Goal: Transaction & Acquisition: Obtain resource

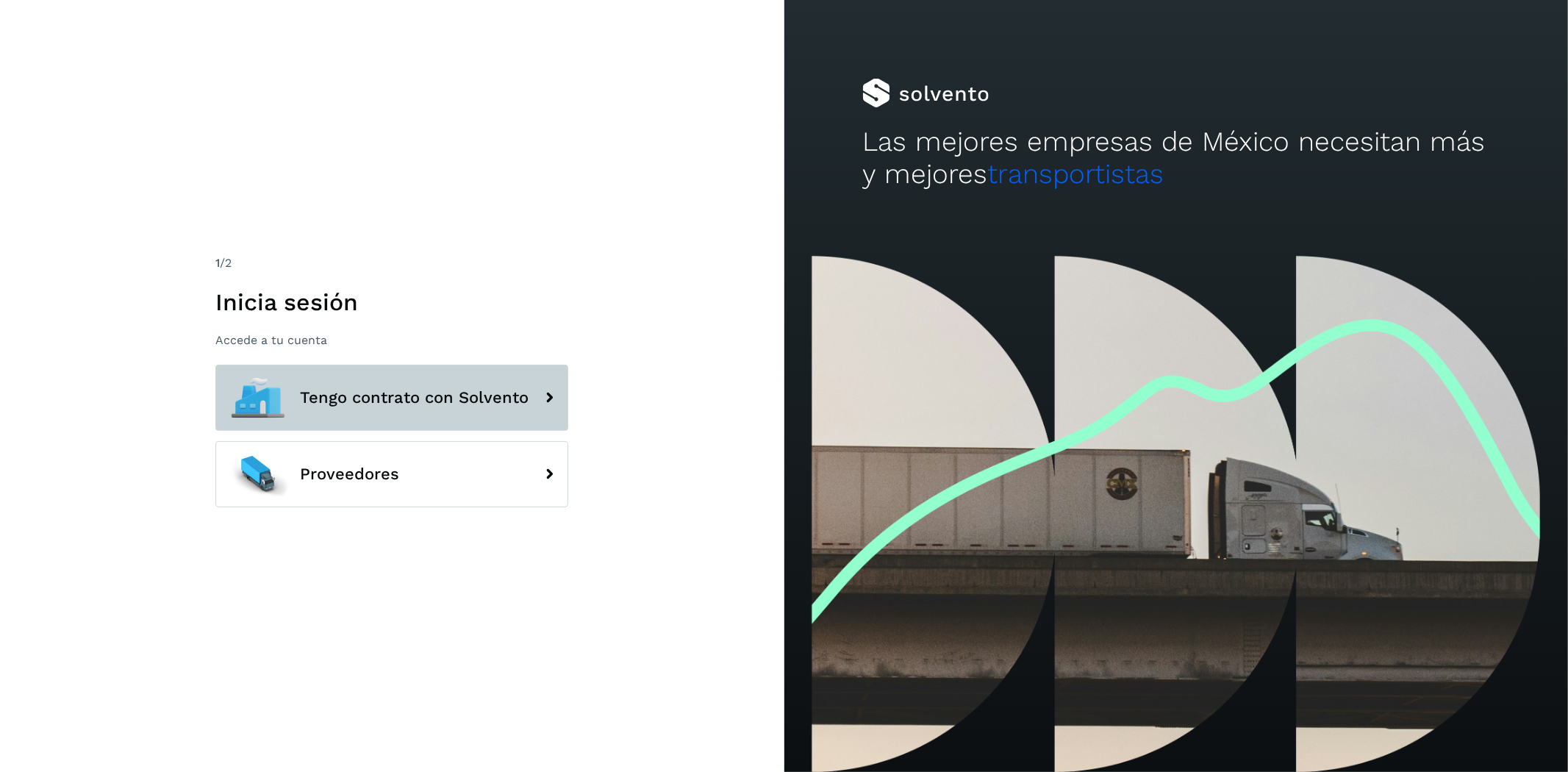
click at [437, 376] on button "Tengo contrato con Solvento" at bounding box center [392, 398] width 353 height 66
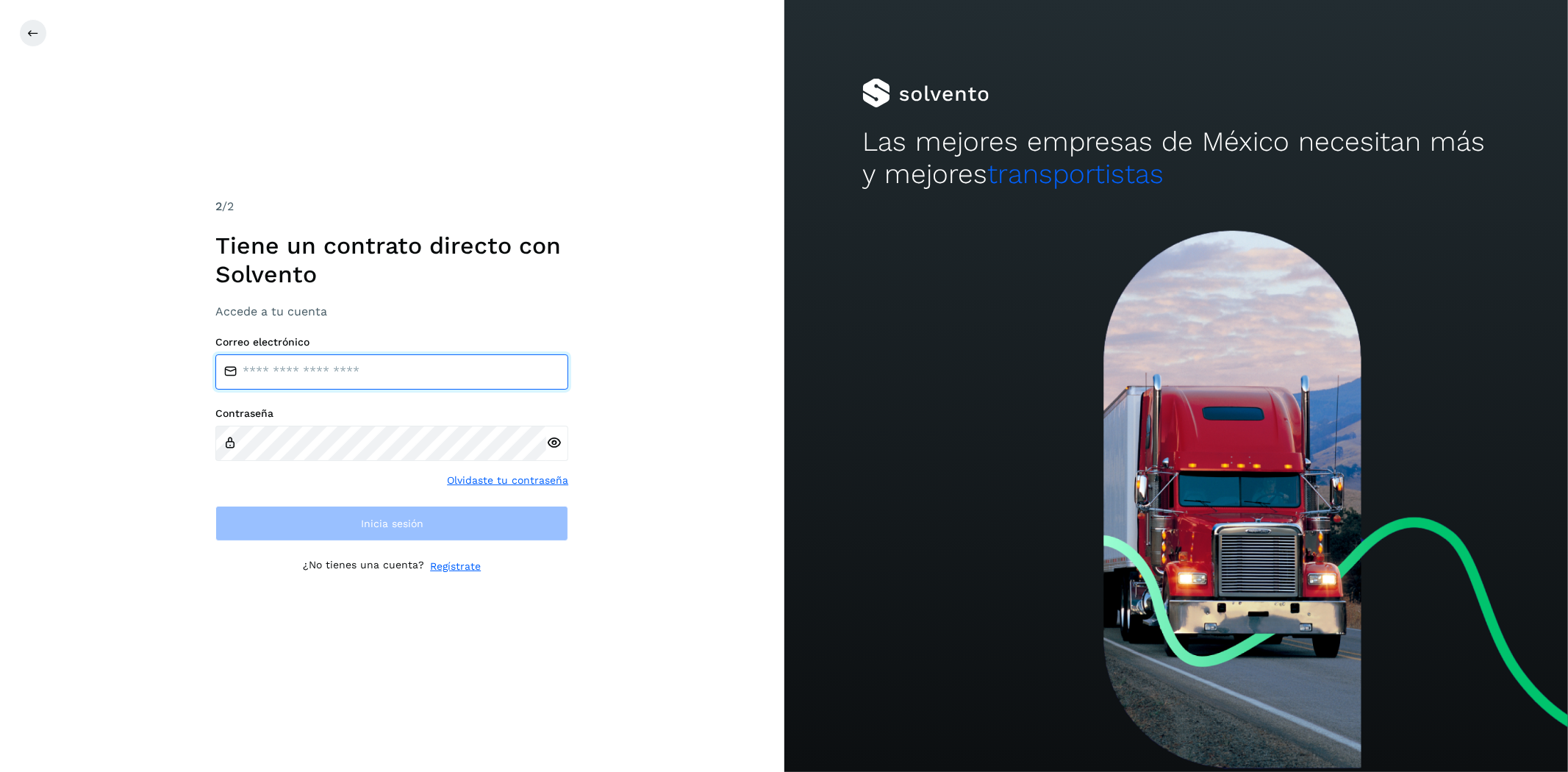
type input "**********"
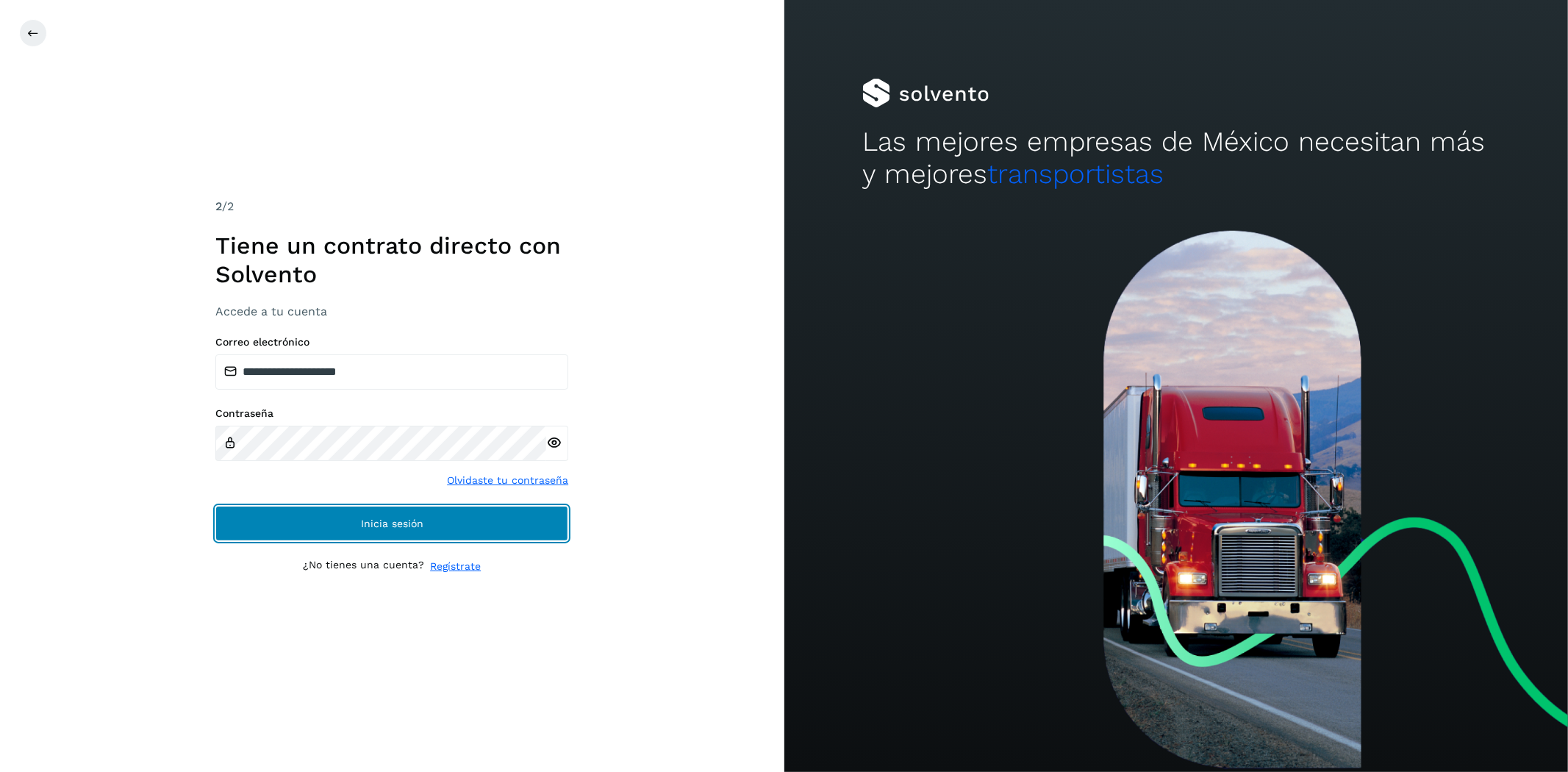
click at [435, 508] on button "Inicia sesión" at bounding box center [392, 523] width 353 height 35
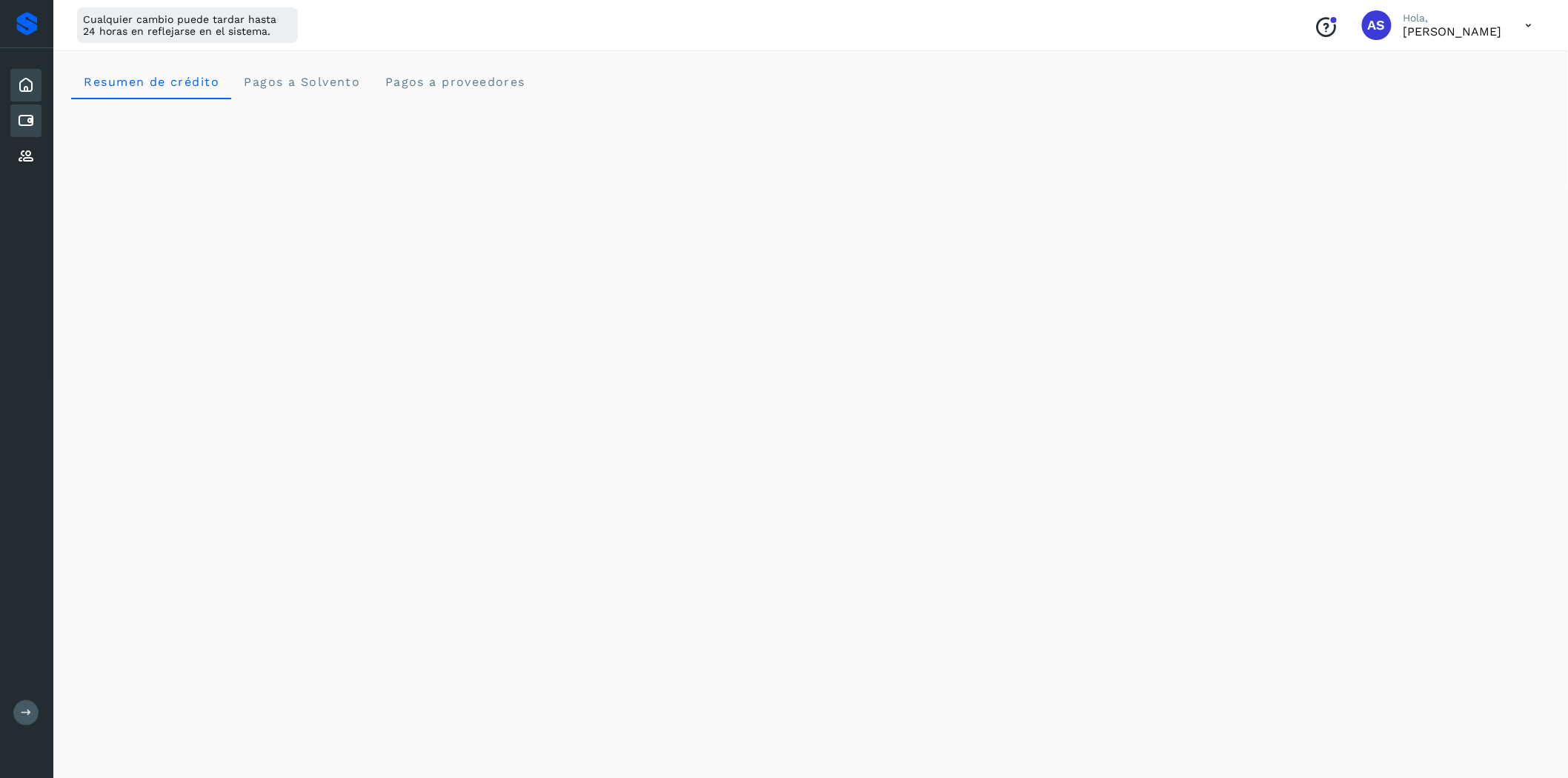
click at [23, 115] on icon at bounding box center [26, 121] width 18 height 18
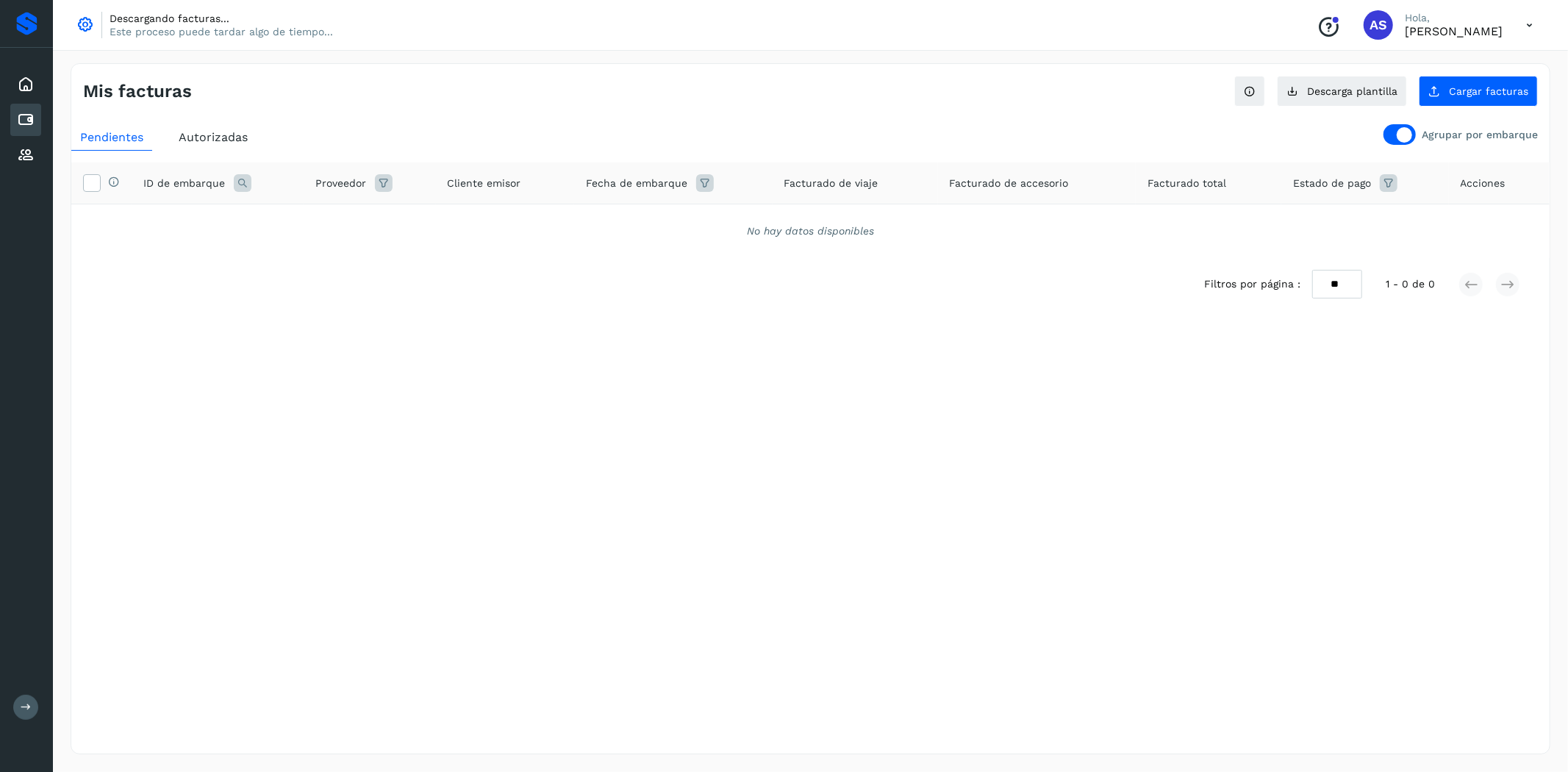
click at [1399, 136] on div at bounding box center [1404, 134] width 15 height 15
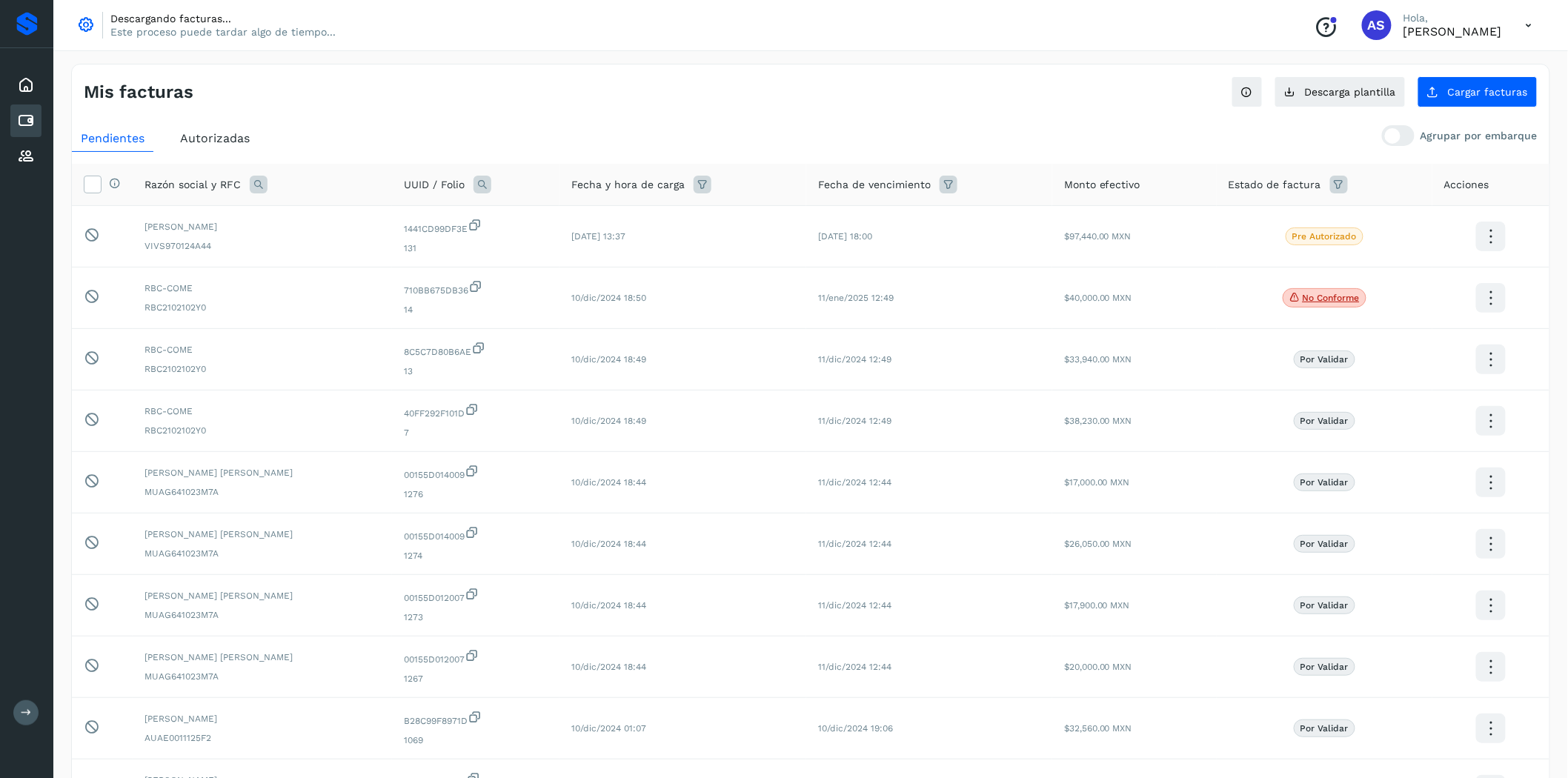
click at [230, 132] on span "Autorizadas" at bounding box center [214, 138] width 70 height 14
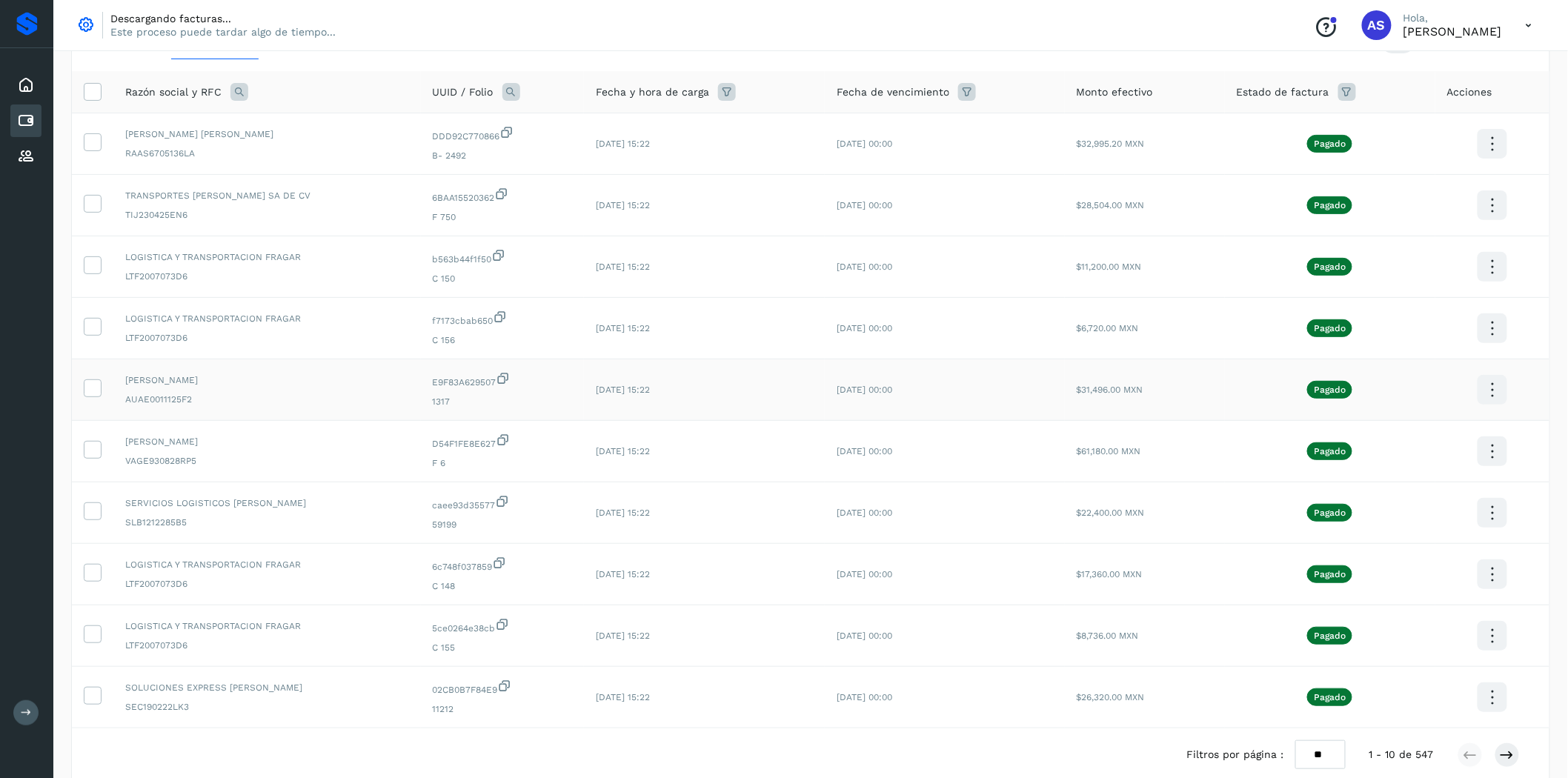
scroll to position [92, 0]
click at [743, 98] on div "Fecha y hora de carga" at bounding box center [704, 93] width 217 height 18
click at [731, 98] on icon at bounding box center [728, 93] width 18 height 18
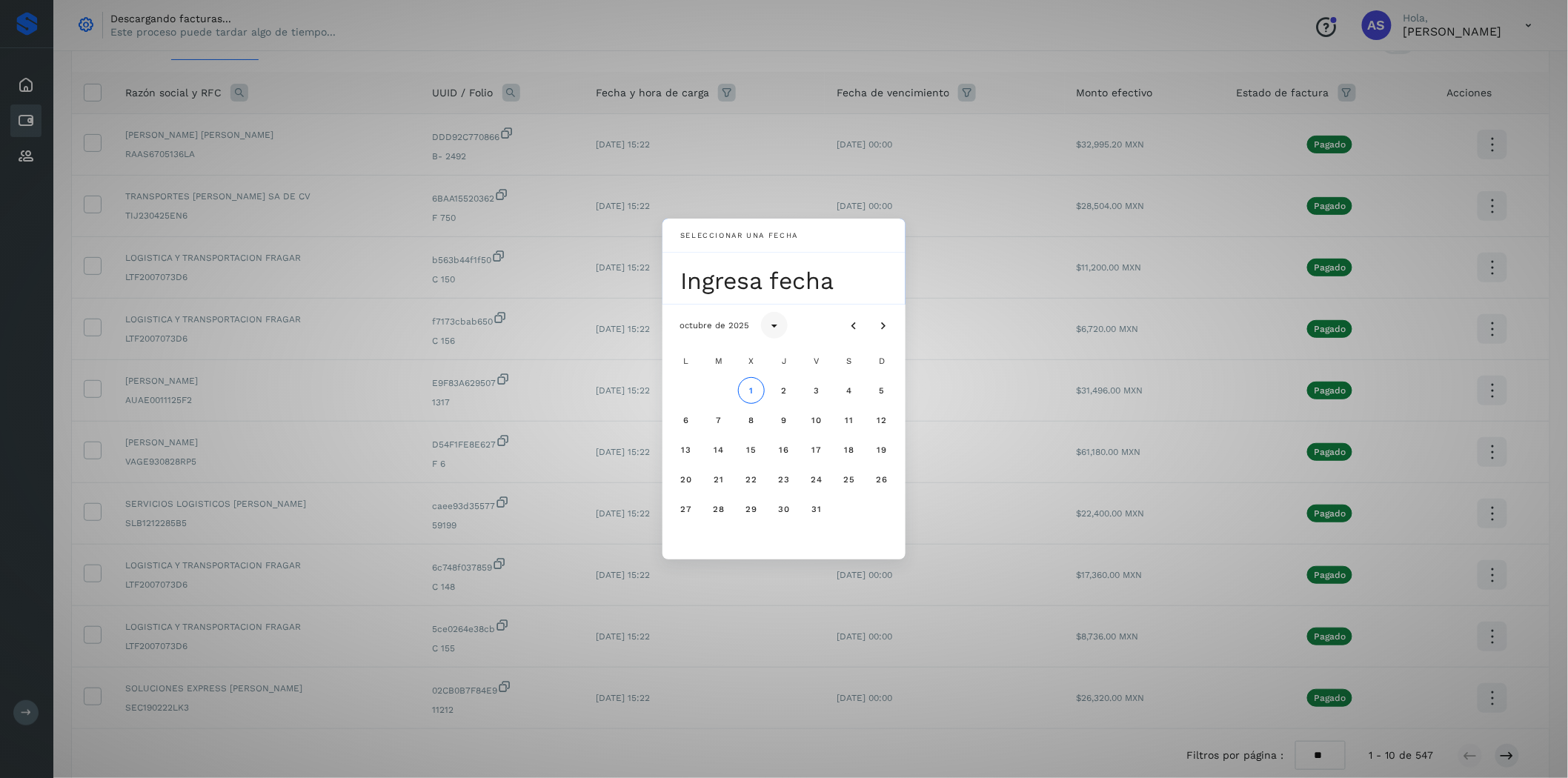
click at [774, 328] on icon "Seleccionar año" at bounding box center [775, 326] width 14 height 14
click at [768, 458] on button "2025" at bounding box center [784, 454] width 47 height 27
click at [854, 323] on icon "Mes anterior" at bounding box center [853, 326] width 14 height 14
click at [722, 517] on button "30" at bounding box center [719, 510] width 27 height 27
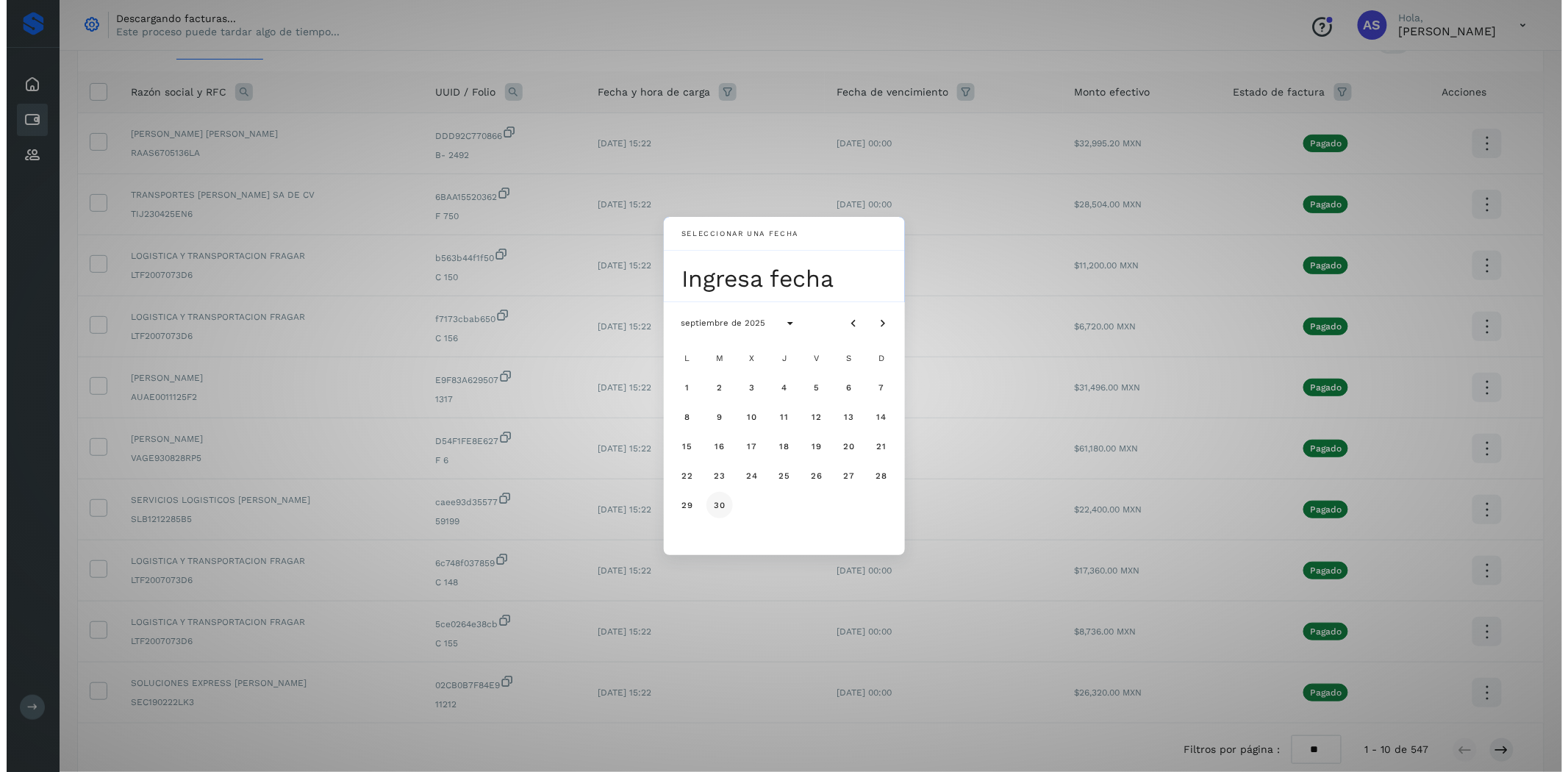
scroll to position [0, 0]
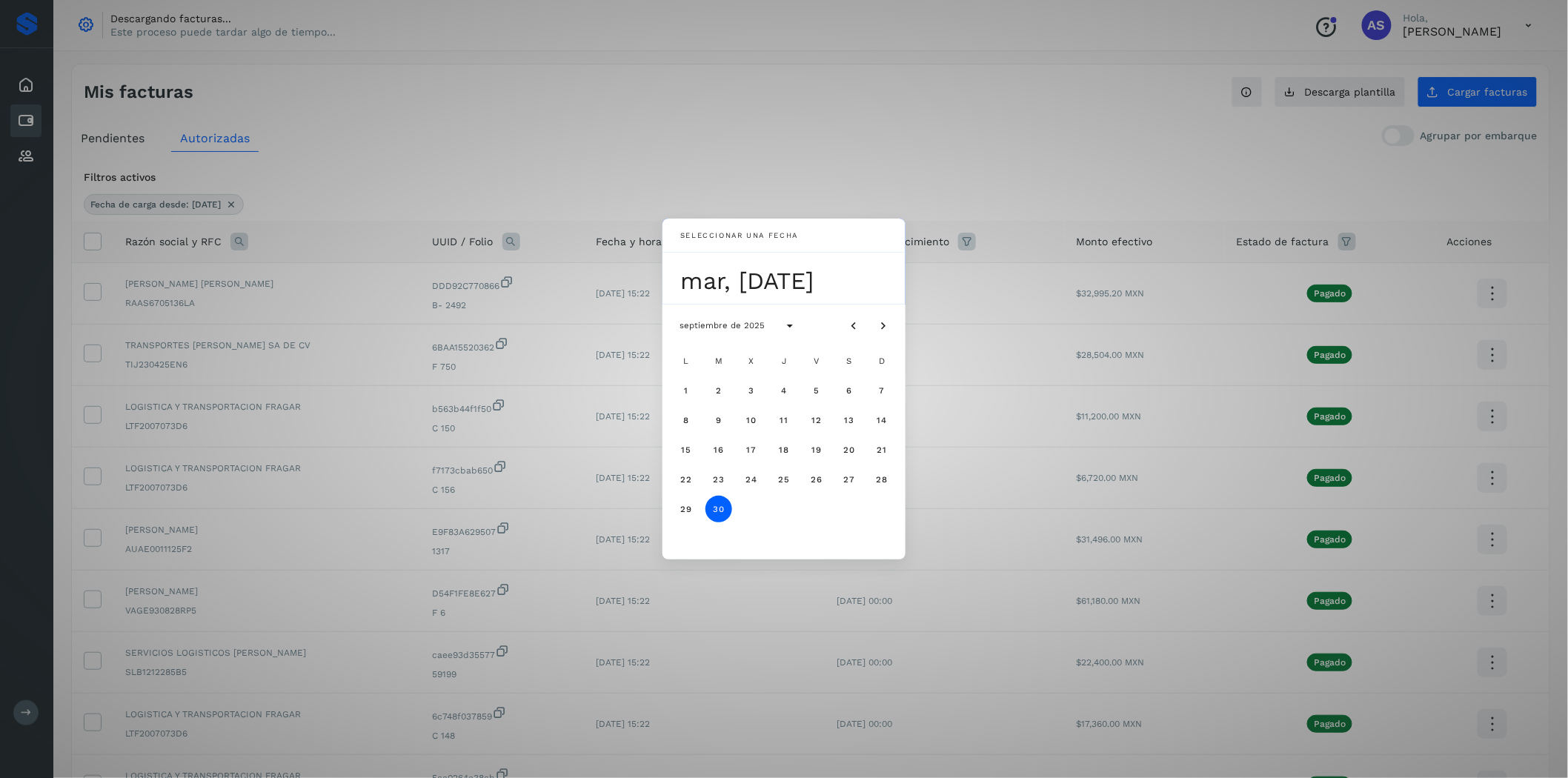
click at [879, 129] on div "Seleccionar una fecha mar, [DATE] septiembre de 2025 L M X J V S D 1 2 3 4 5 6 …" at bounding box center [784, 389] width 1568 height 778
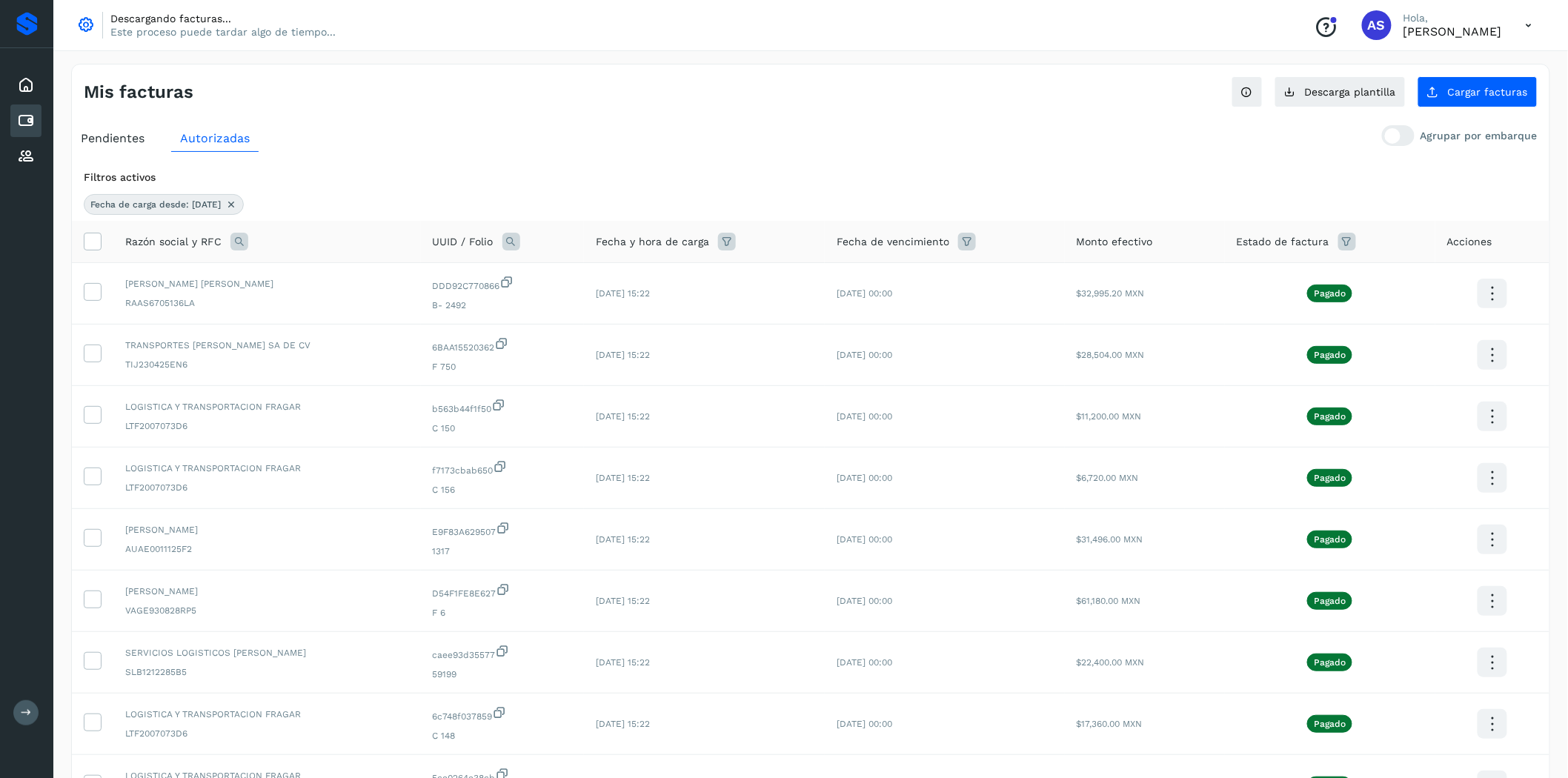
click at [243, 246] on icon at bounding box center [239, 241] width 18 height 18
click at [340, 313] on input "text" at bounding box center [336, 304] width 183 height 23
type input "*"
type input "******"
click at [350, 336] on button "Buscar" at bounding box center [373, 342] width 108 height 30
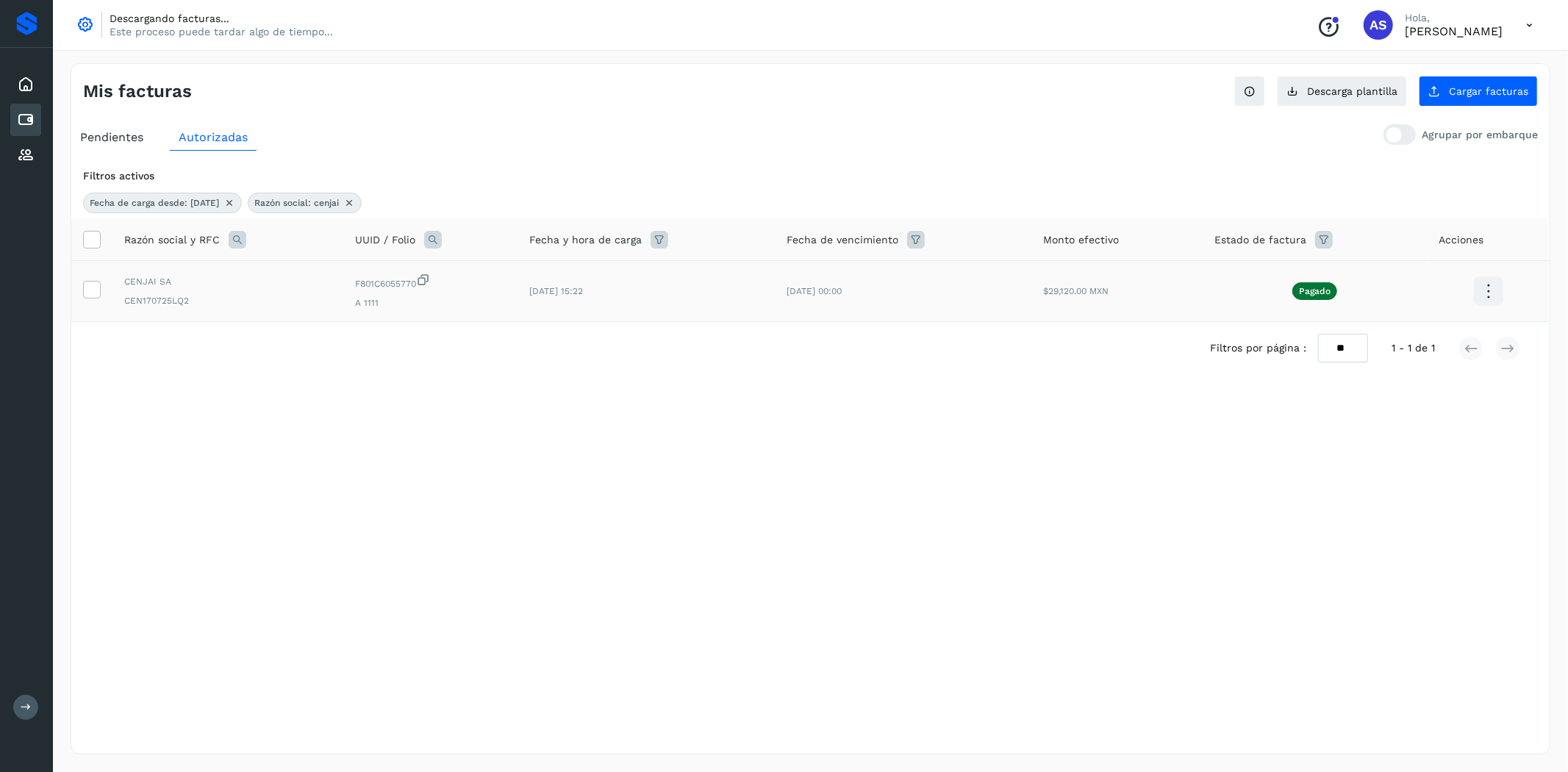
click at [831, 298] on td "[DATE] 00:00" at bounding box center [903, 291] width 256 height 61
click at [96, 284] on icon at bounding box center [91, 288] width 15 height 15
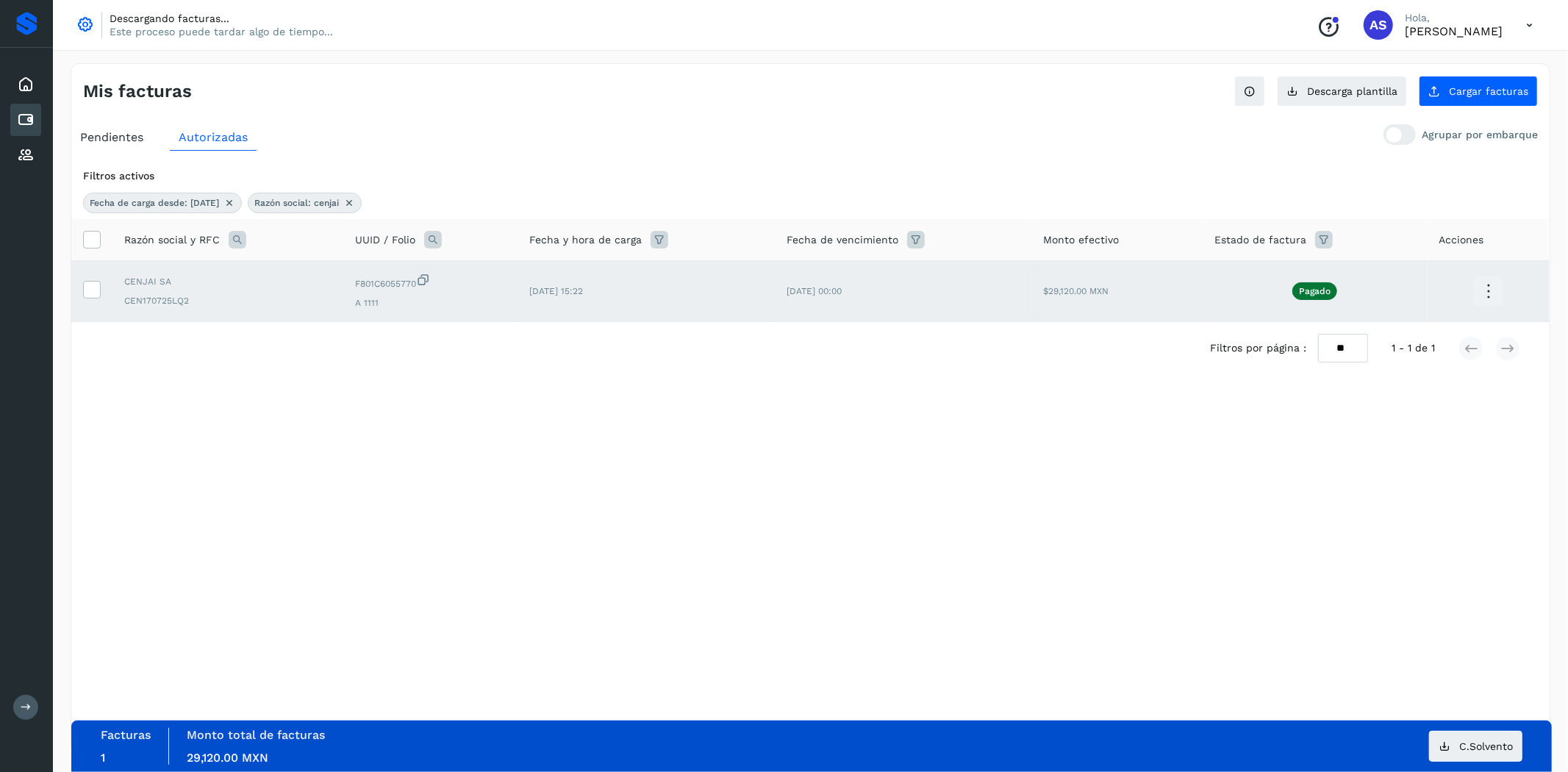
click at [103, 306] on td at bounding box center [92, 291] width 41 height 61
click at [83, 291] on icon at bounding box center [91, 288] width 15 height 15
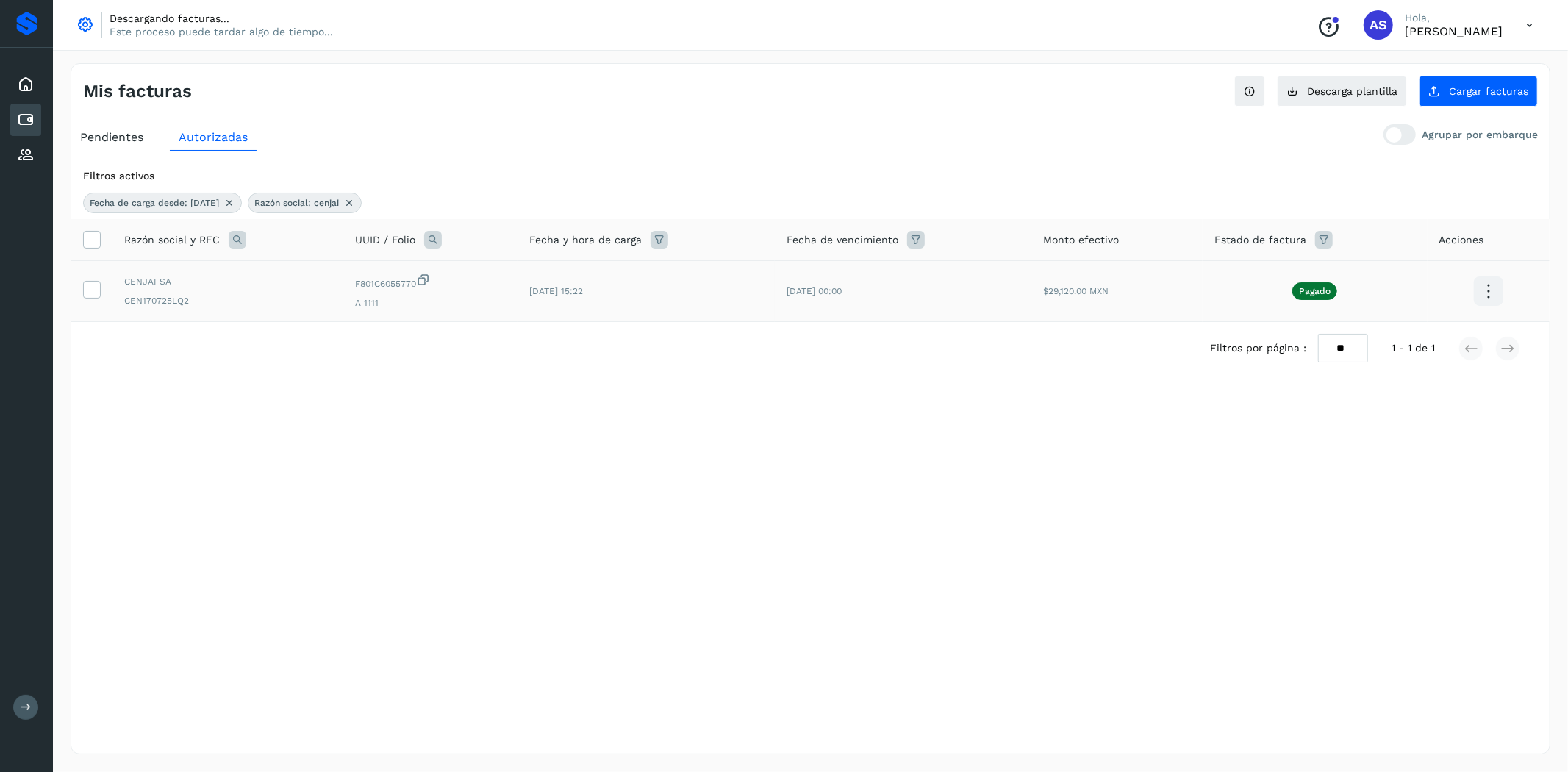
click at [1482, 296] on icon at bounding box center [1488, 291] width 35 height 35
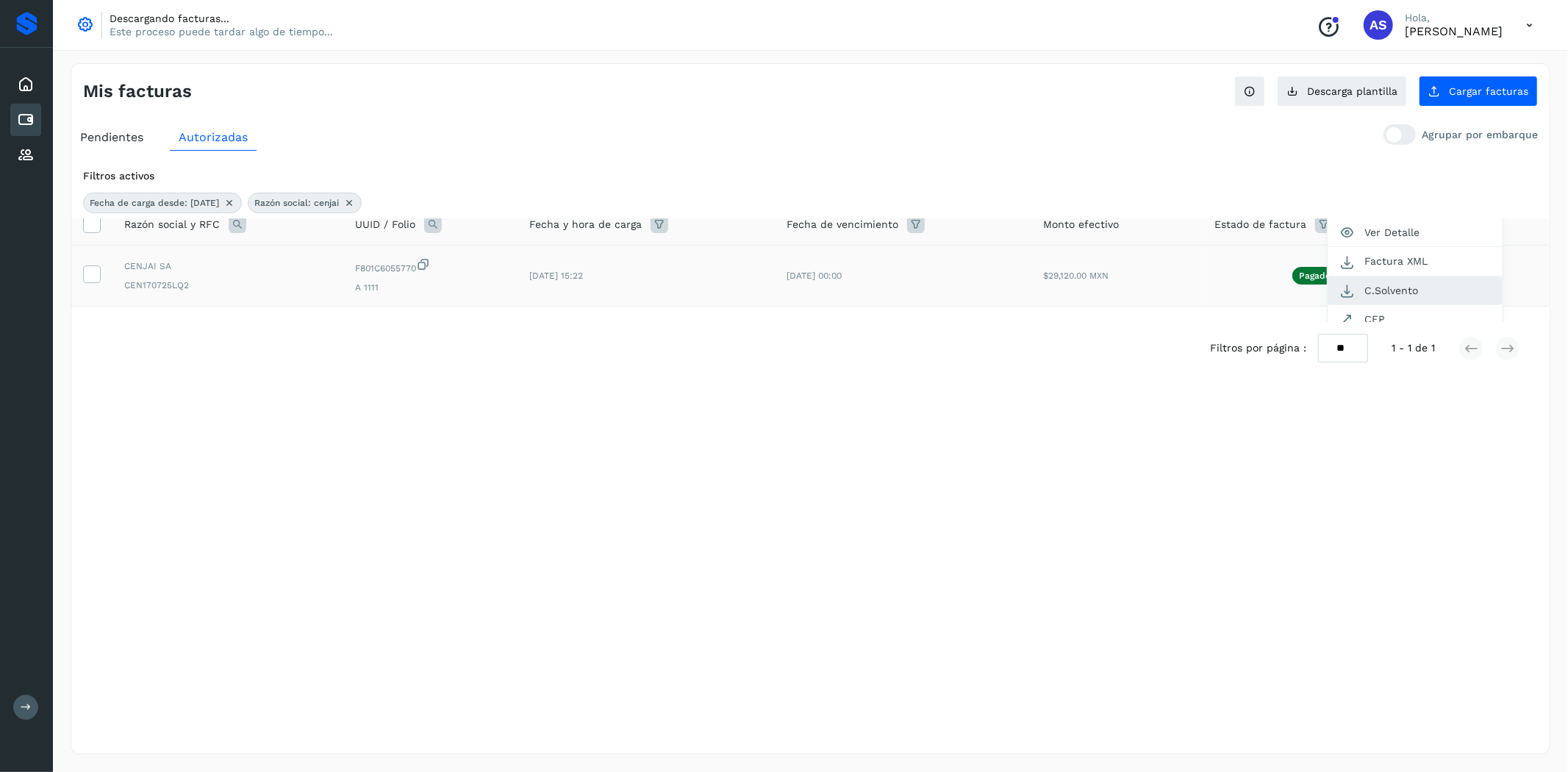
click at [1410, 291] on button "C.Solvento" at bounding box center [1415, 291] width 175 height 29
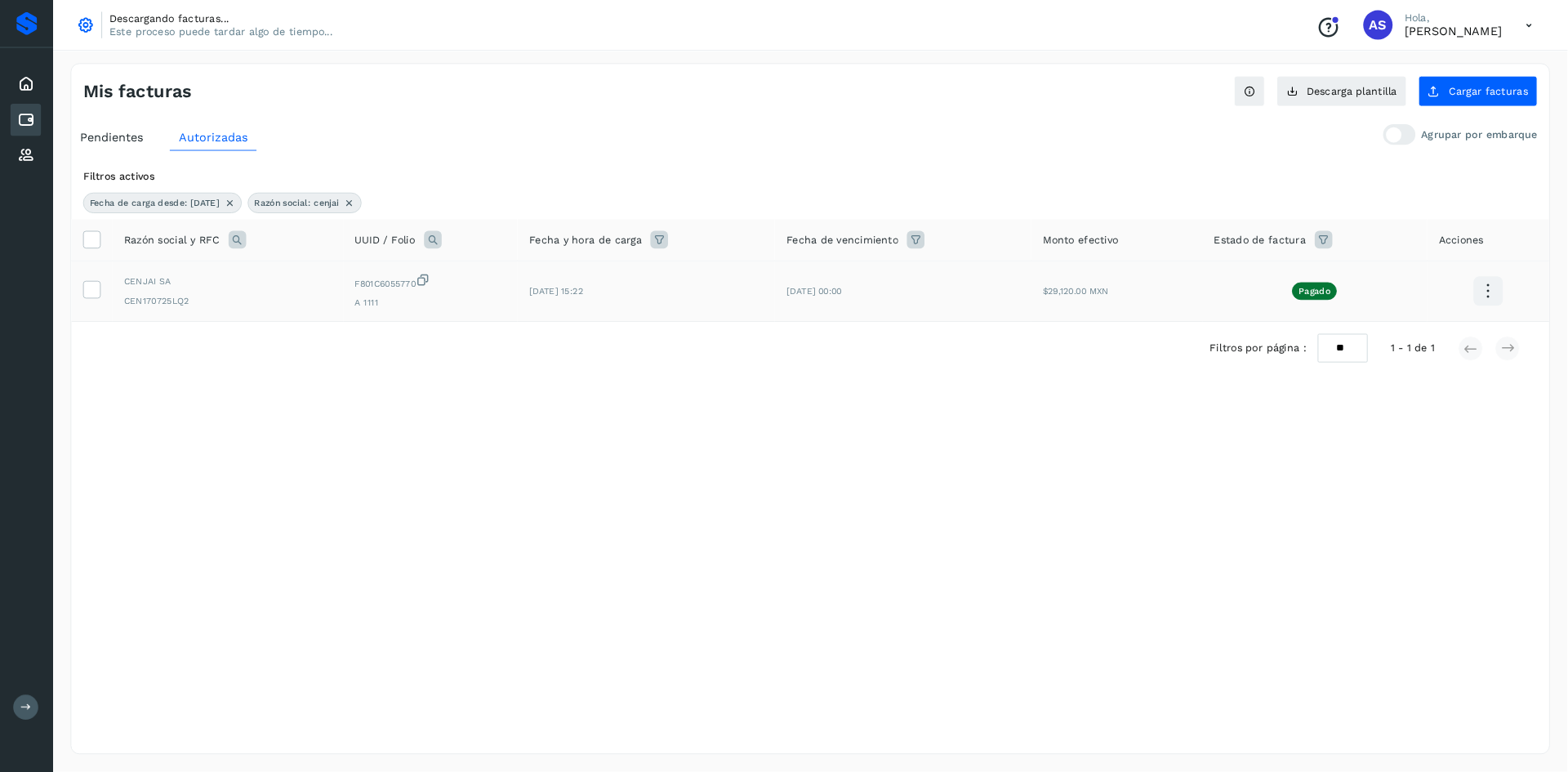
scroll to position [0, 0]
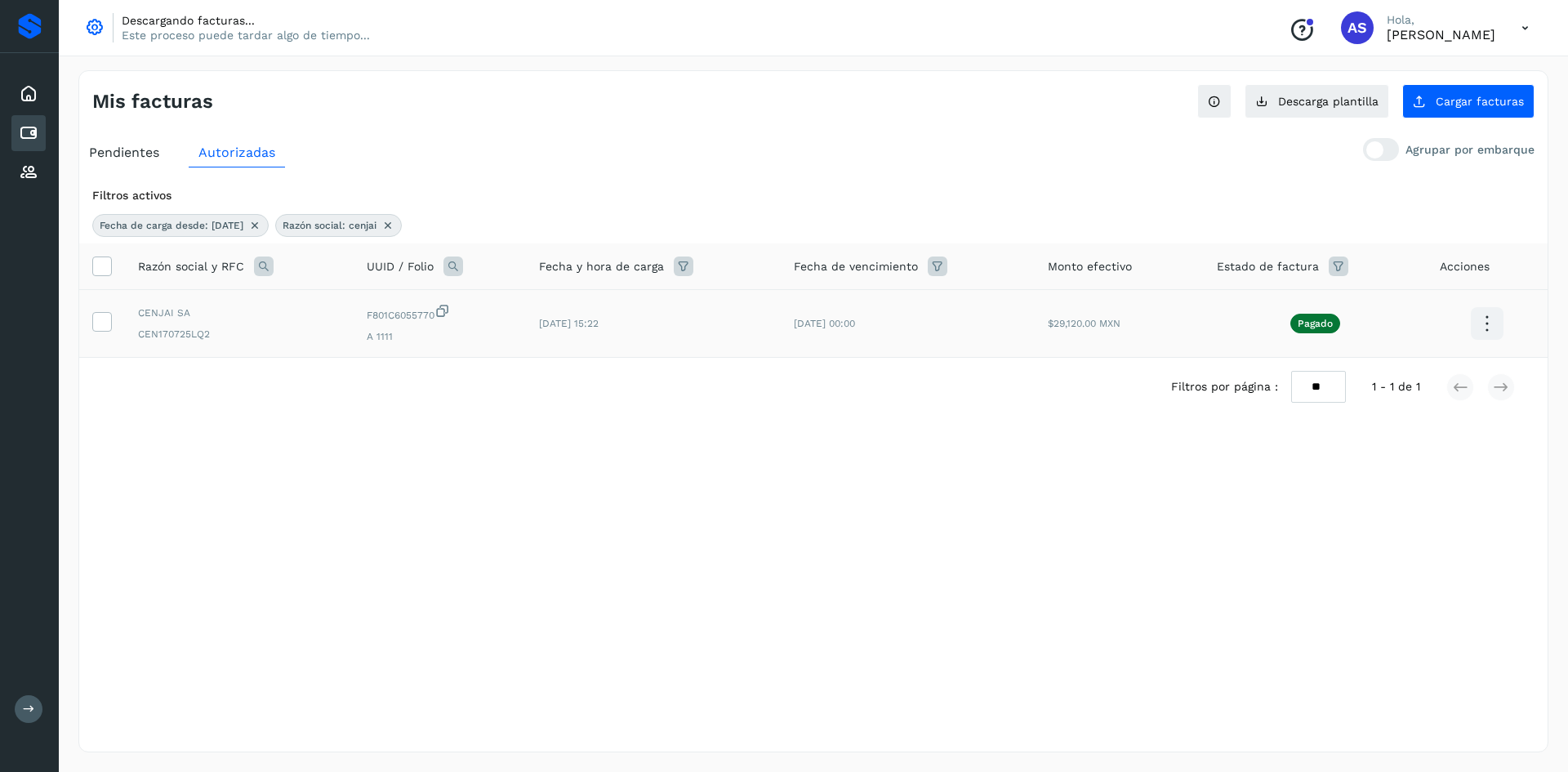
click at [255, 263] on icon at bounding box center [264, 266] width 20 height 20
click at [359, 341] on input "******" at bounding box center [371, 334] width 201 height 26
type input "**********"
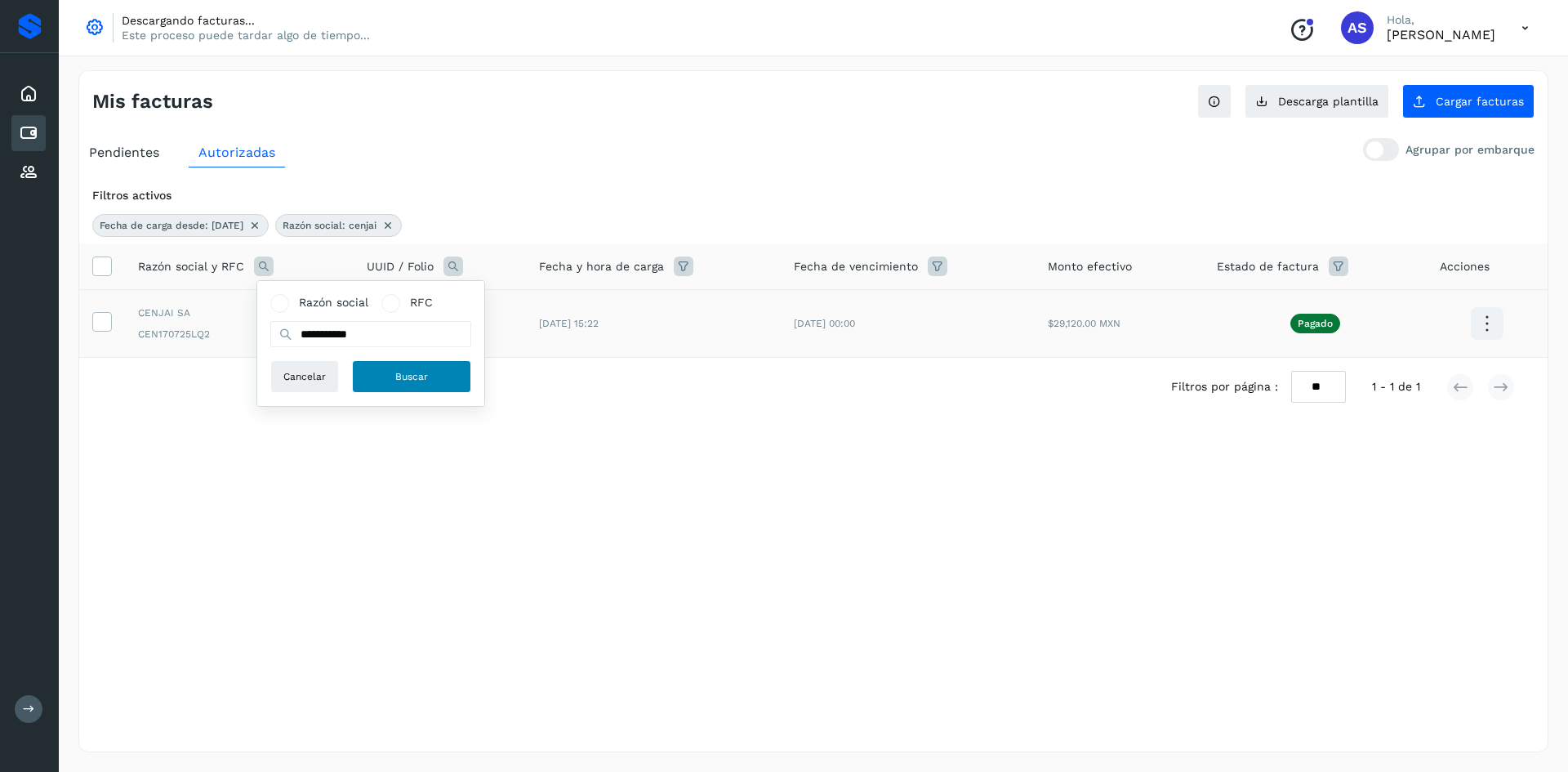
click at [392, 365] on button "Buscar" at bounding box center [411, 377] width 120 height 33
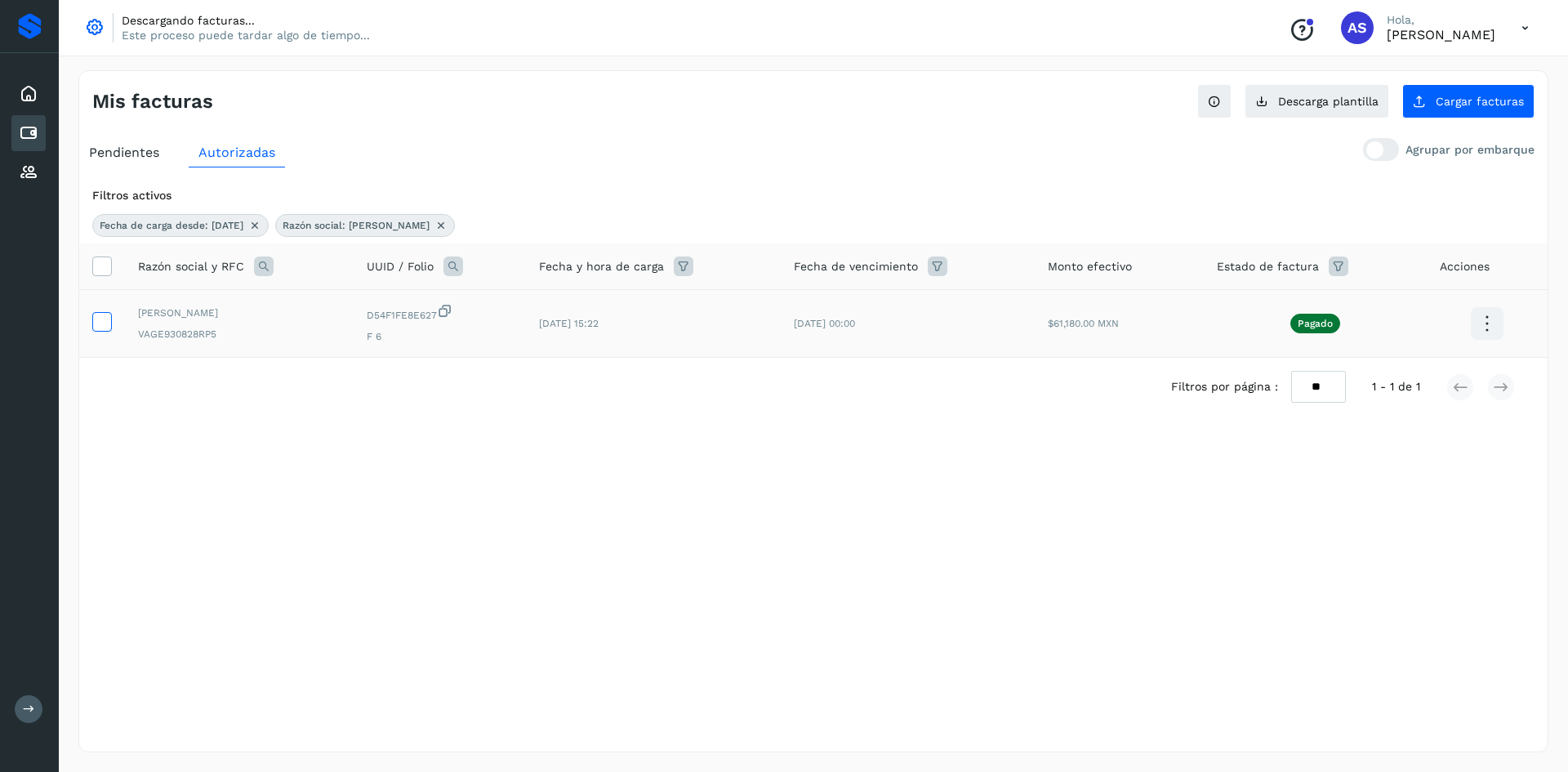
click at [110, 322] on icon at bounding box center [101, 320] width 17 height 17
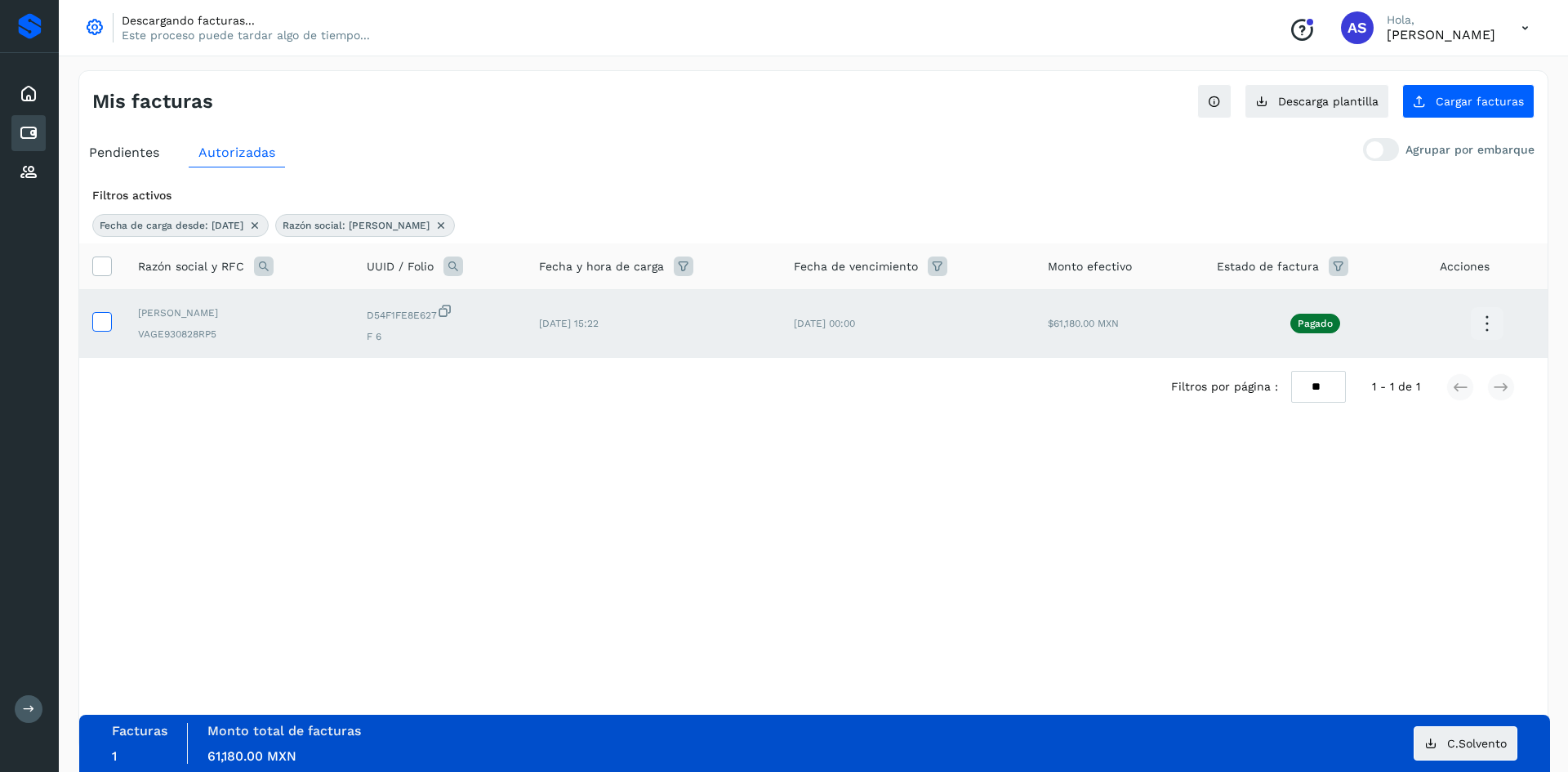
click at [109, 320] on icon at bounding box center [101, 320] width 17 height 17
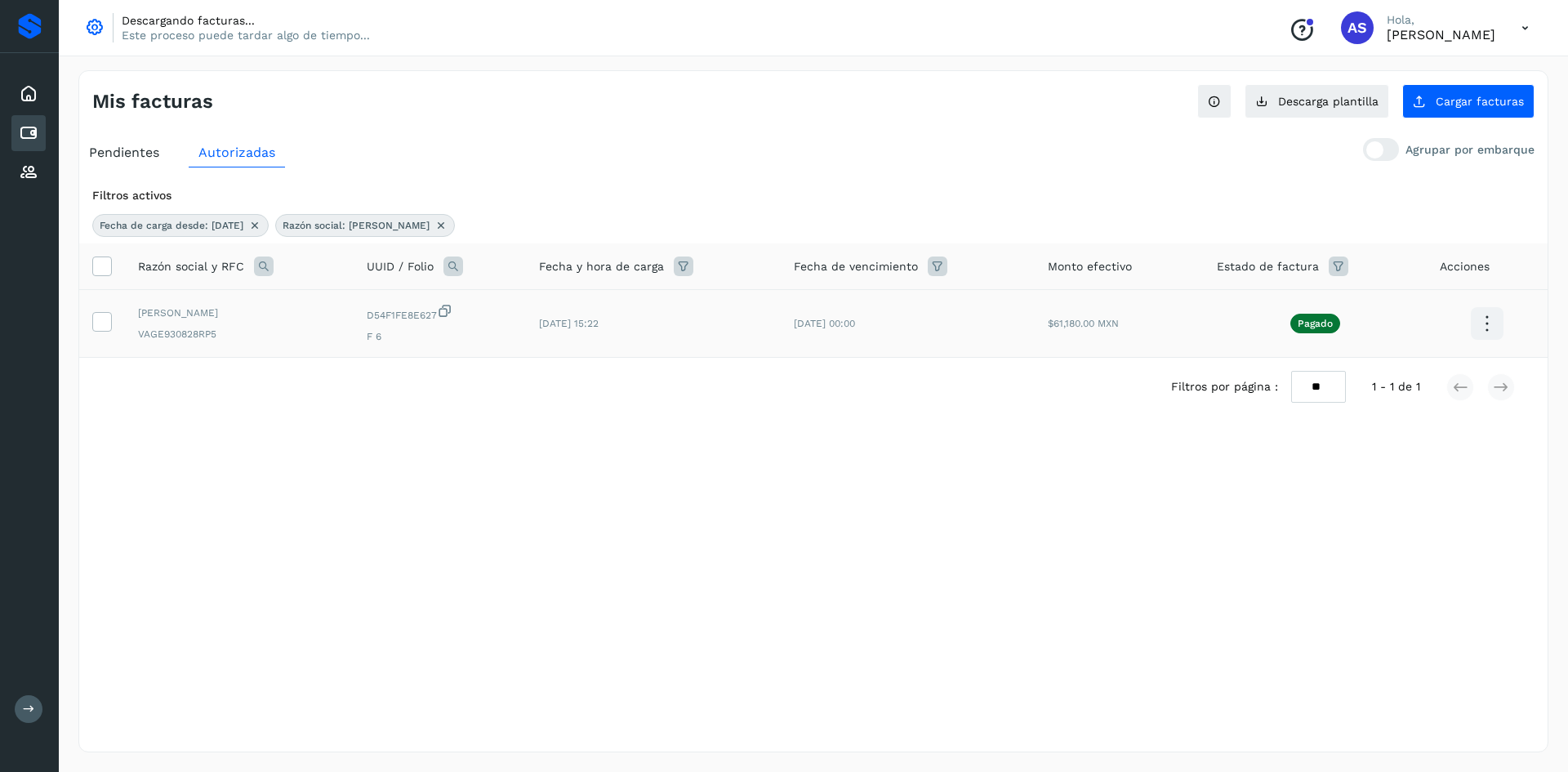
click at [1481, 322] on icon at bounding box center [1487, 324] width 39 height 39
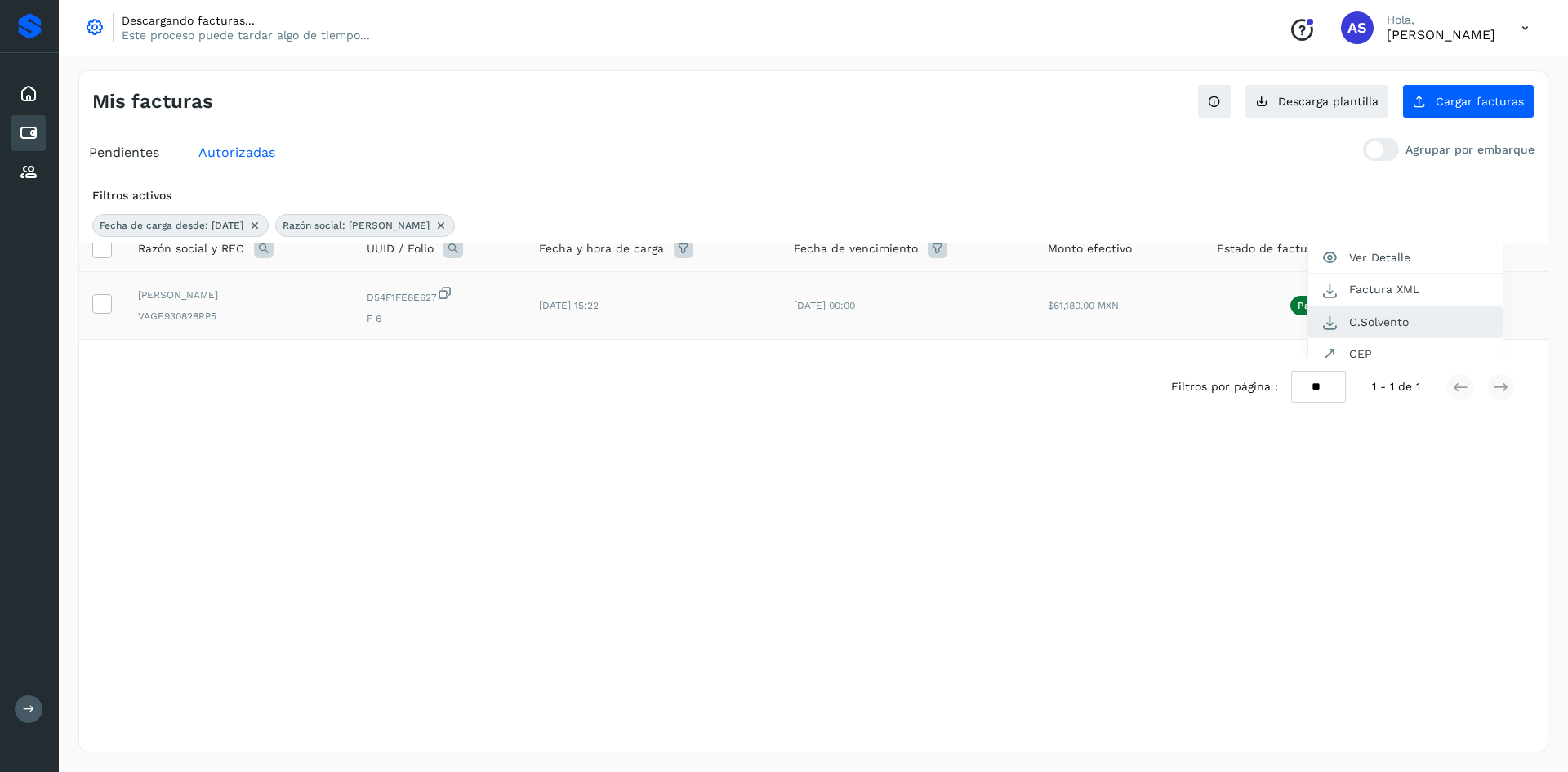
click at [1370, 326] on button "C.Solvento" at bounding box center [1406, 322] width 194 height 32
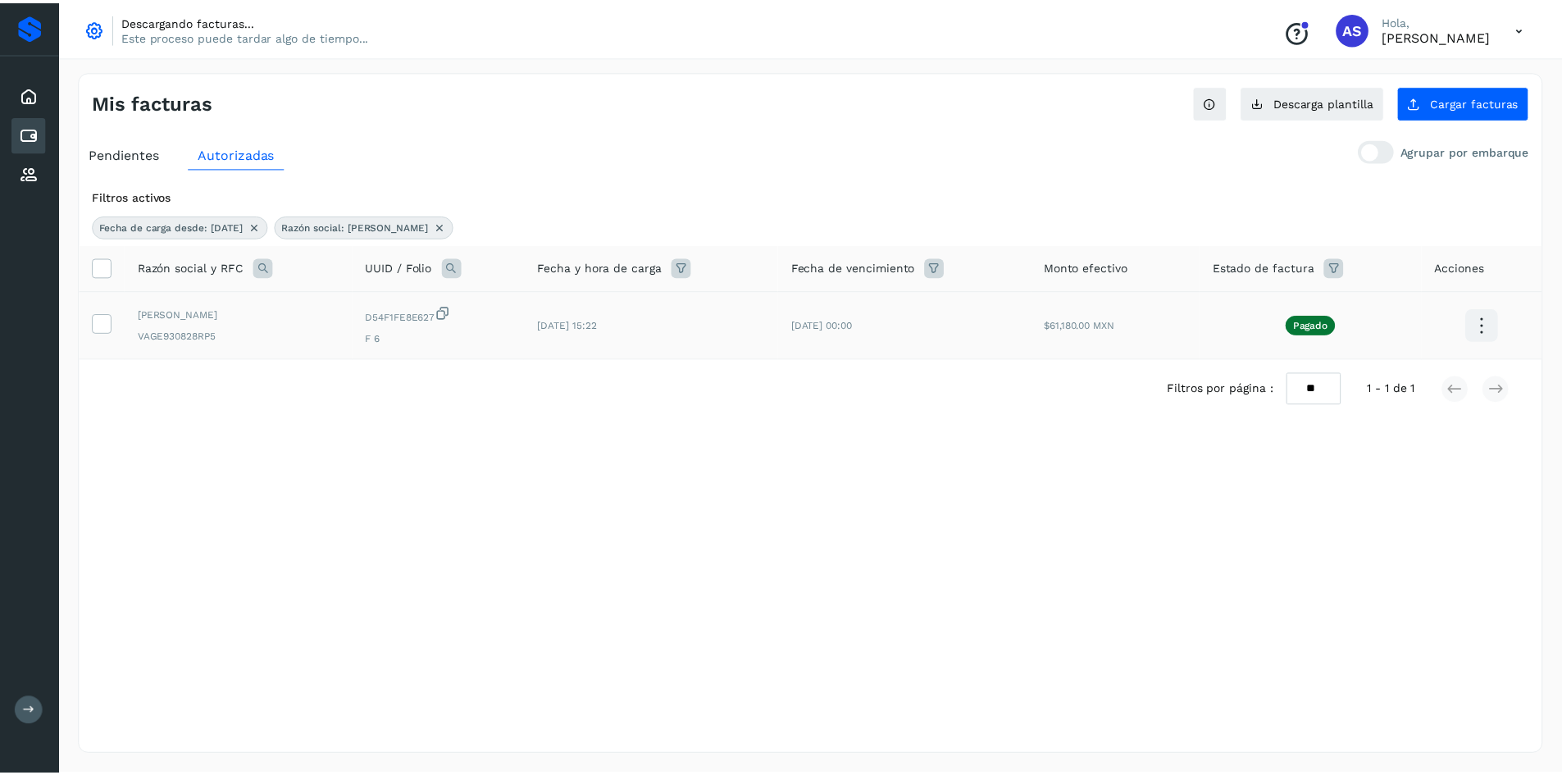
scroll to position [0, 0]
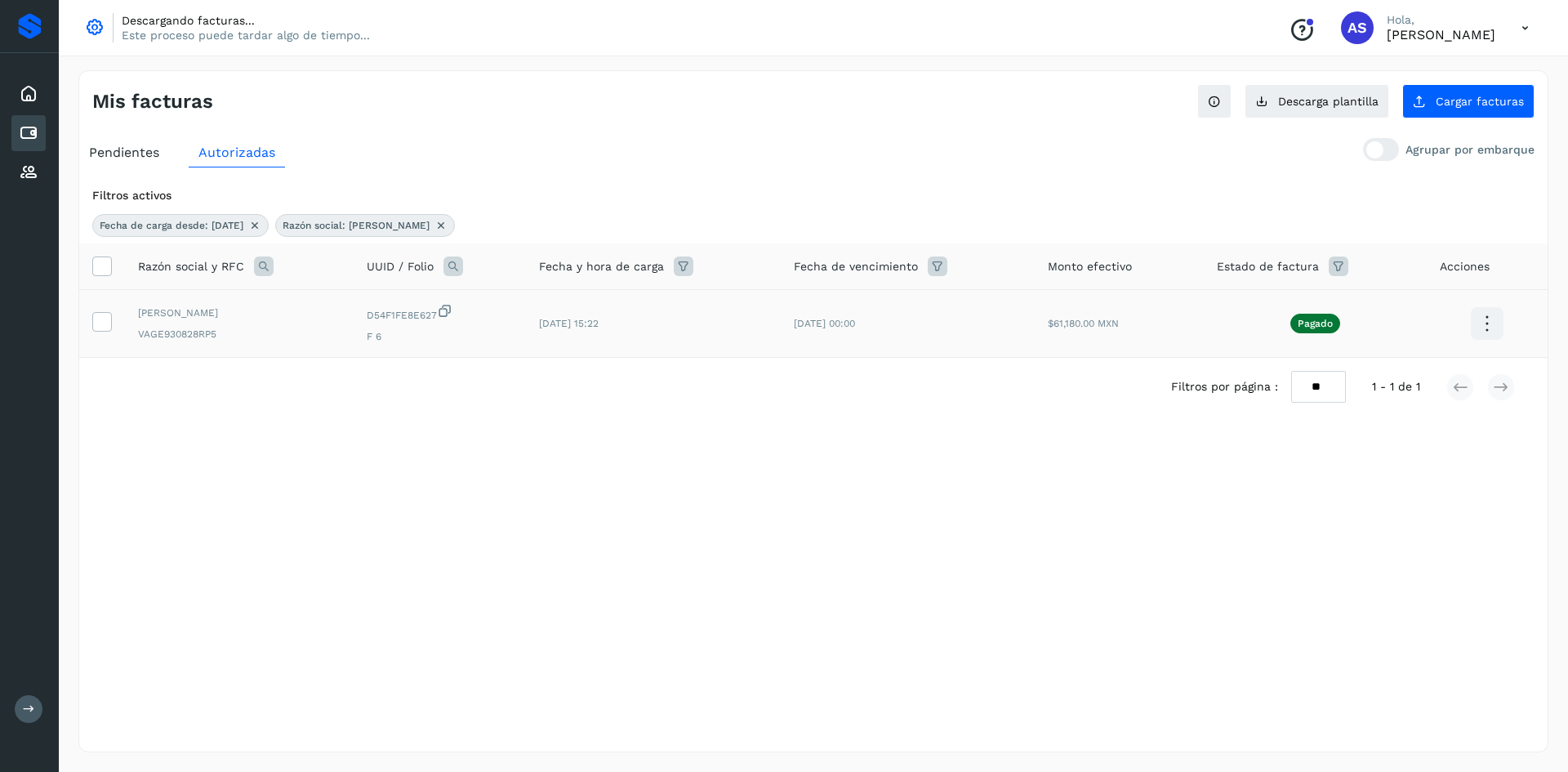
click at [263, 267] on icon at bounding box center [264, 266] width 20 height 20
click at [333, 338] on input "**********" at bounding box center [371, 334] width 201 height 26
type input "*********"
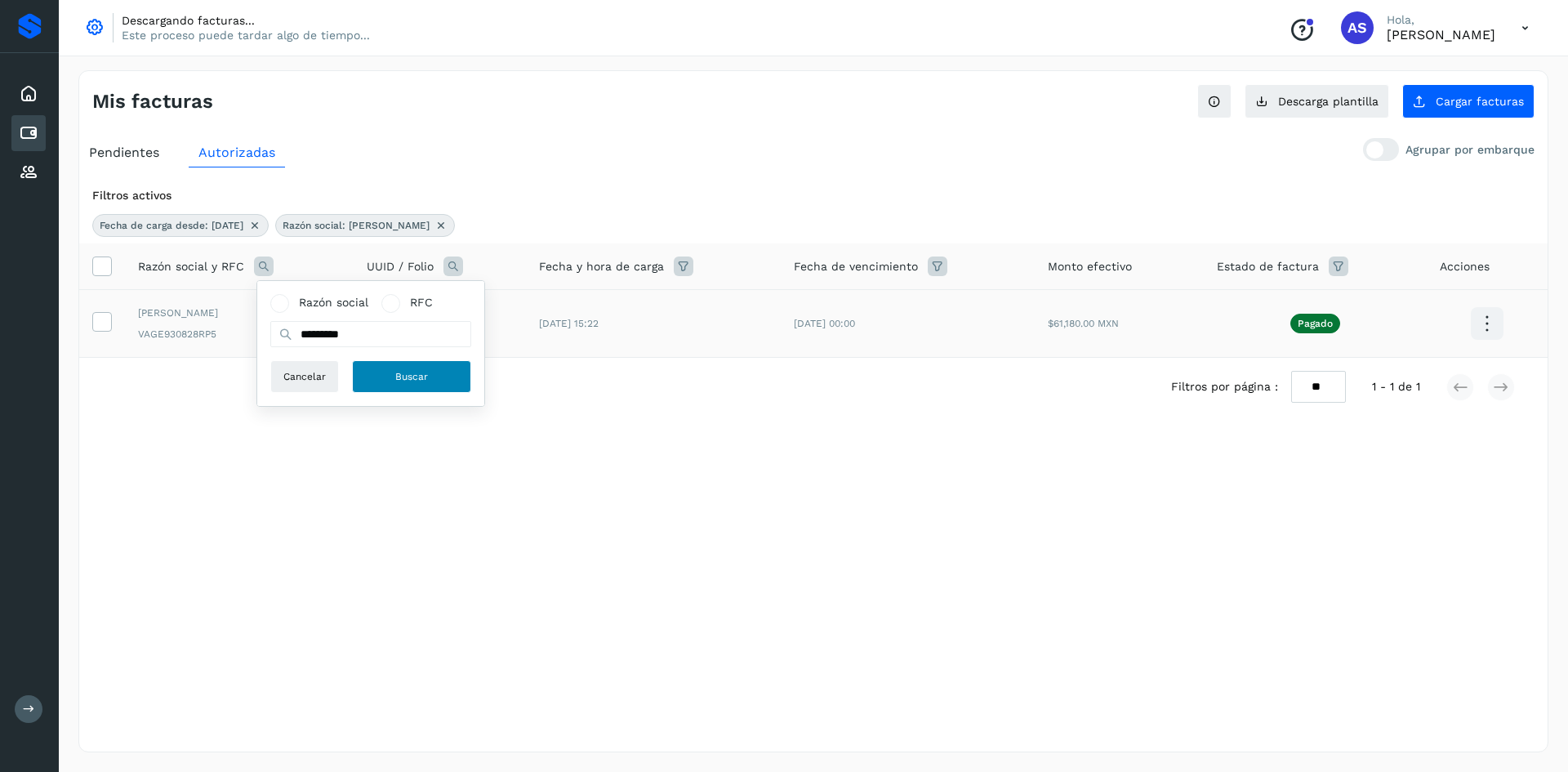
drag, startPoint x: 347, startPoint y: 382, endPoint x: 391, endPoint y: 379, distance: 44.1
click at [391, 379] on button "Buscar" at bounding box center [411, 377] width 120 height 33
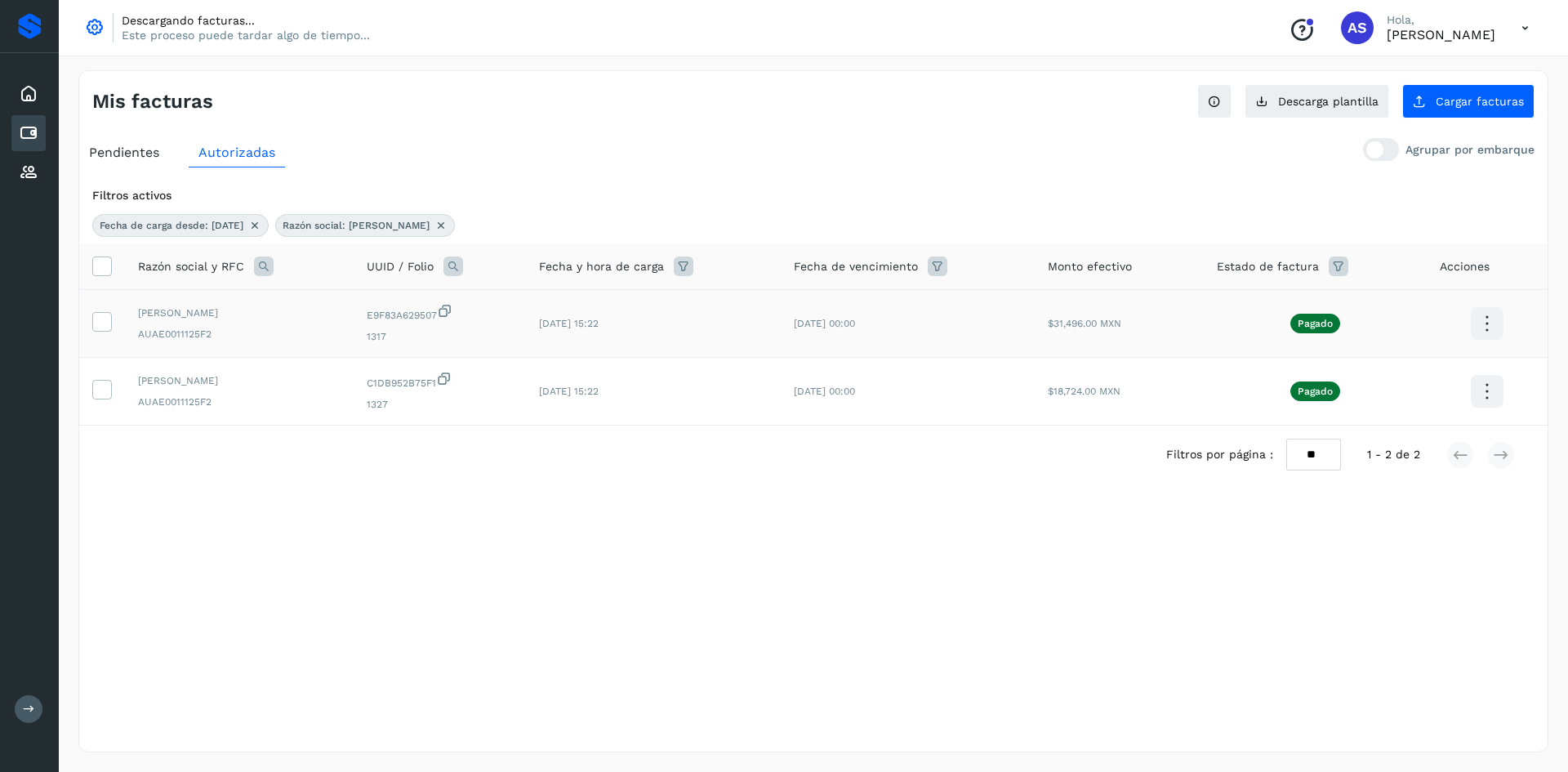
click at [91, 319] on td at bounding box center [103, 324] width 46 height 68
click at [104, 324] on icon at bounding box center [101, 320] width 17 height 17
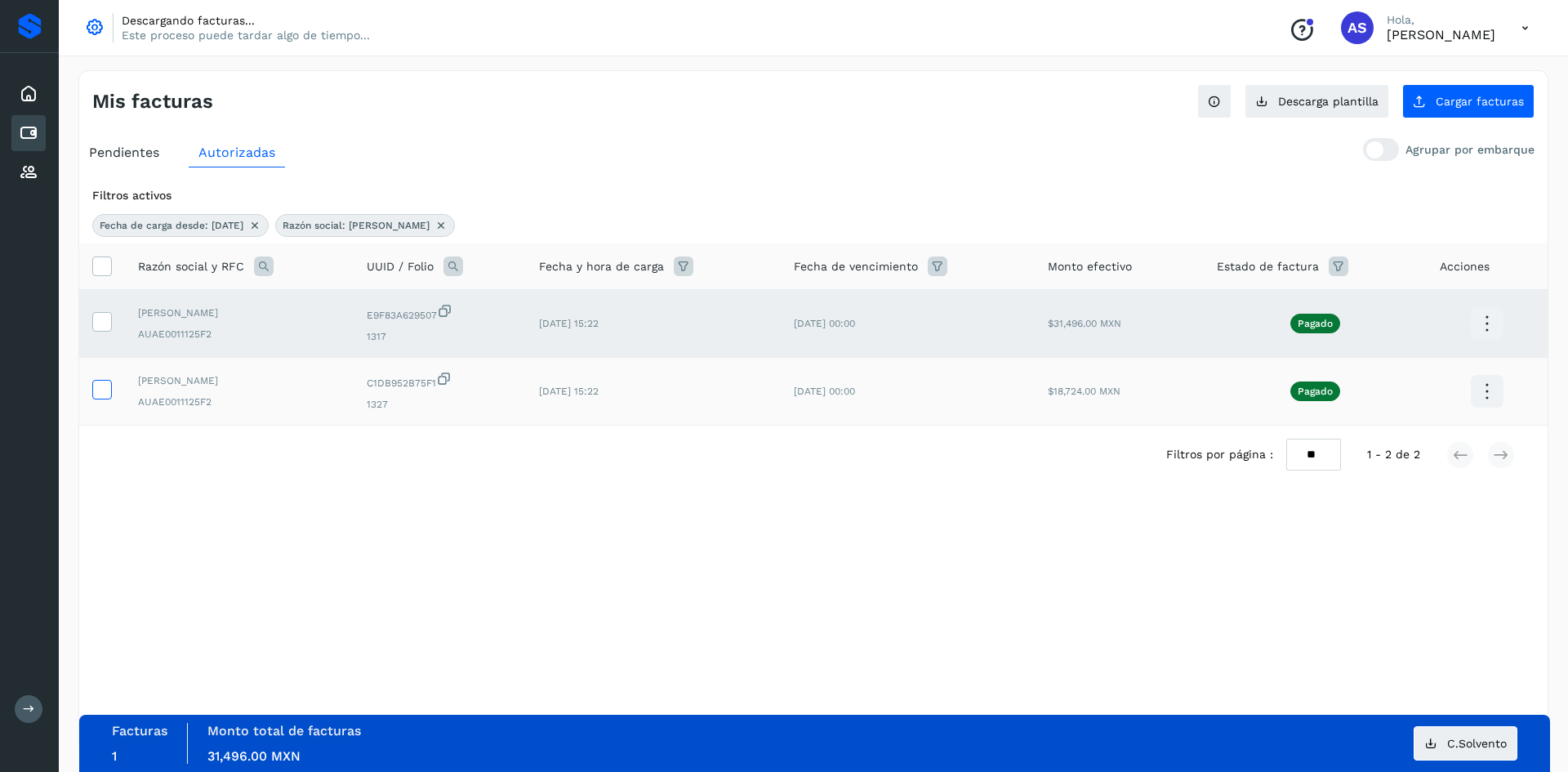
click at [102, 383] on icon at bounding box center [101, 387] width 17 height 17
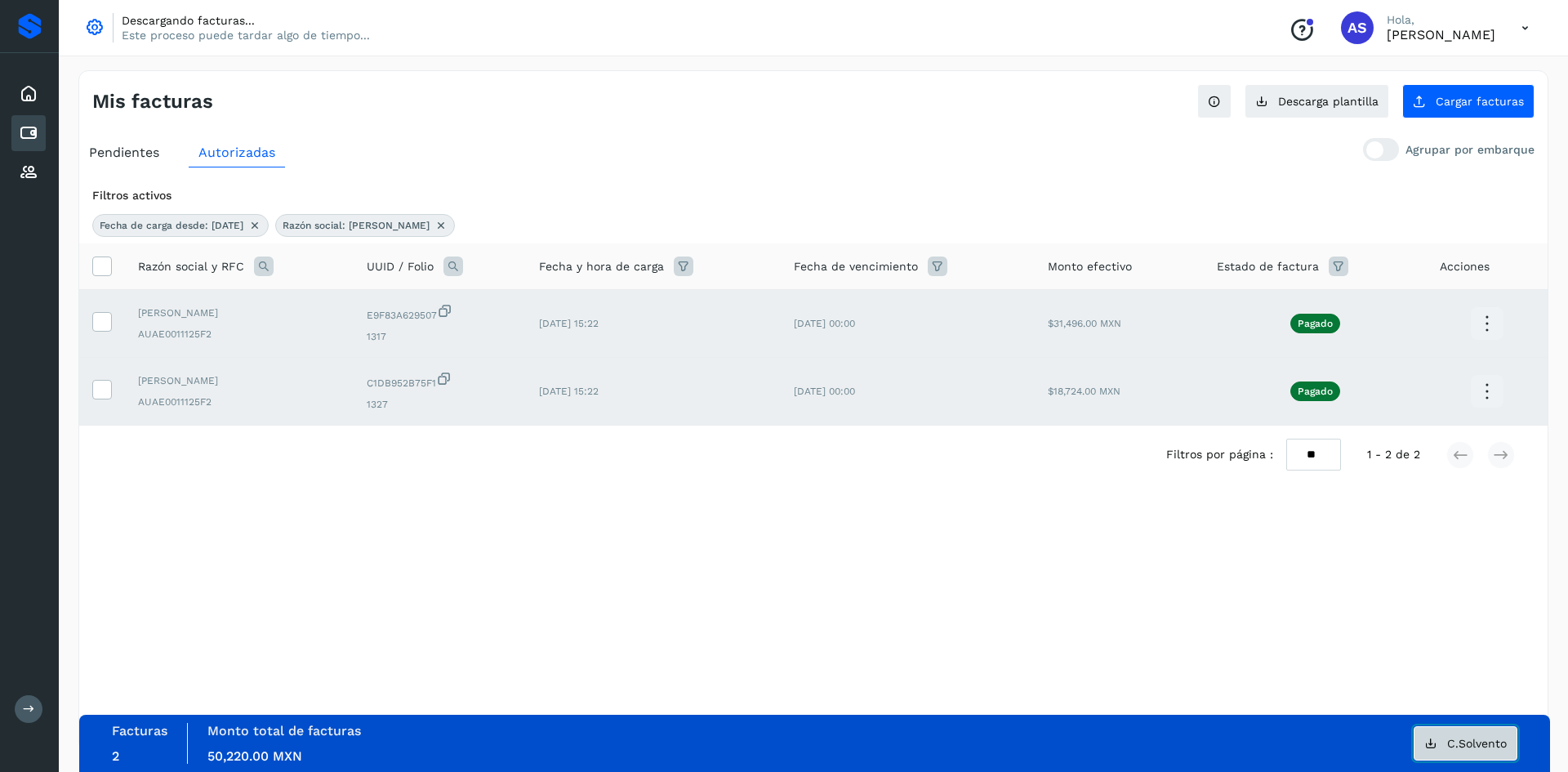
click at [1461, 741] on span "C.Solvento" at bounding box center [1477, 742] width 60 height 11
click at [106, 275] on label at bounding box center [103, 266] width 20 height 20
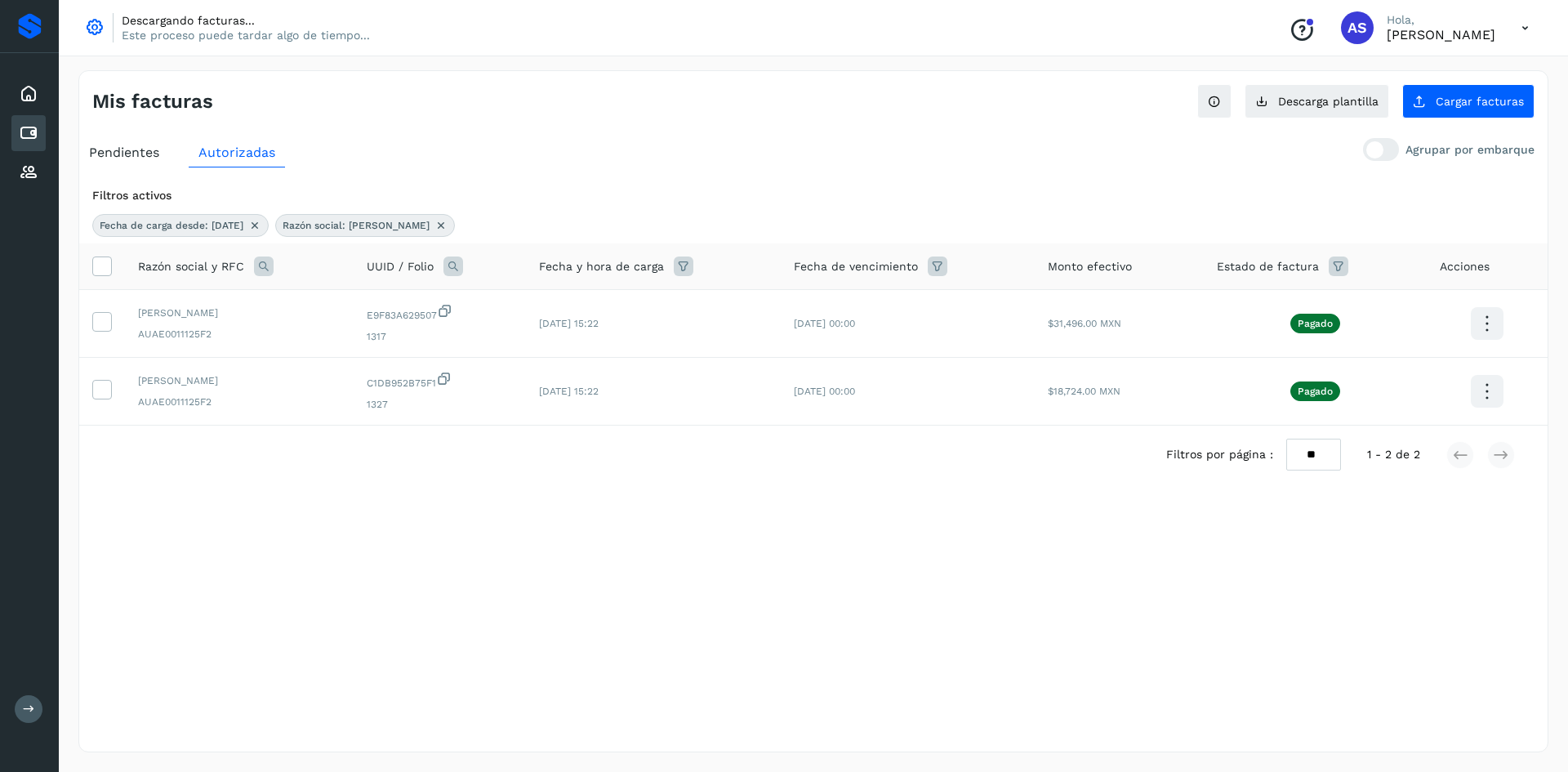
click at [256, 273] on icon at bounding box center [264, 266] width 20 height 20
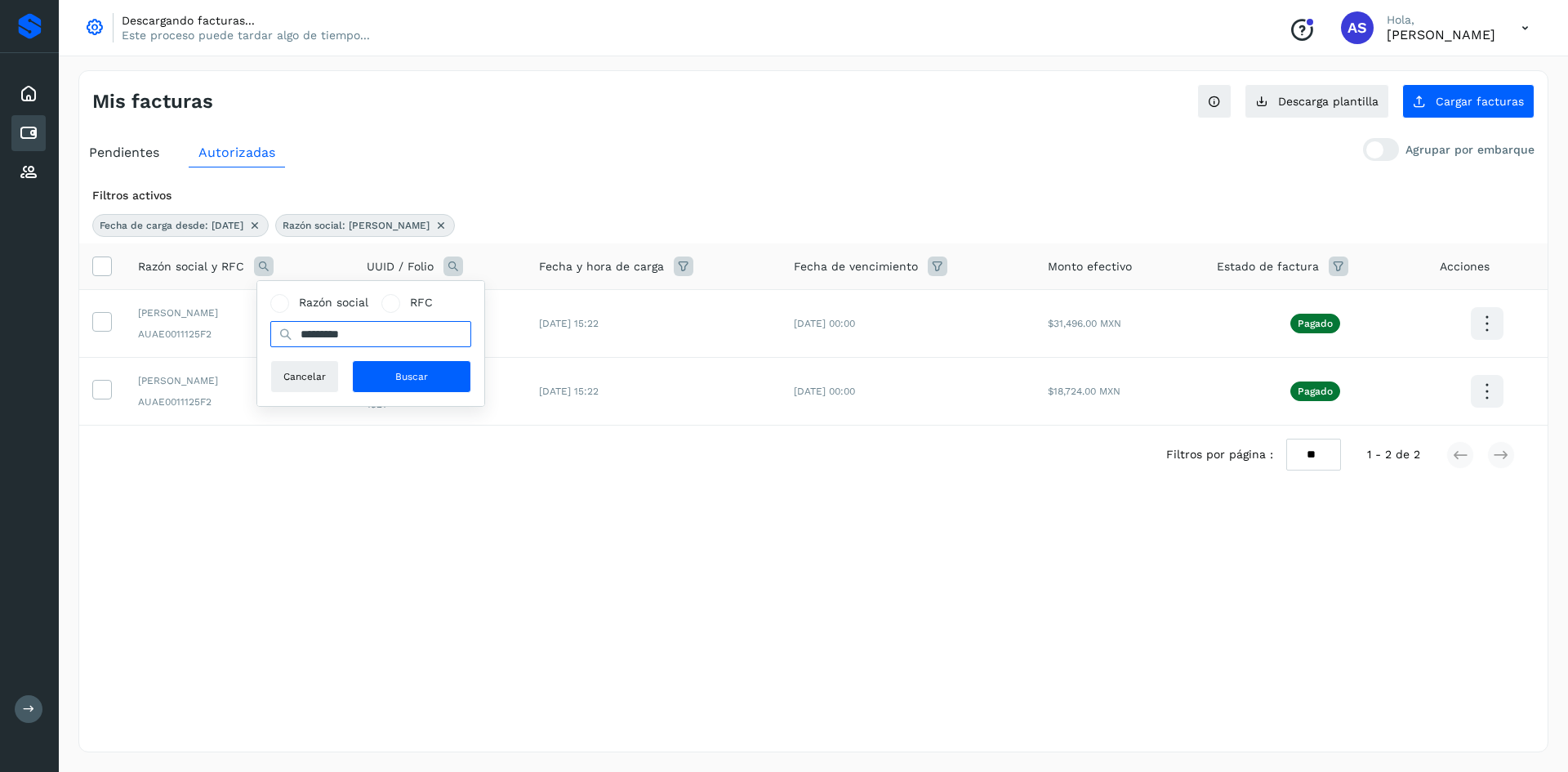
click at [362, 343] on input "*********" at bounding box center [371, 334] width 201 height 26
type input "******"
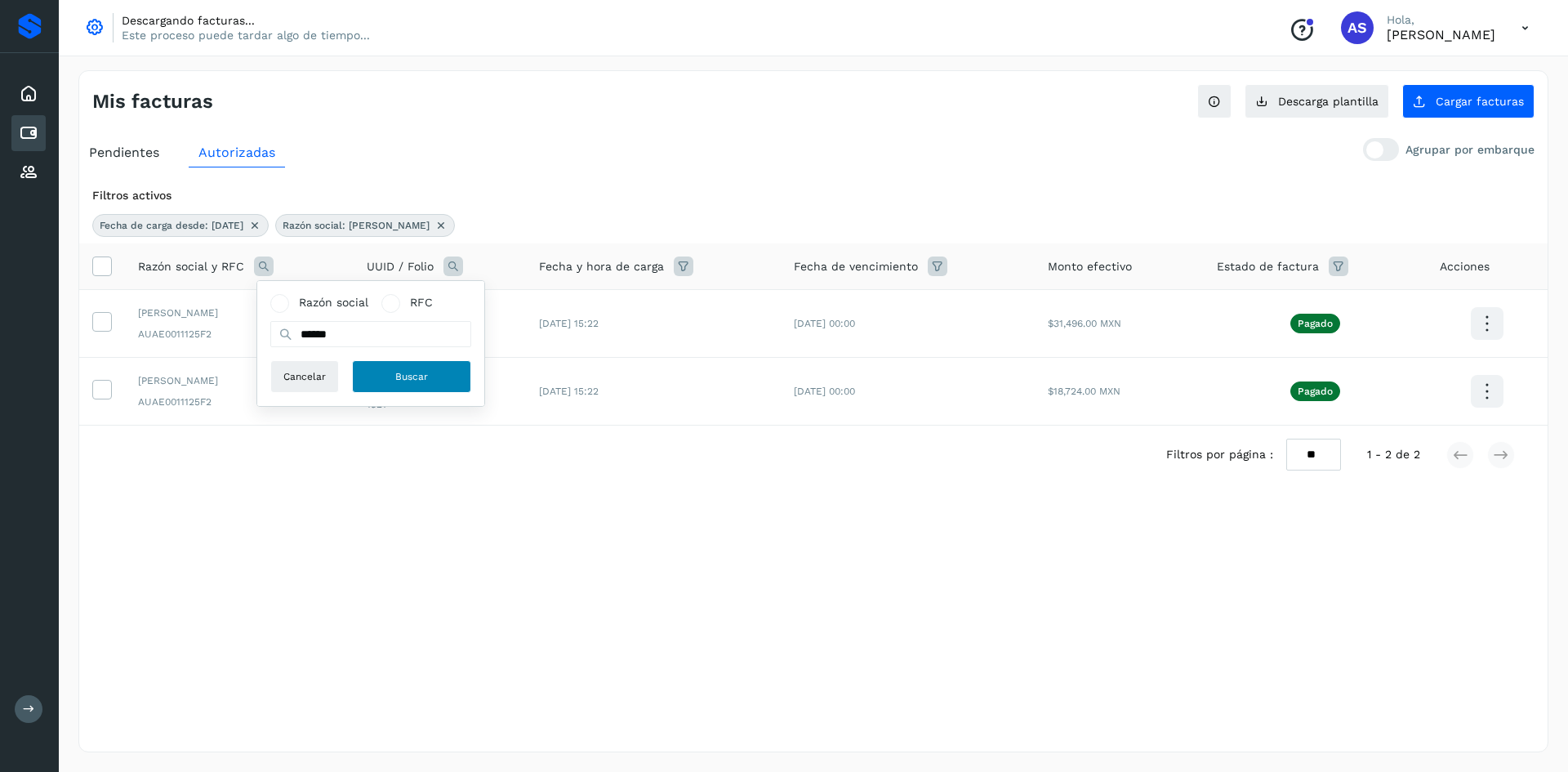
click at [363, 366] on button "Buscar" at bounding box center [411, 377] width 120 height 33
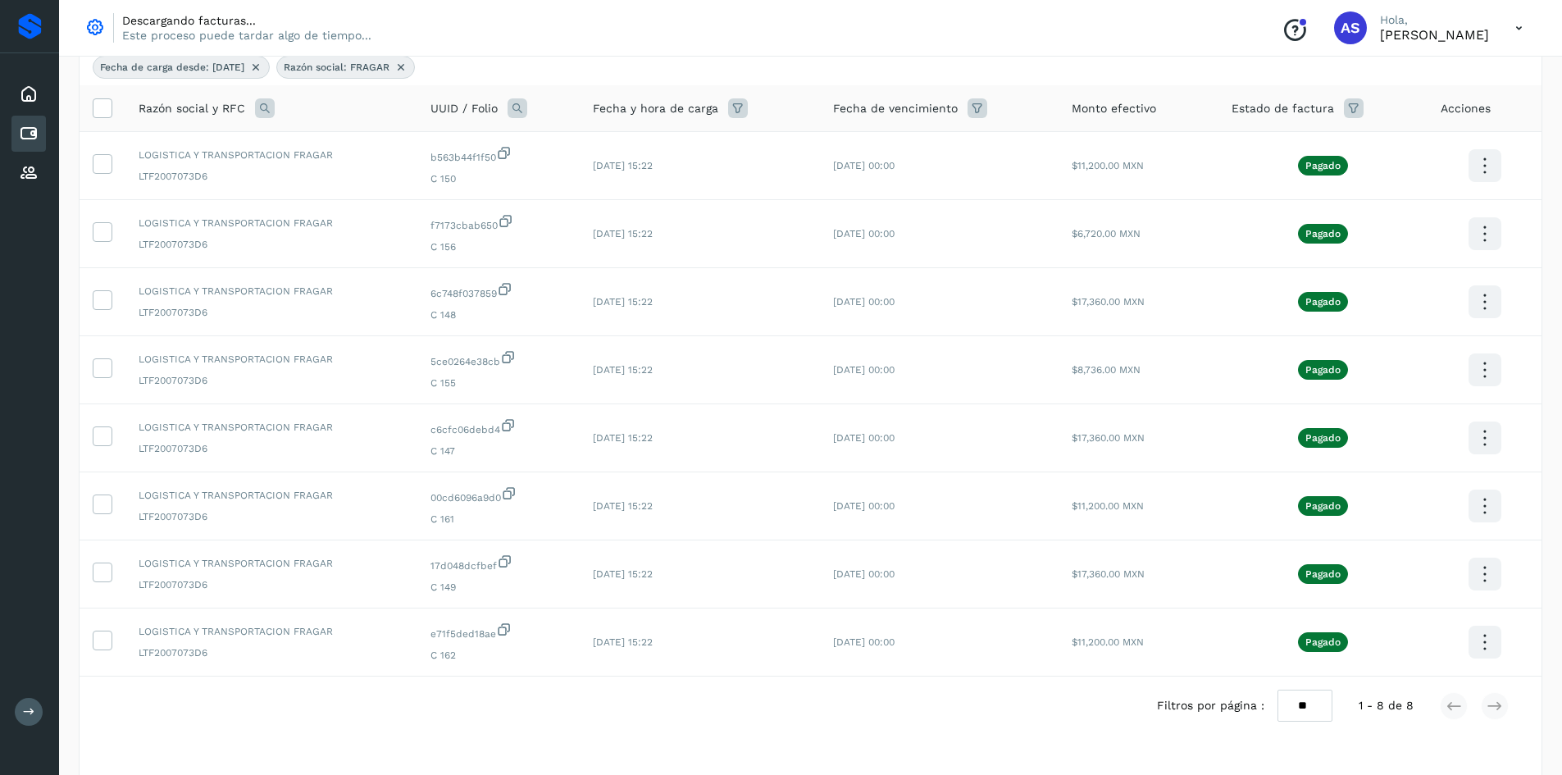
scroll to position [36, 0]
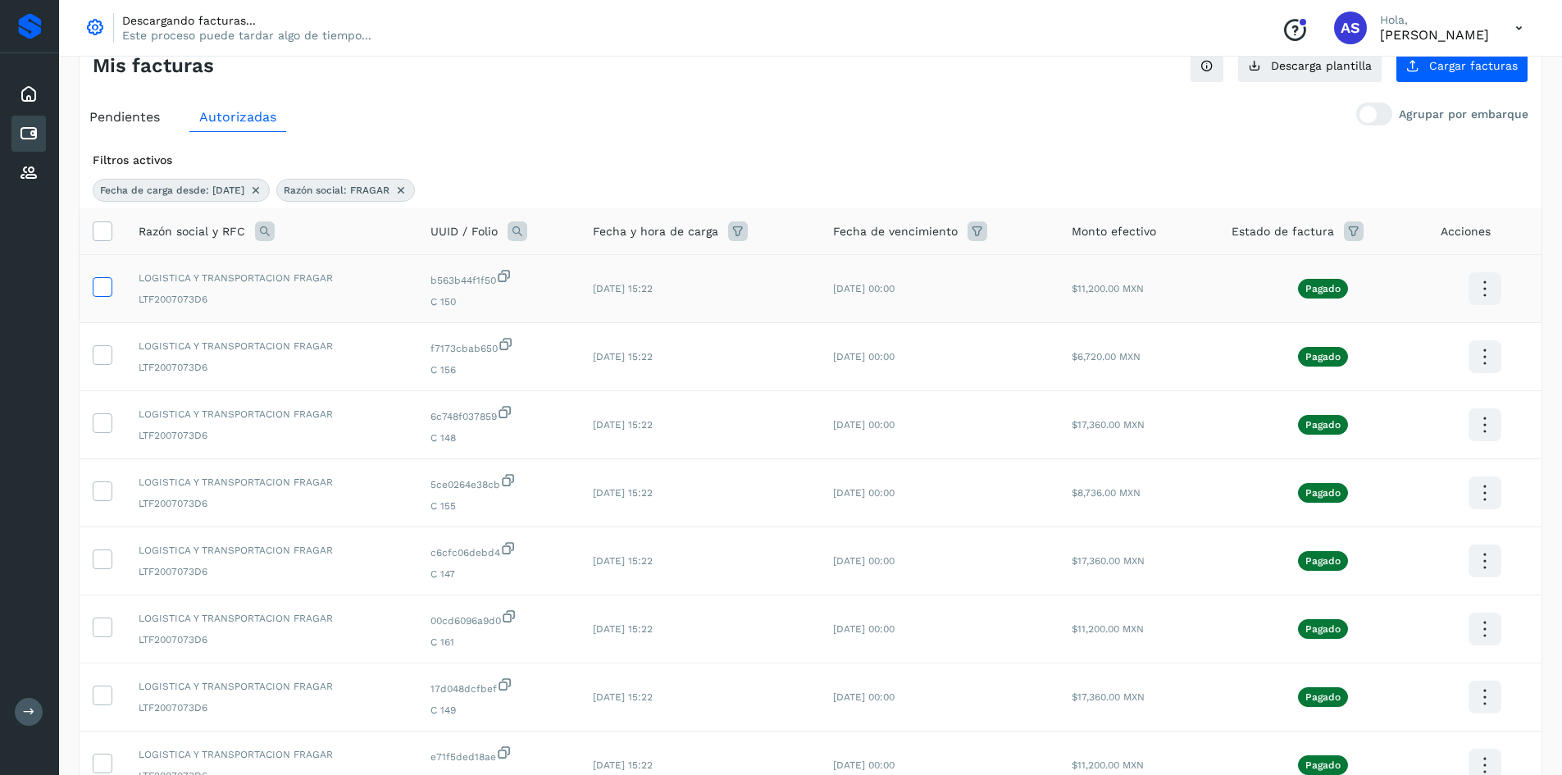
click at [107, 284] on icon at bounding box center [101, 285] width 17 height 17
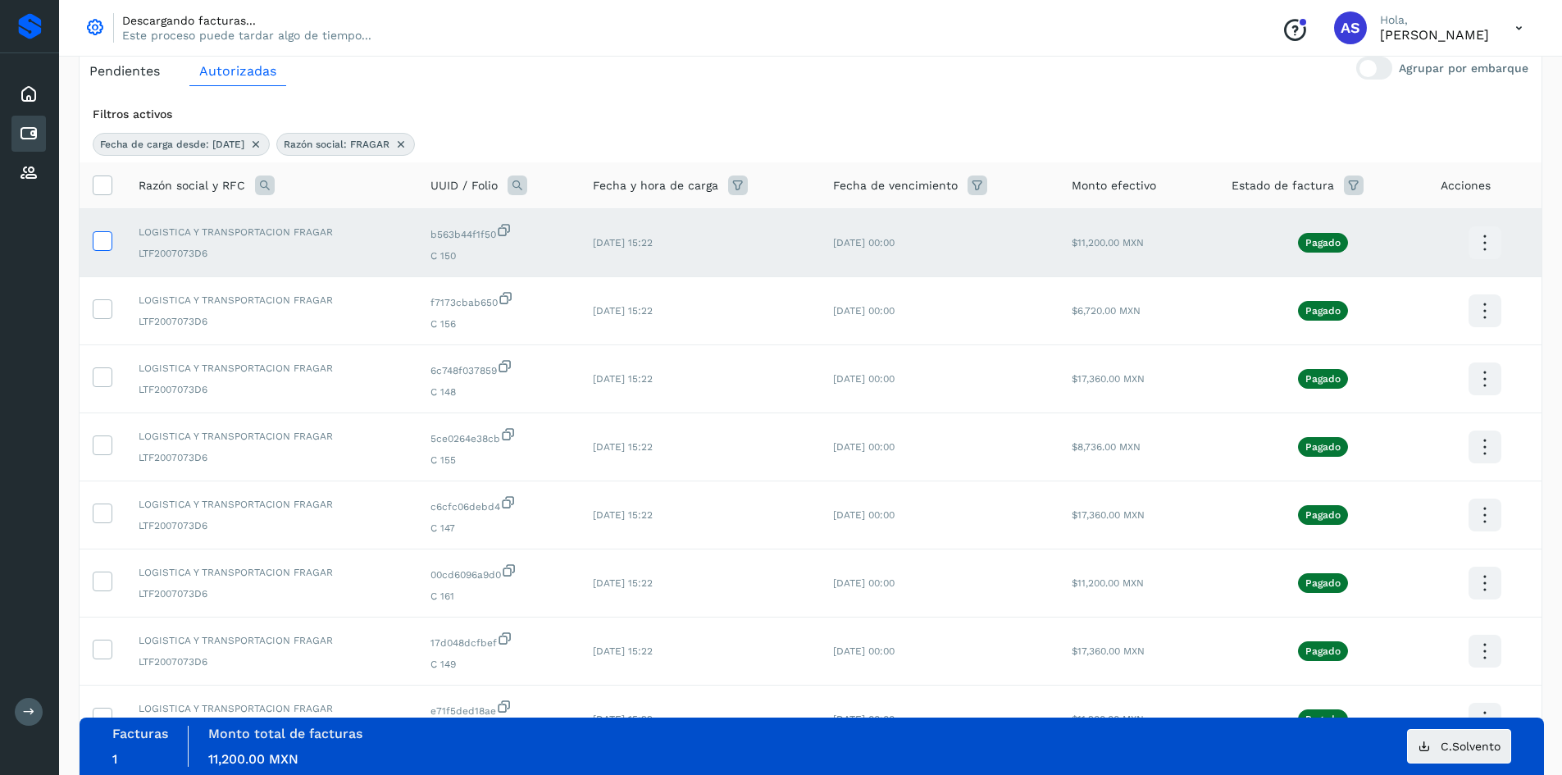
scroll to position [118, 0]
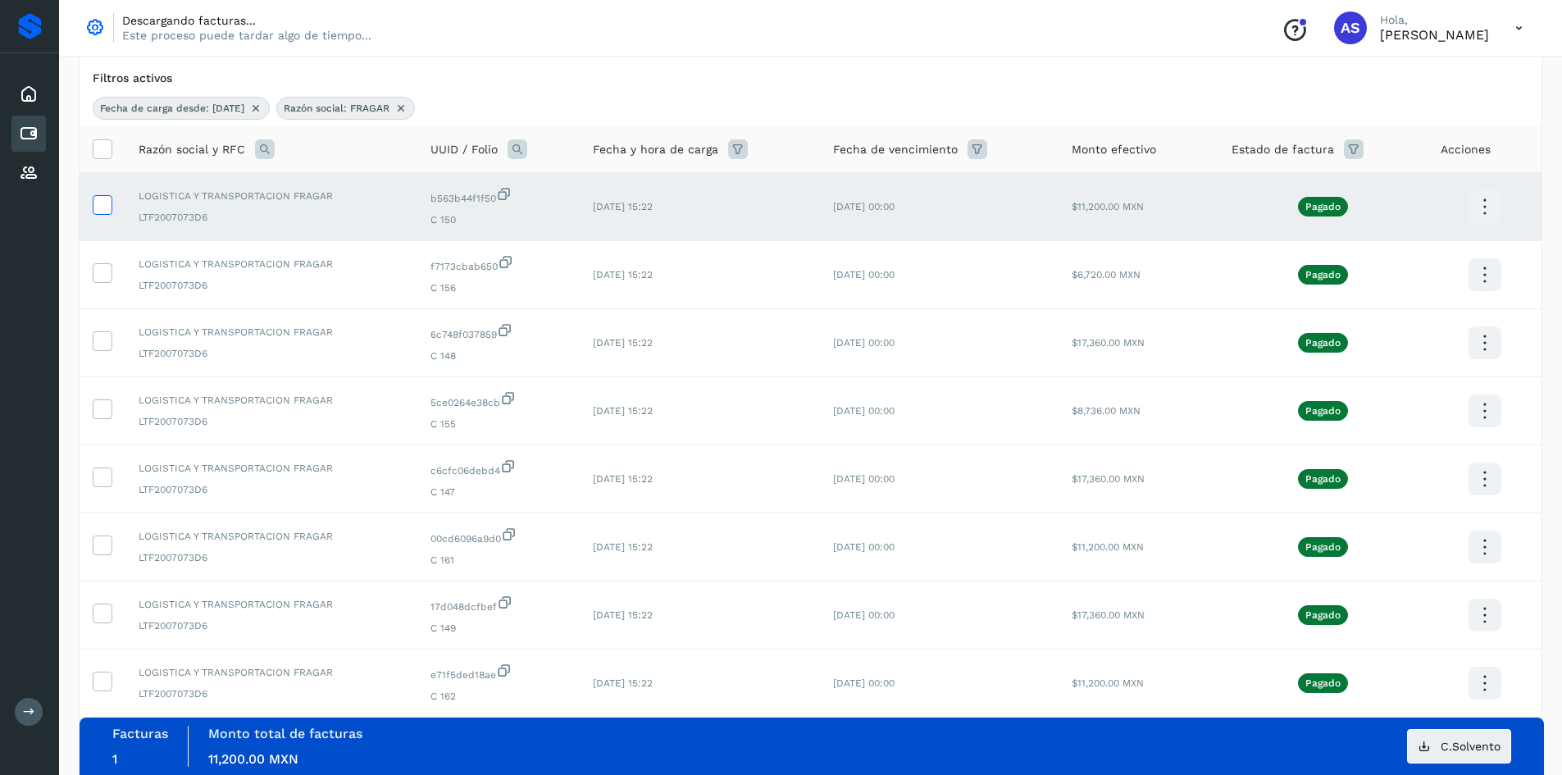
click at [107, 284] on td at bounding box center [103, 275] width 46 height 68
click at [108, 346] on icon at bounding box center [101, 339] width 17 height 17
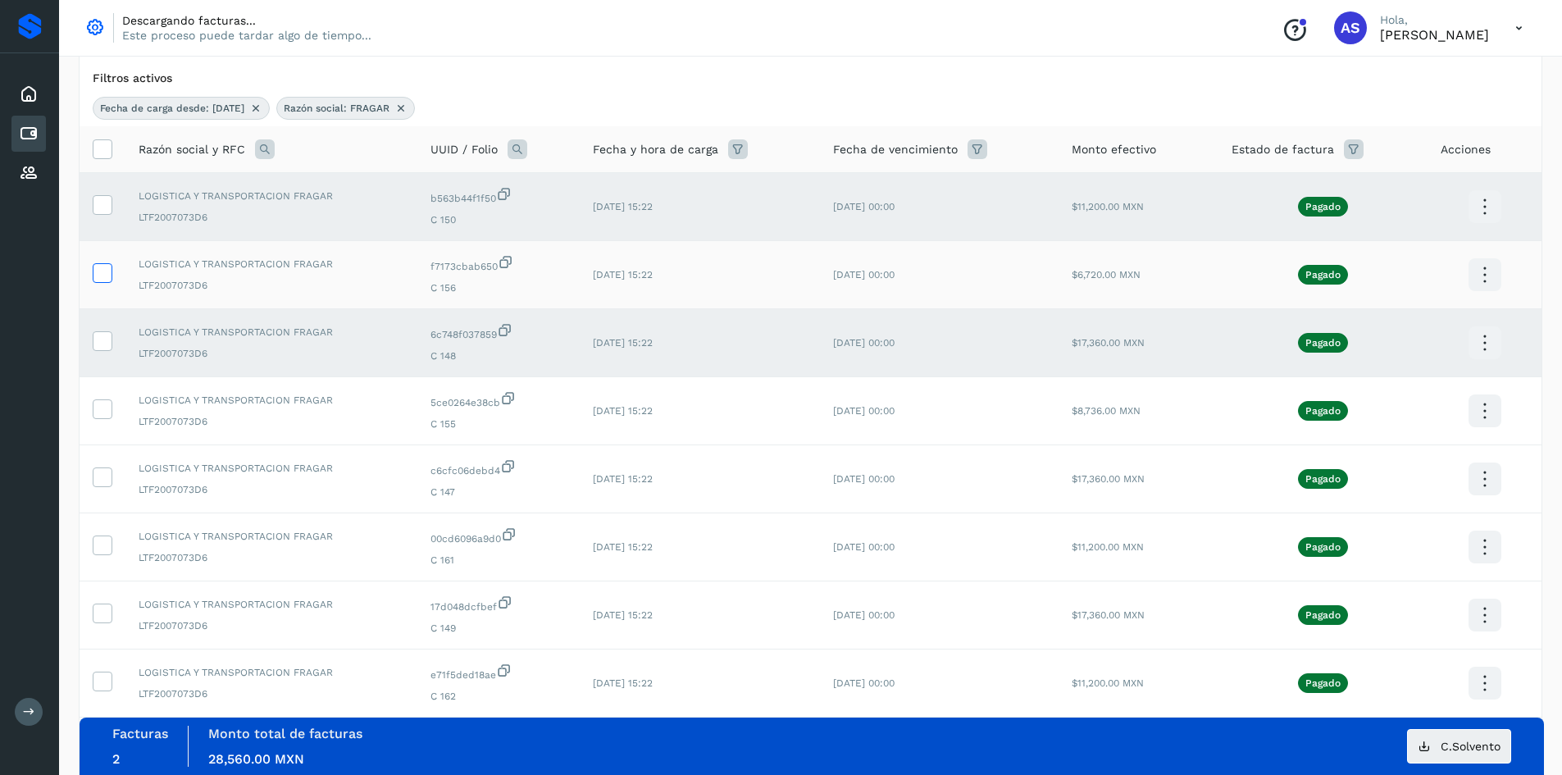
click at [96, 276] on icon at bounding box center [101, 271] width 17 height 17
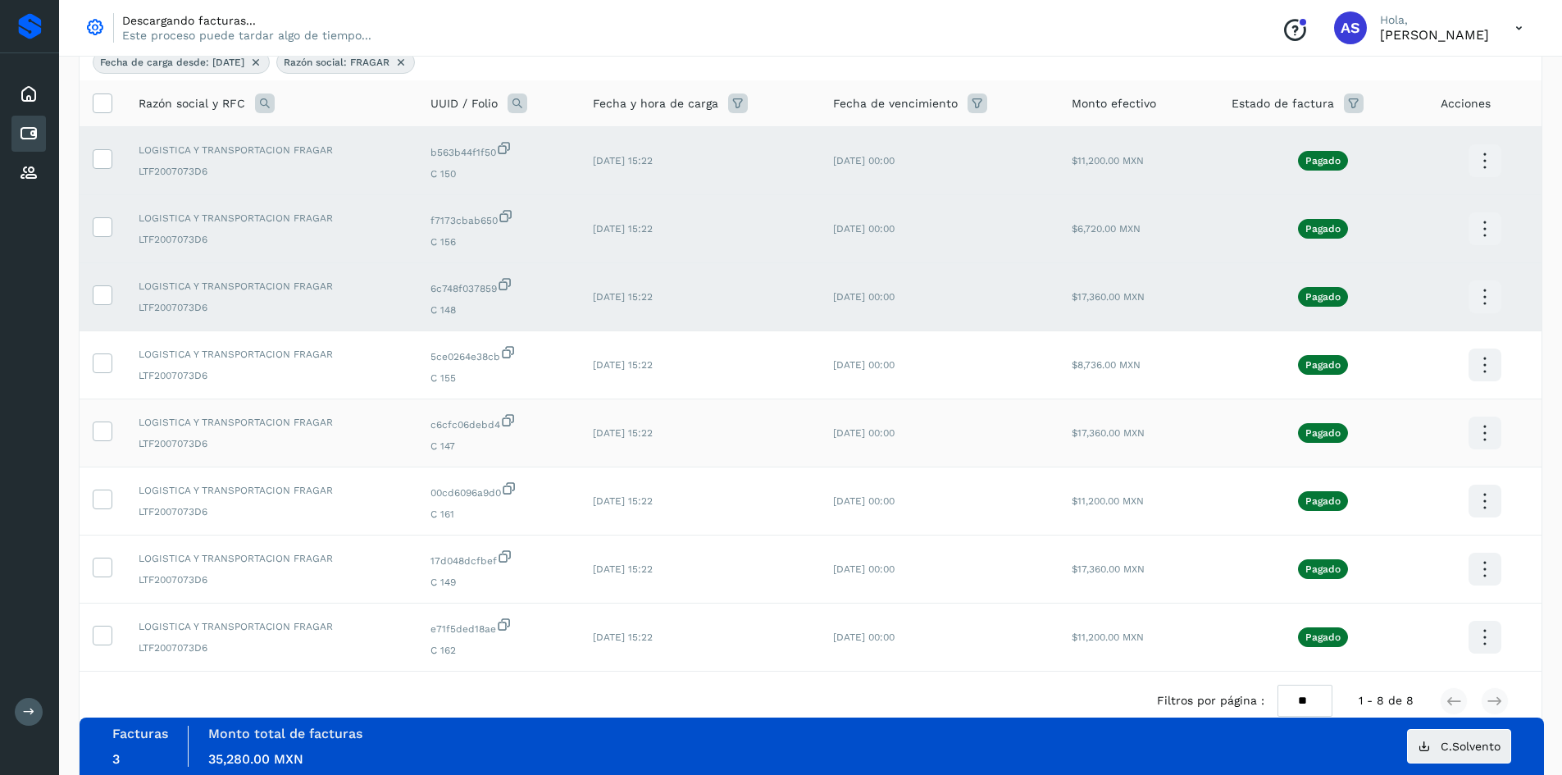
scroll to position [200, 0]
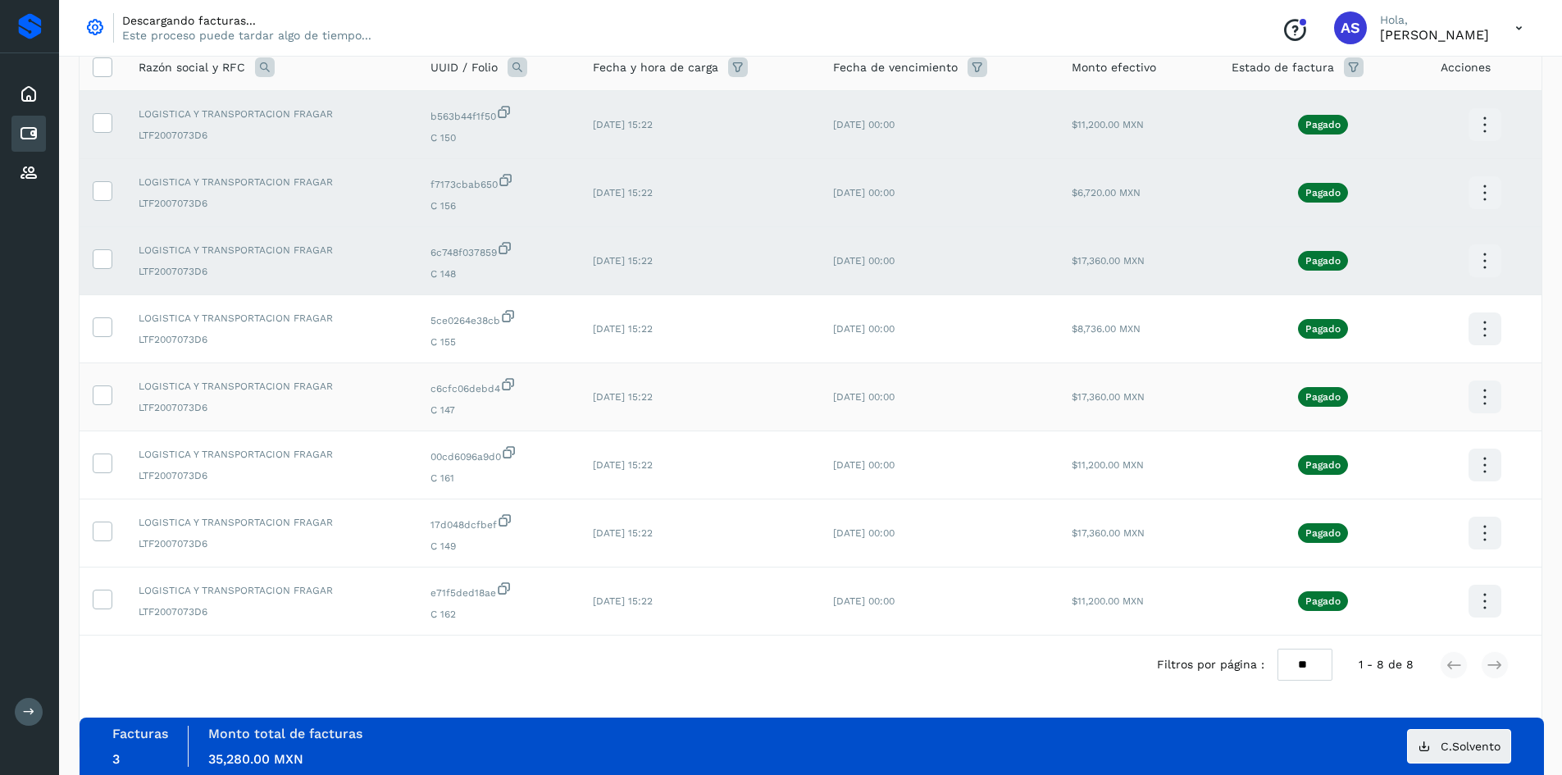
drag, startPoint x: 89, startPoint y: 408, endPoint x: 112, endPoint y: 379, distance: 36.8
click at [96, 400] on td at bounding box center [103, 397] width 46 height 68
click at [107, 322] on icon at bounding box center [101, 325] width 17 height 17
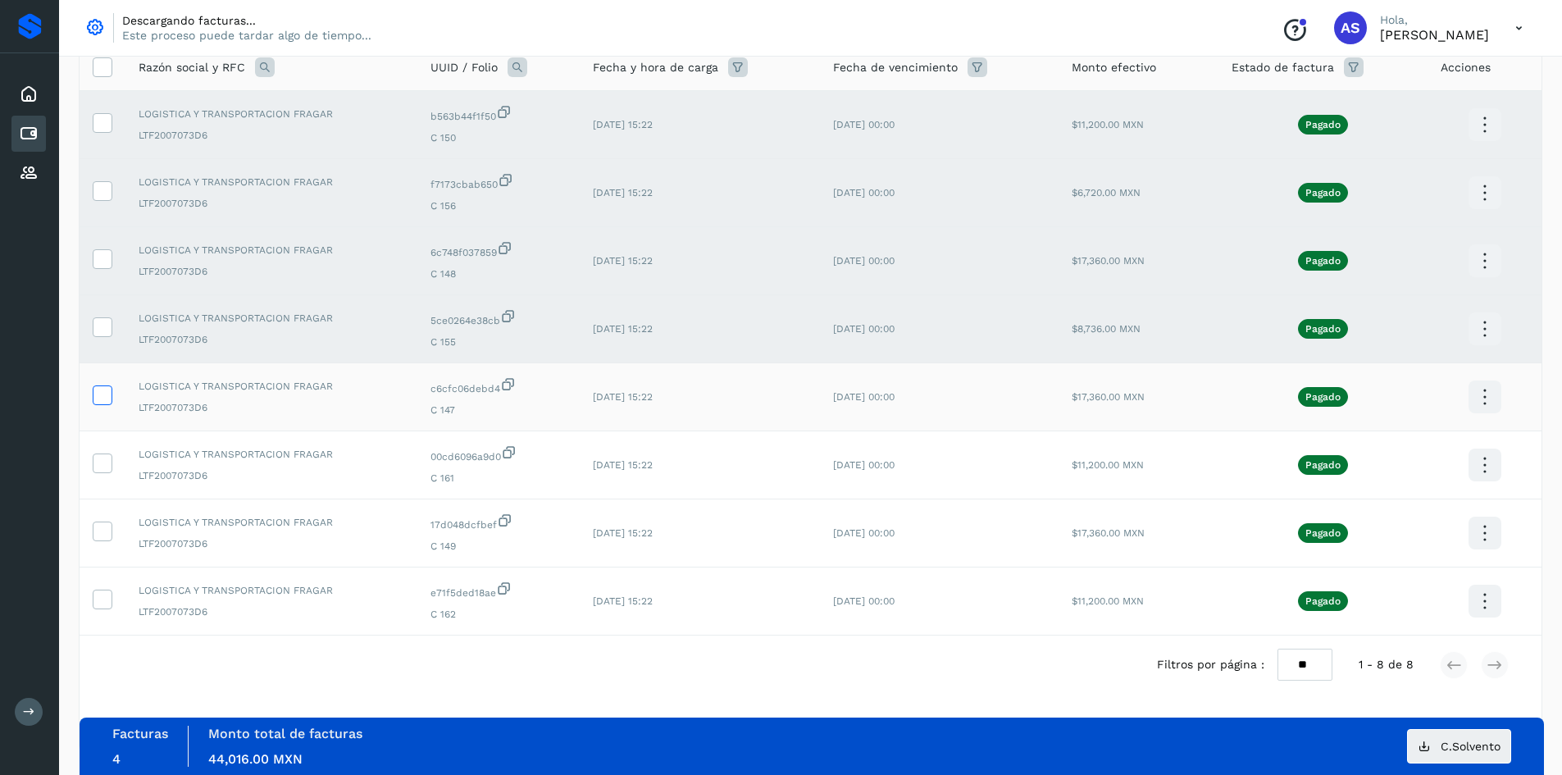
click at [103, 398] on icon at bounding box center [101, 393] width 17 height 17
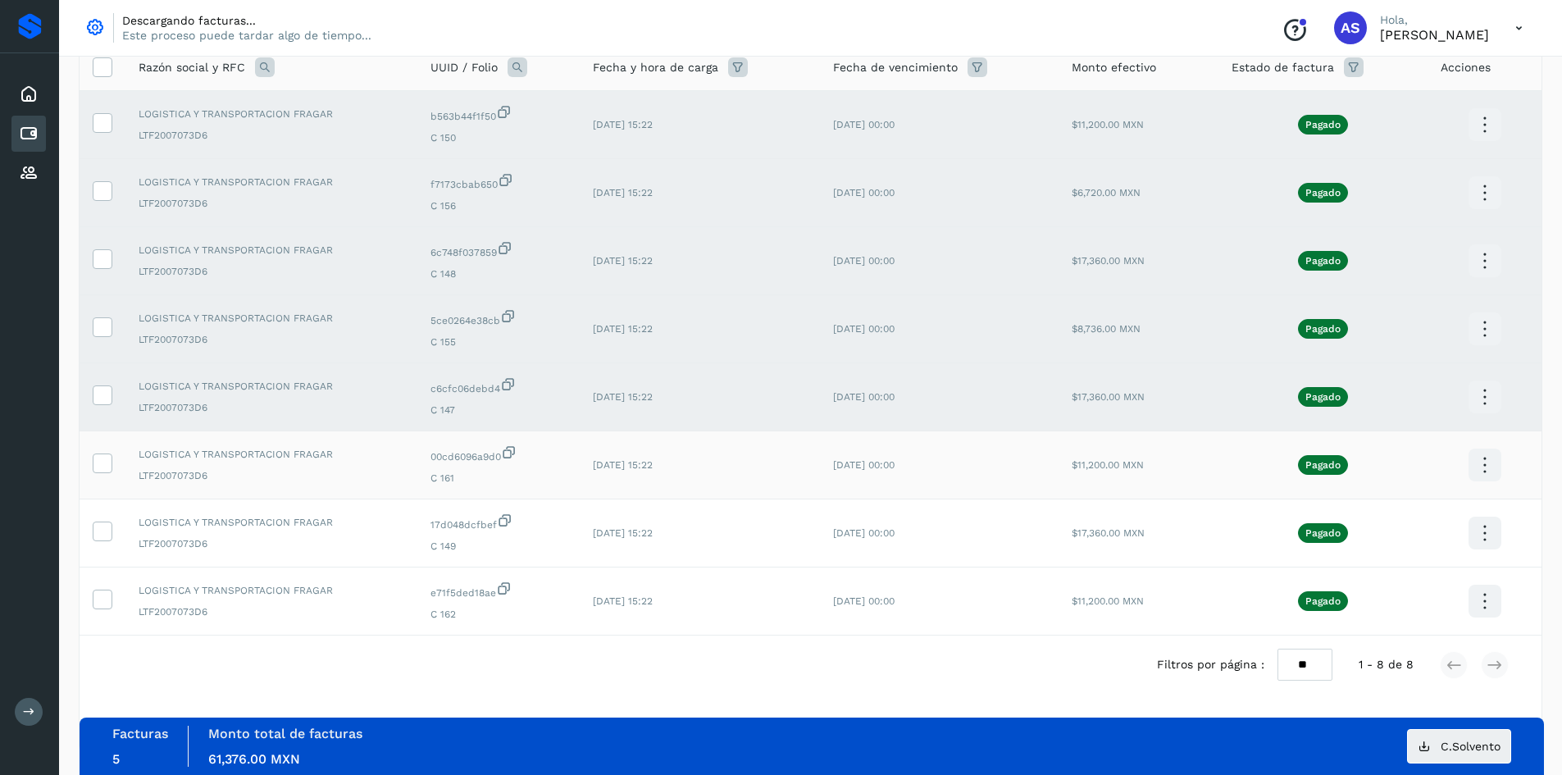
click at [102, 449] on td at bounding box center [103, 465] width 46 height 68
click at [102, 458] on icon at bounding box center [101, 461] width 17 height 17
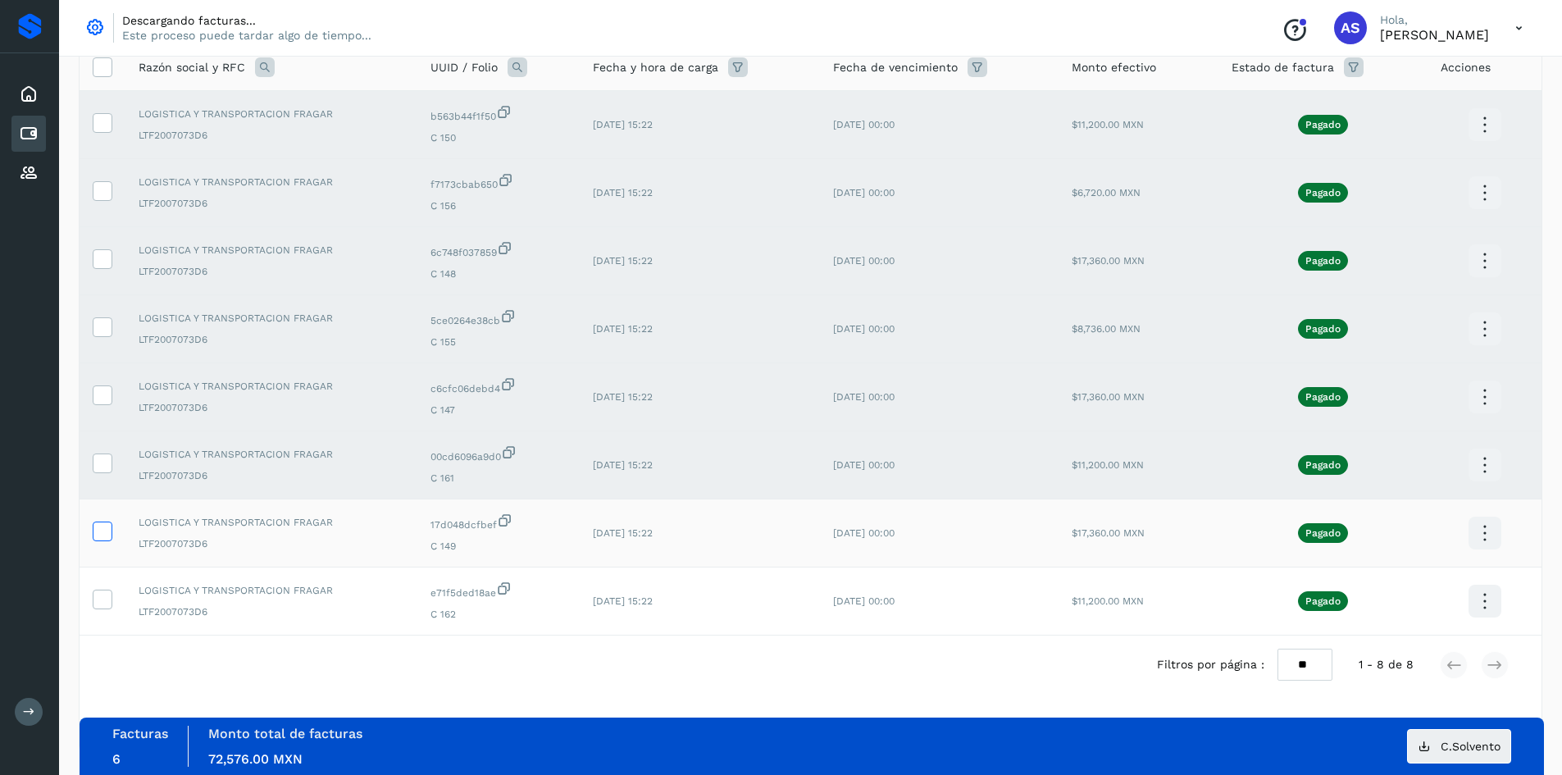
click at [102, 531] on icon at bounding box center [101, 530] width 17 height 17
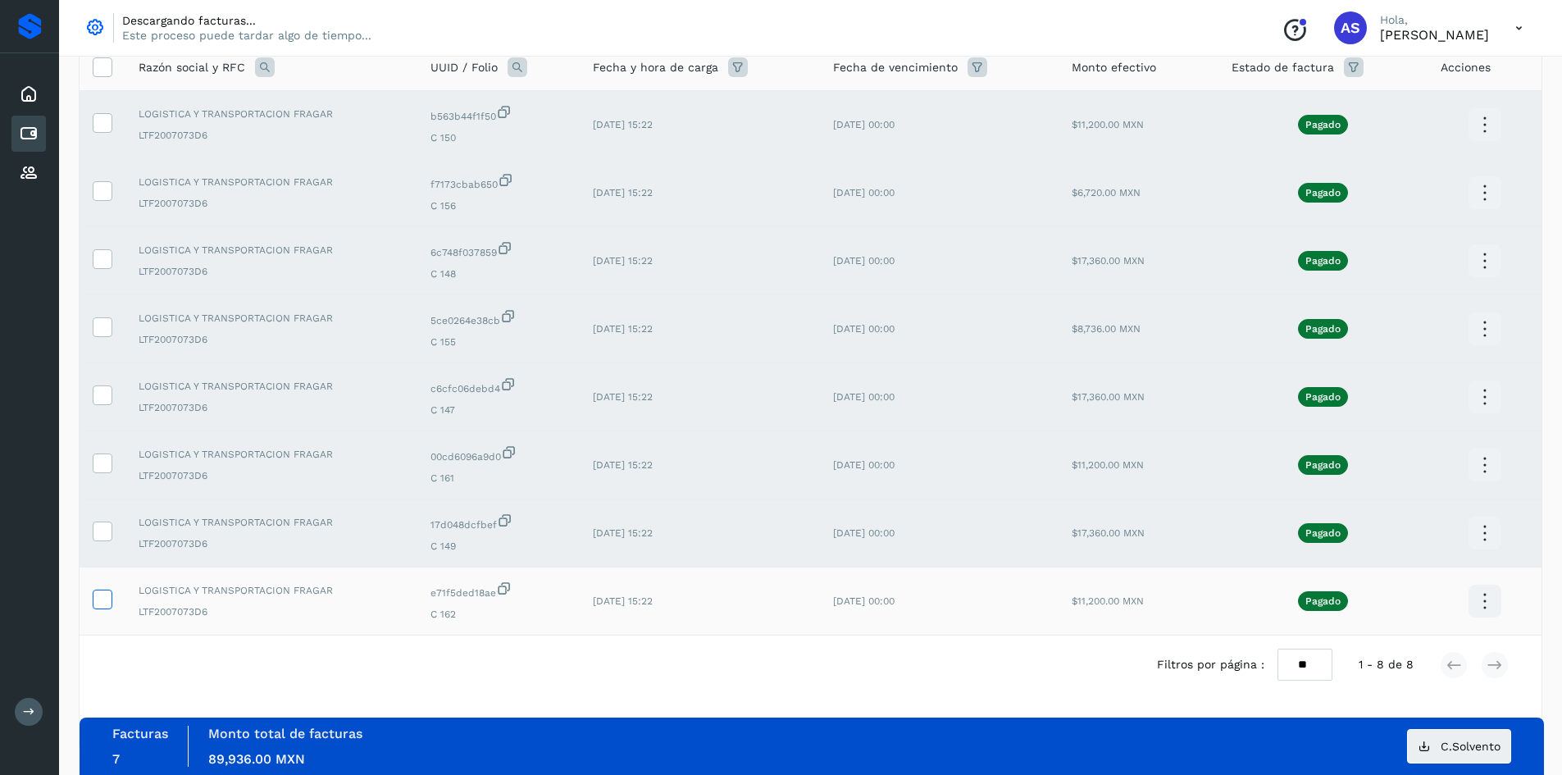
click at [98, 592] on icon at bounding box center [101, 598] width 17 height 17
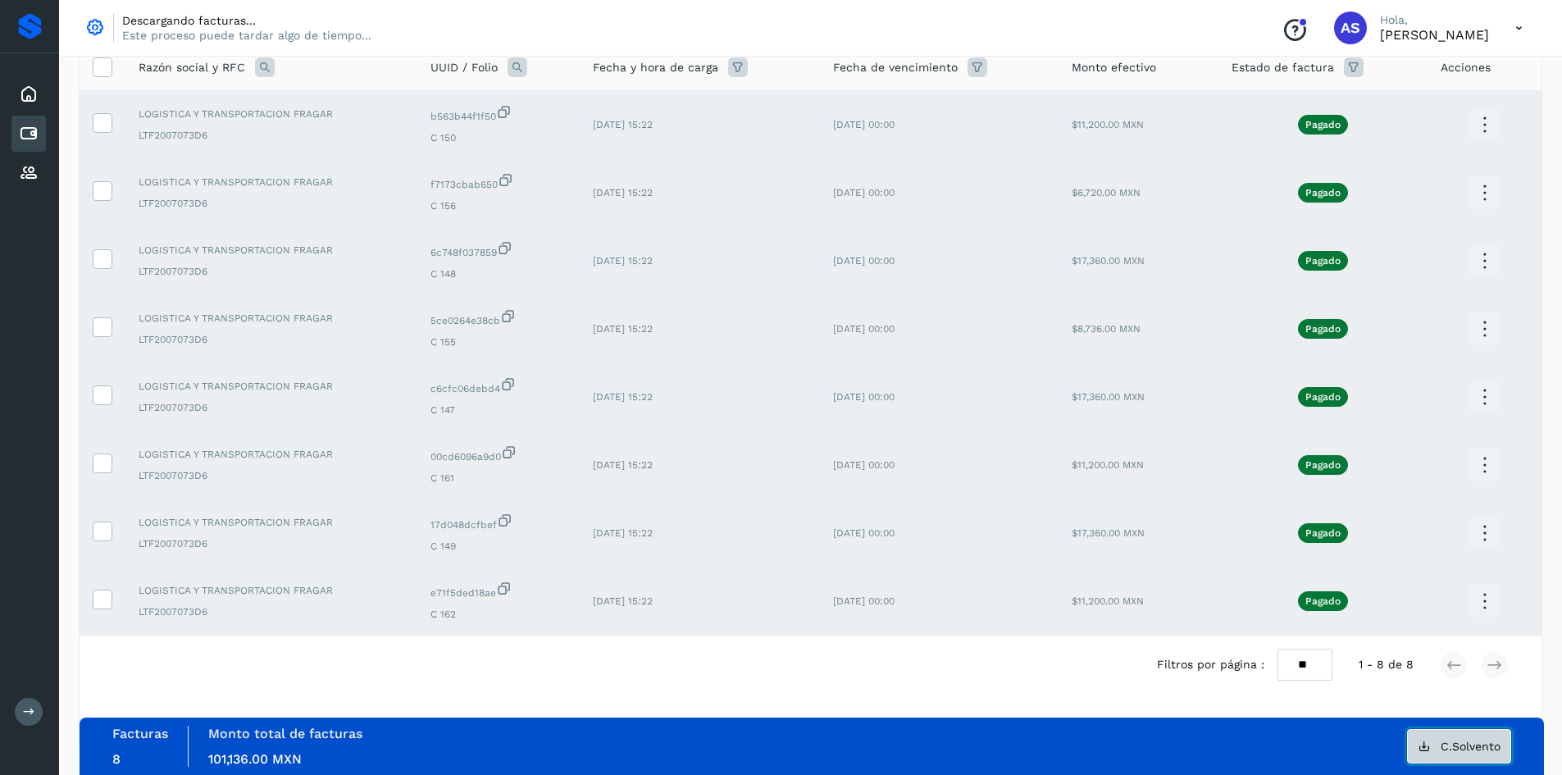
click at [1450, 746] on span "C.Solvento" at bounding box center [1471, 745] width 60 height 11
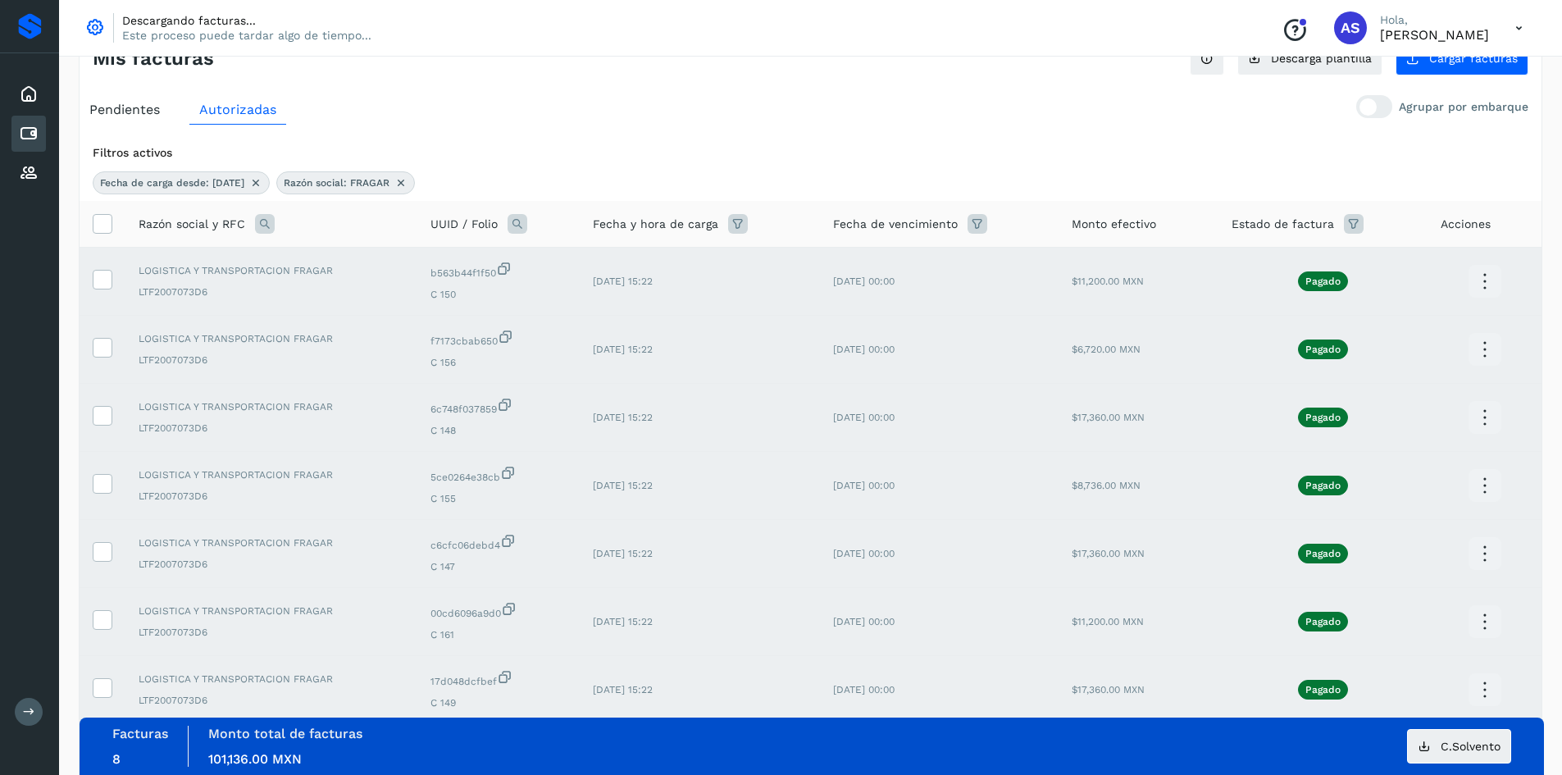
scroll to position [36, 0]
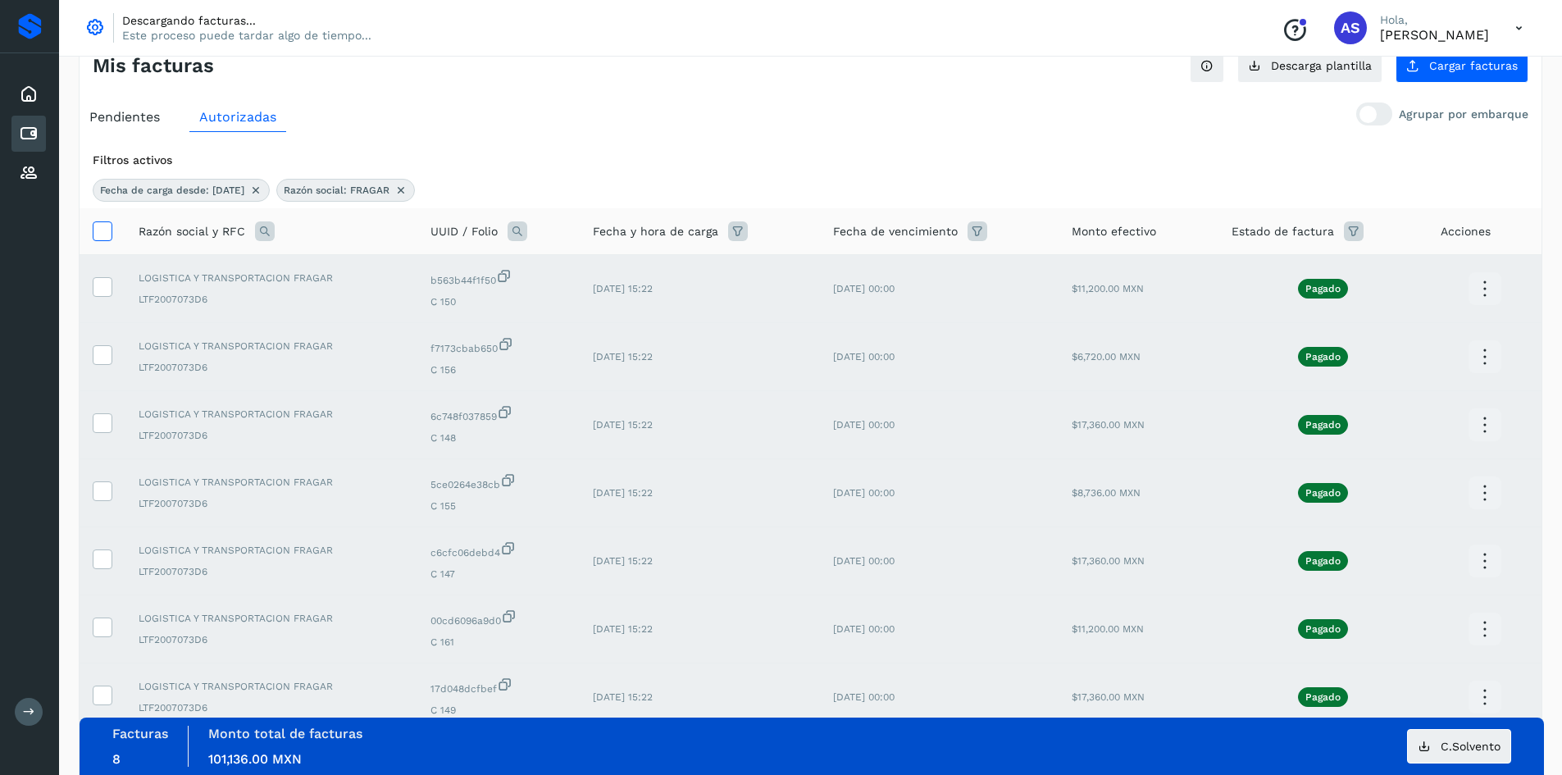
click at [107, 228] on icon at bounding box center [101, 229] width 17 height 17
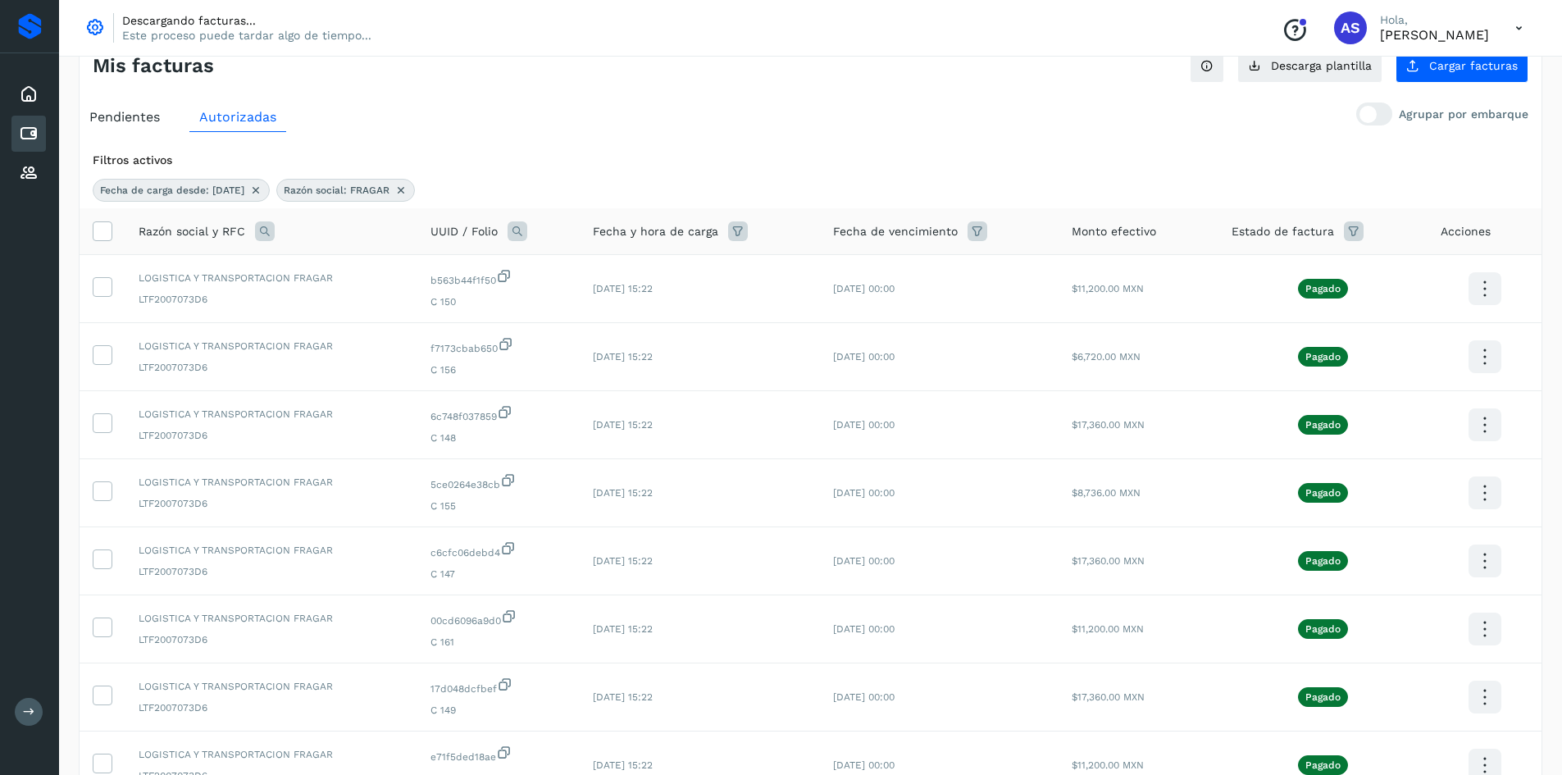
click at [265, 228] on icon at bounding box center [265, 231] width 20 height 20
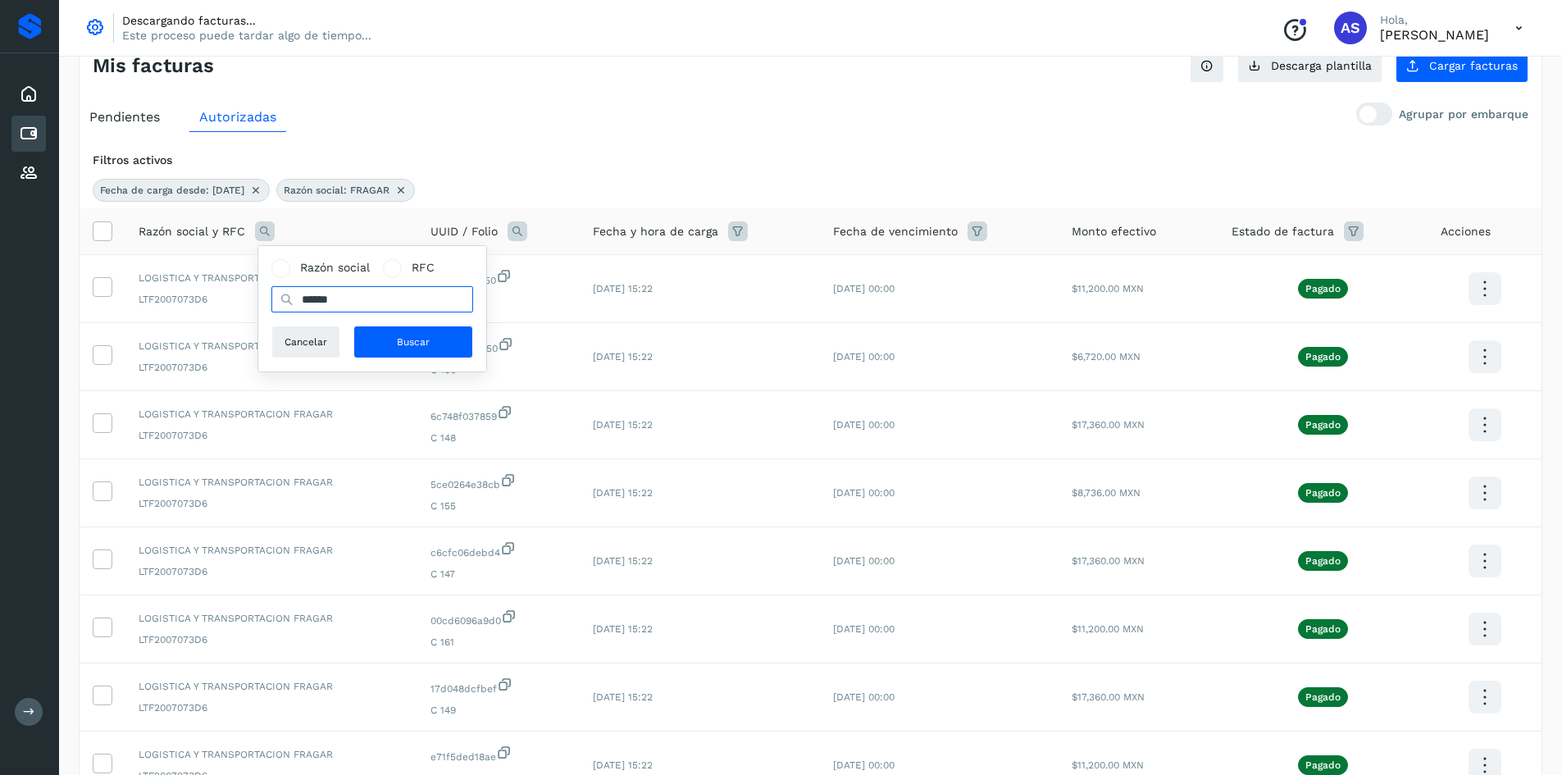
click at [360, 294] on input "******" at bounding box center [372, 299] width 202 height 26
type input "******"
click at [389, 341] on button "Buscar" at bounding box center [413, 342] width 120 height 33
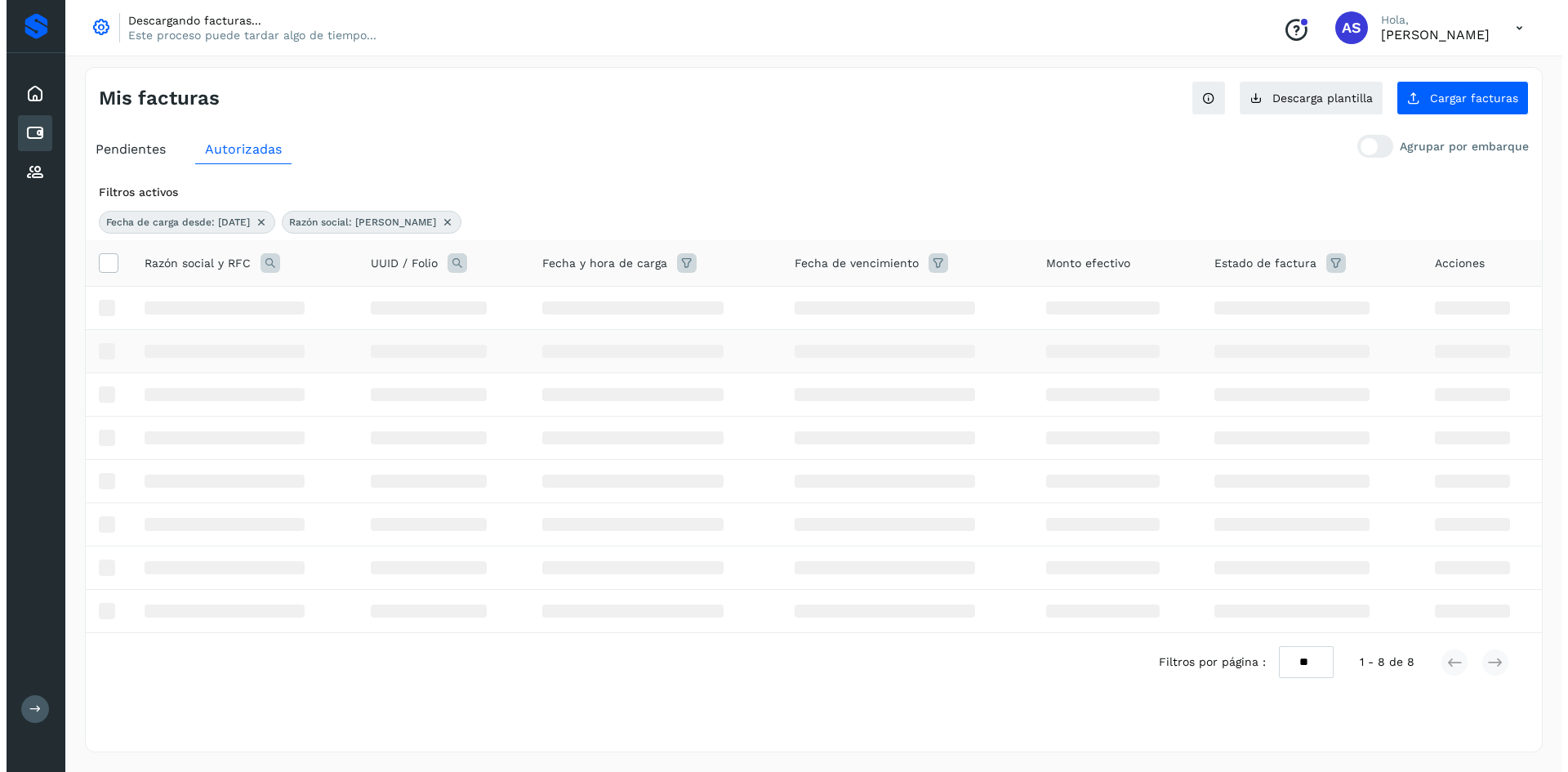
scroll to position [0, 0]
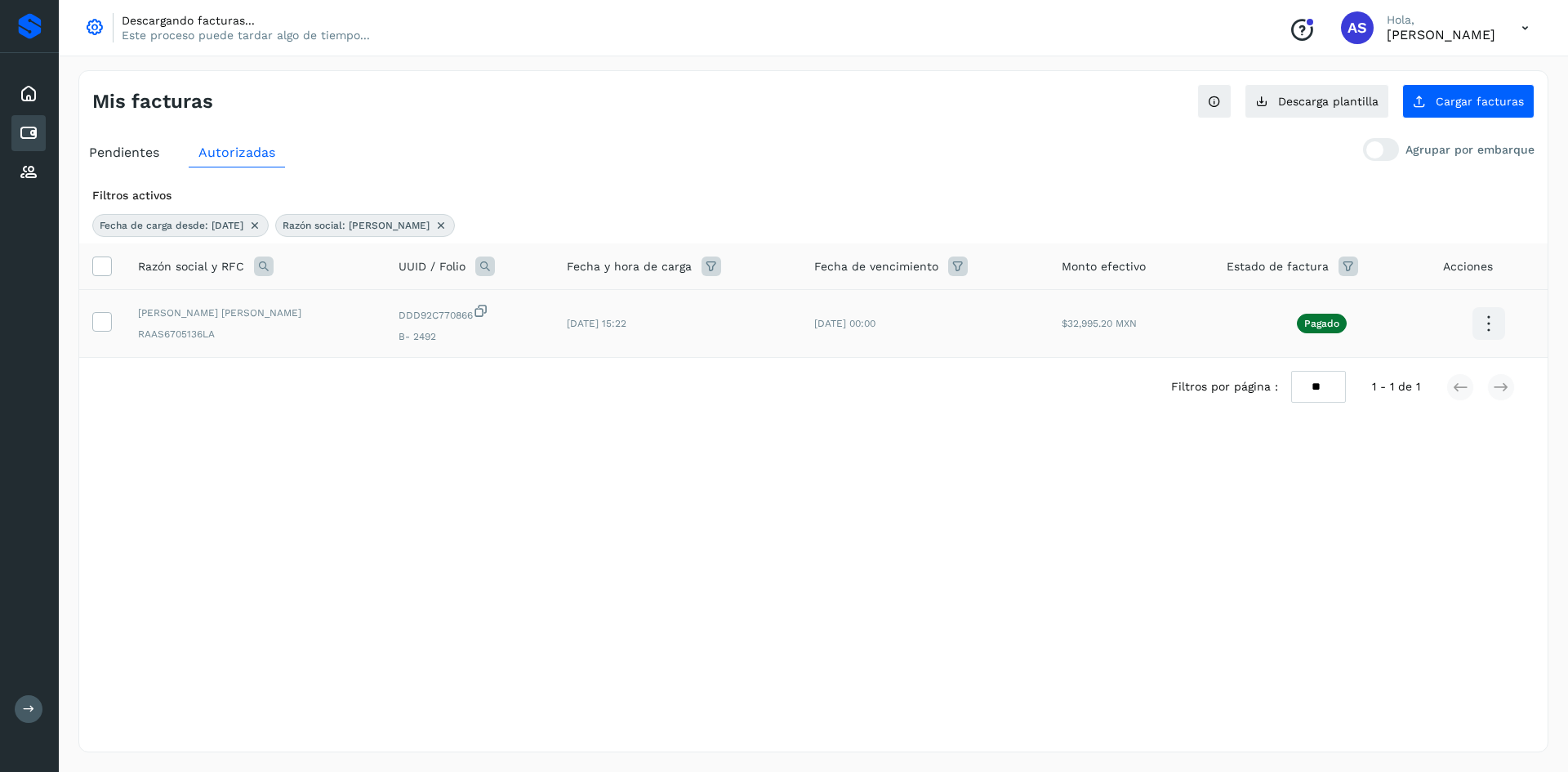
click at [1480, 324] on icon at bounding box center [1488, 324] width 39 height 39
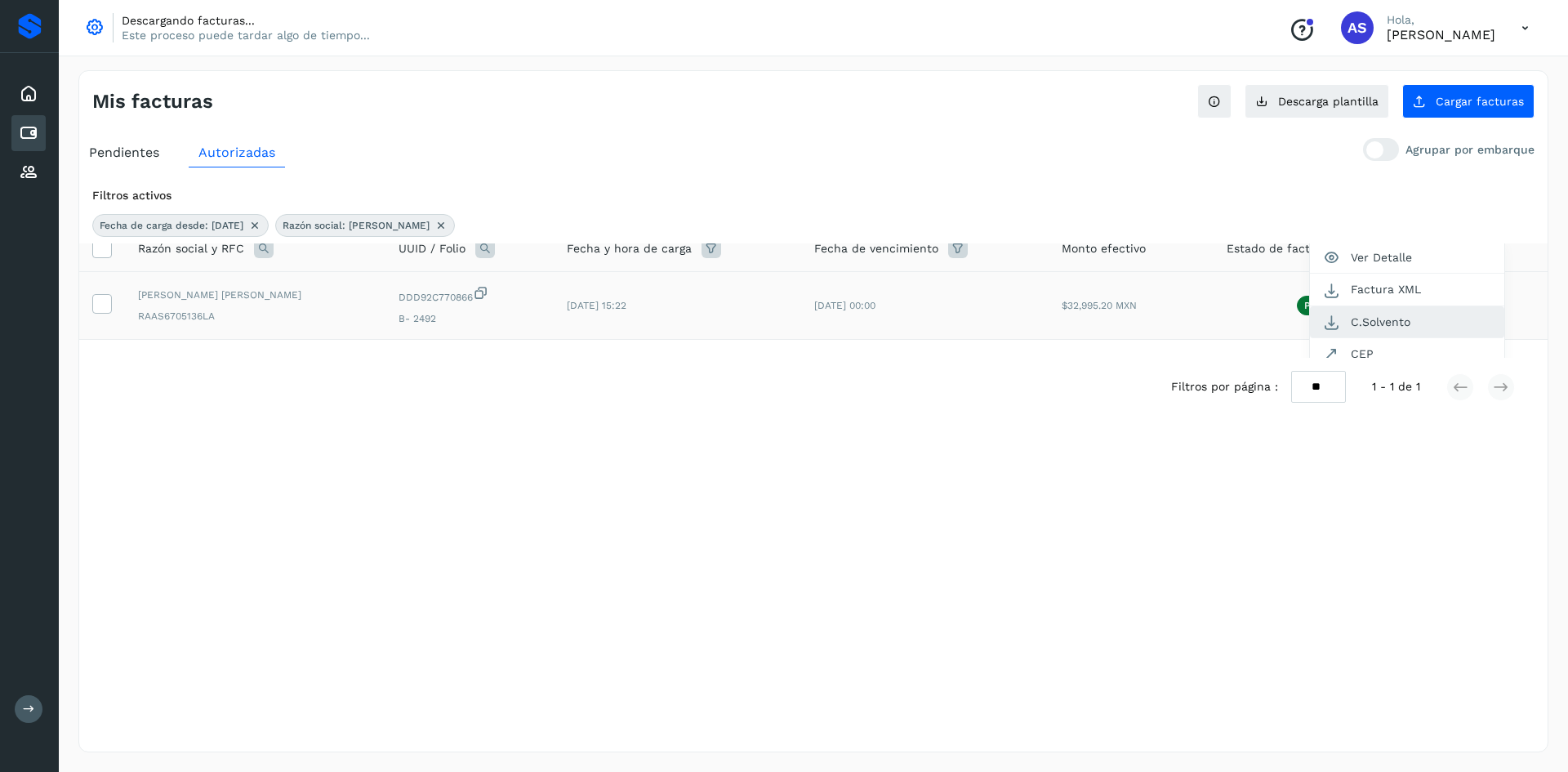
click at [1370, 320] on button "C.Solvento" at bounding box center [1407, 322] width 194 height 32
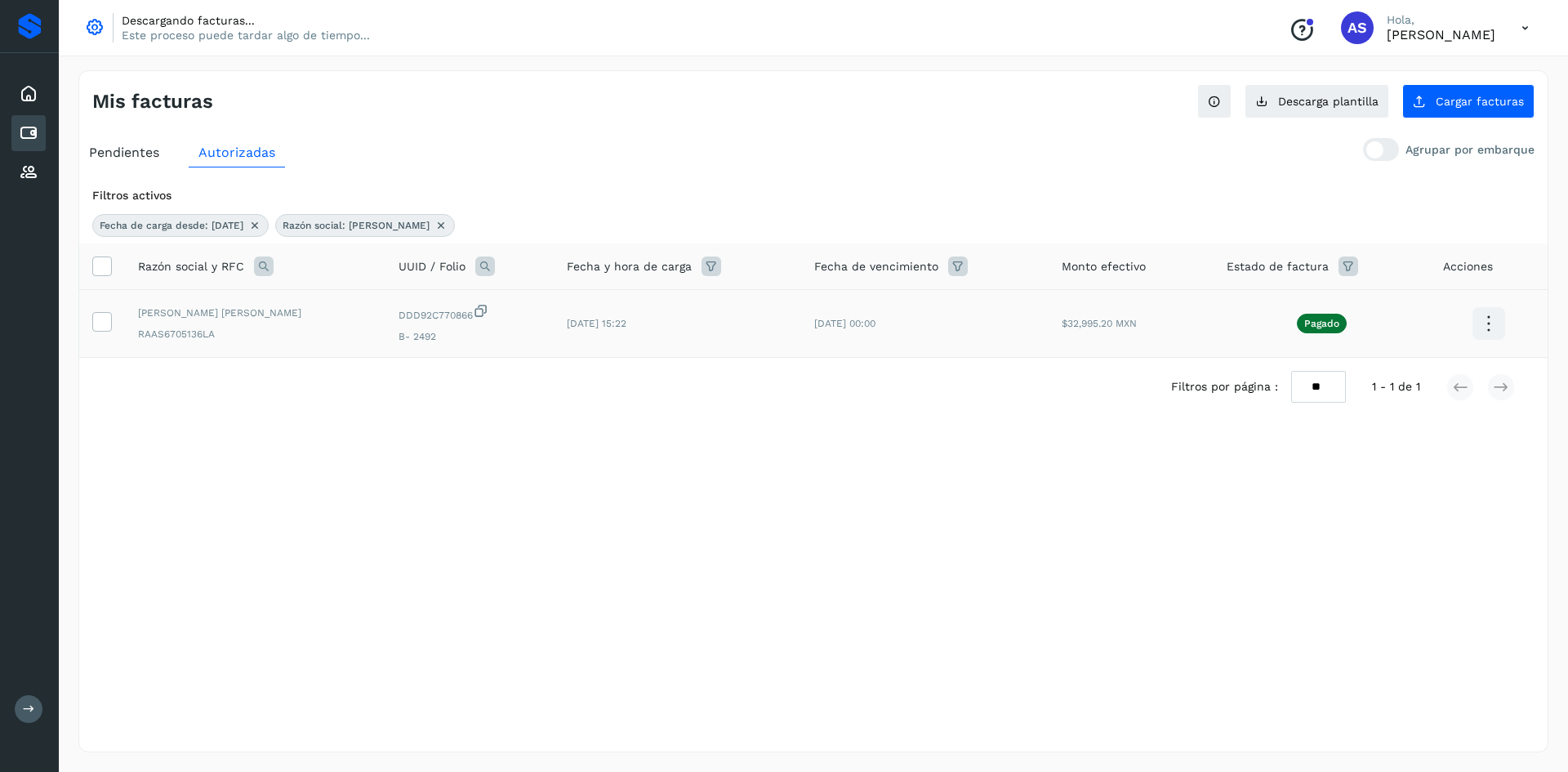
scroll to position [0, 0]
click at [267, 268] on icon at bounding box center [264, 266] width 20 height 20
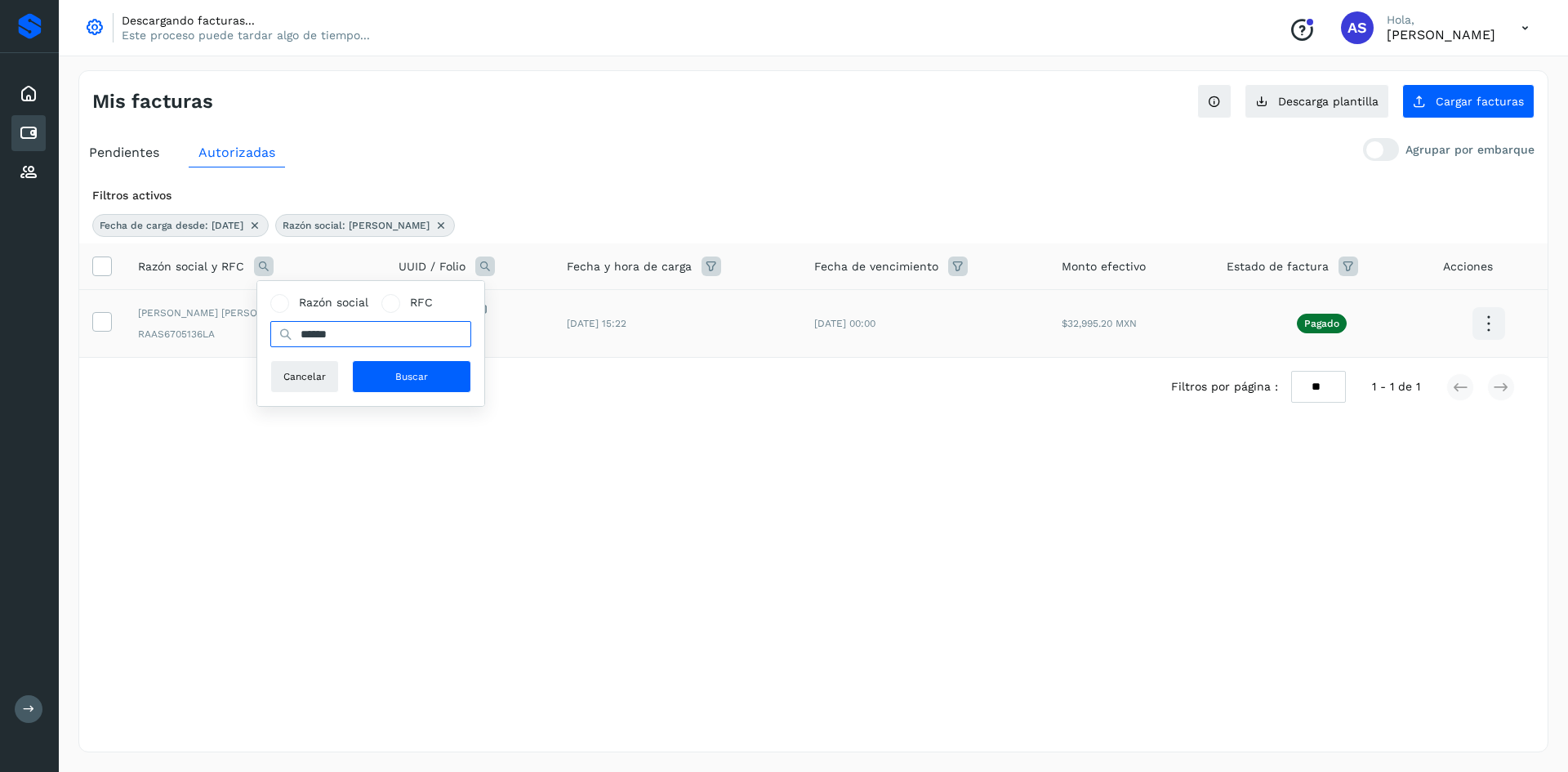
click at [384, 340] on input "******" at bounding box center [371, 334] width 201 height 26
type input "*****"
click at [447, 372] on button "Buscar" at bounding box center [411, 377] width 120 height 33
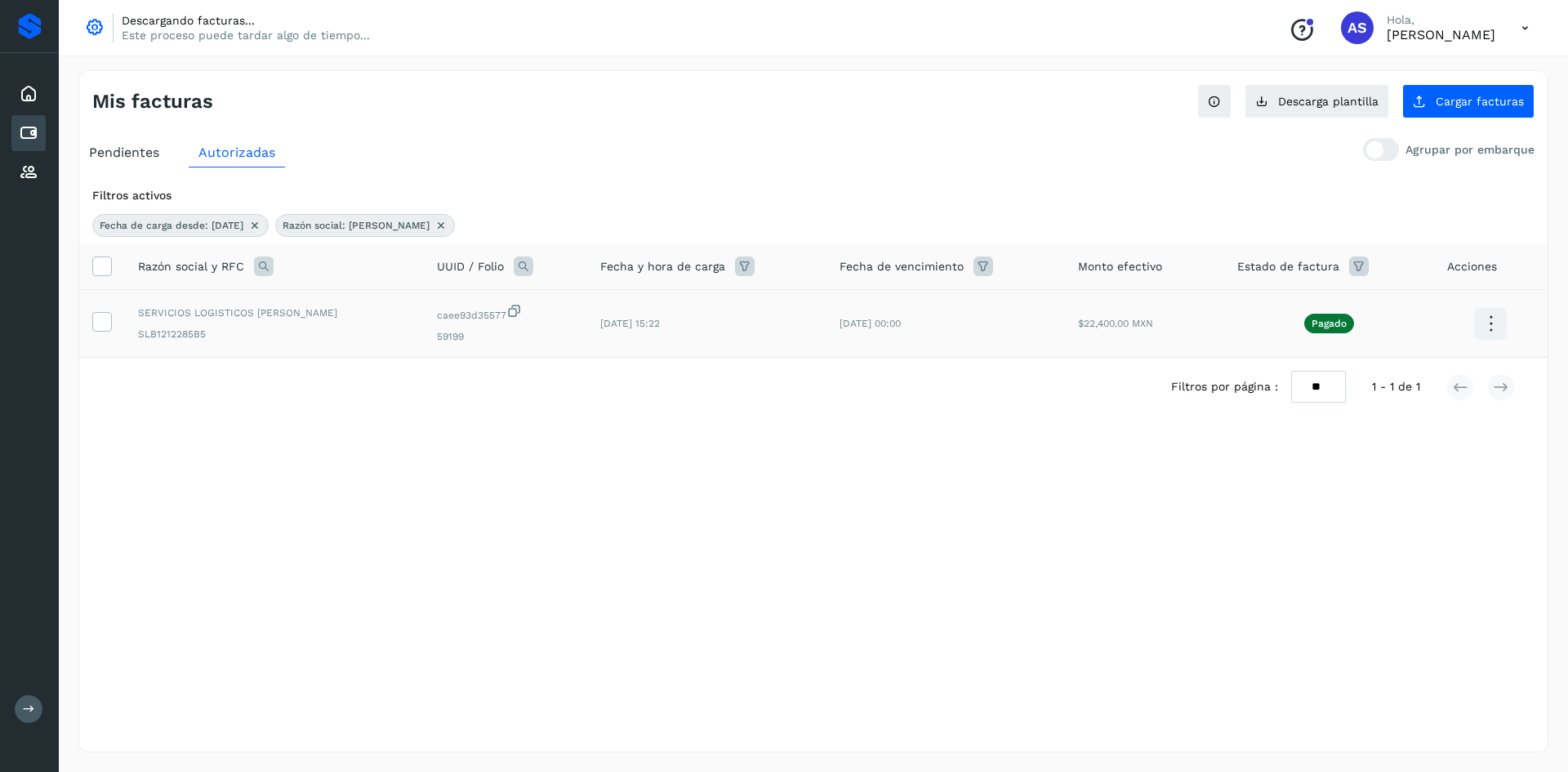
click at [1491, 332] on icon at bounding box center [1491, 324] width 39 height 39
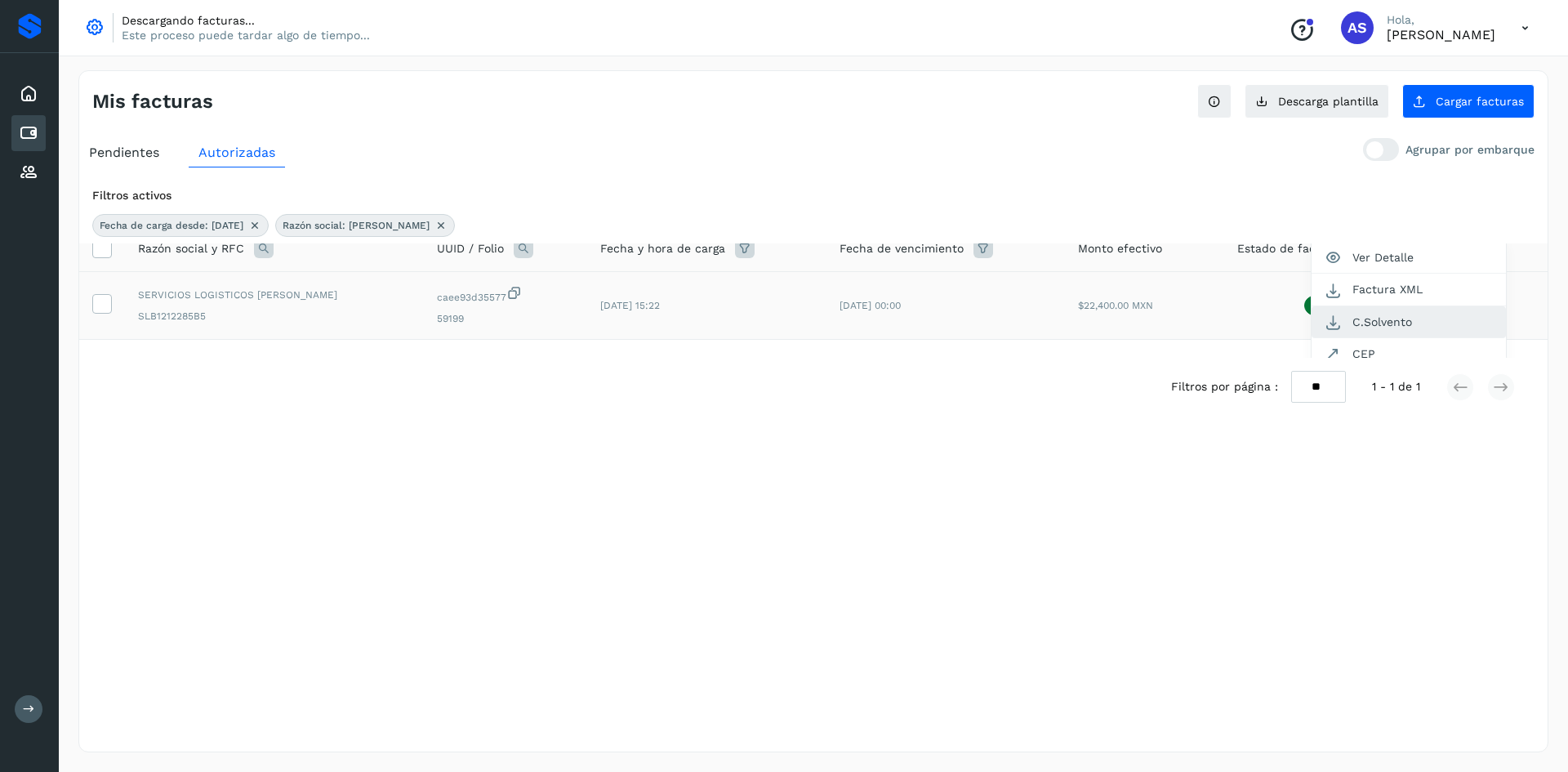
click at [1365, 329] on button "C.Solvento" at bounding box center [1409, 322] width 194 height 32
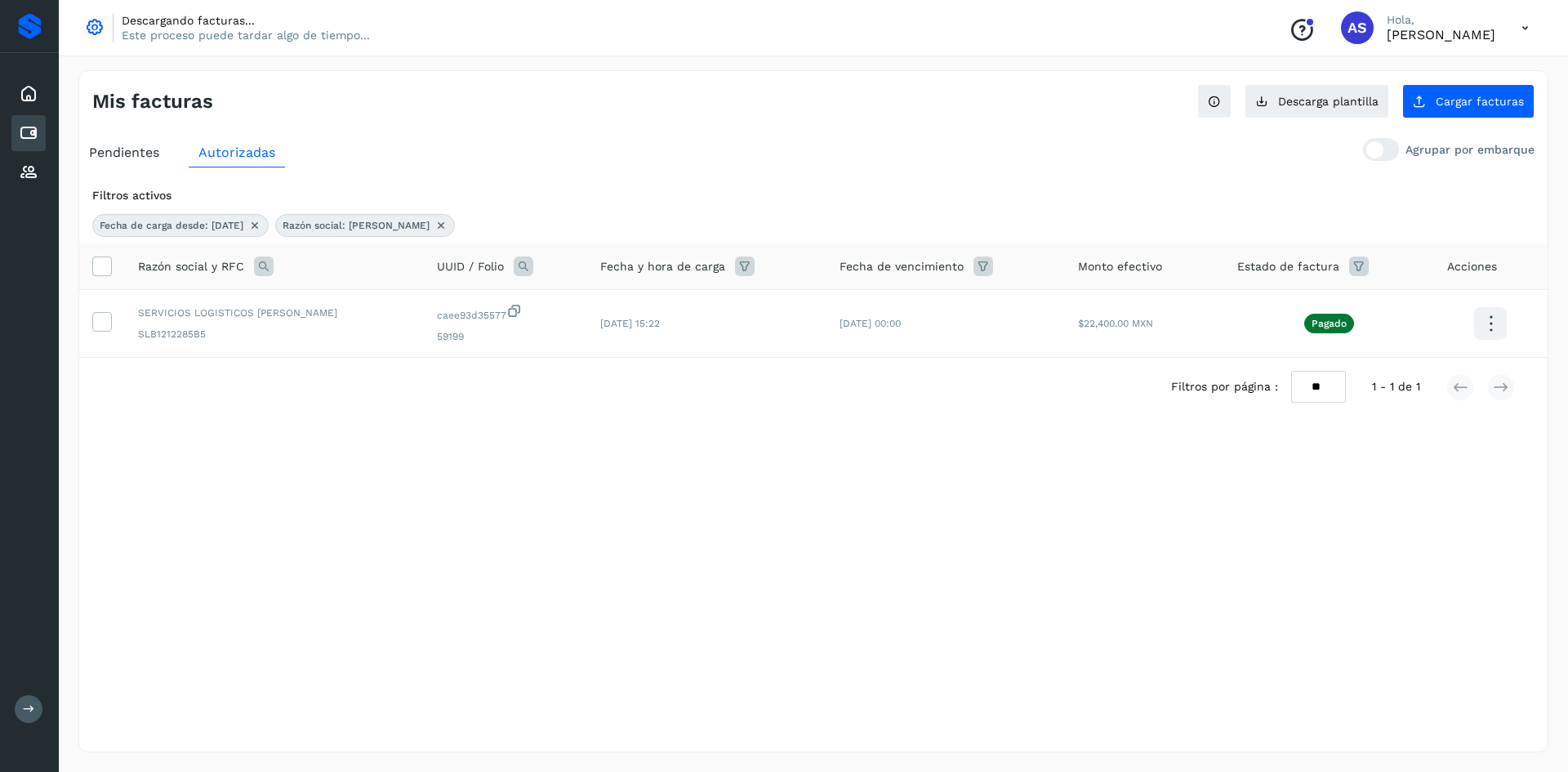
click at [265, 262] on icon at bounding box center [264, 266] width 20 height 20
click at [337, 342] on input "*****" at bounding box center [371, 334] width 201 height 26
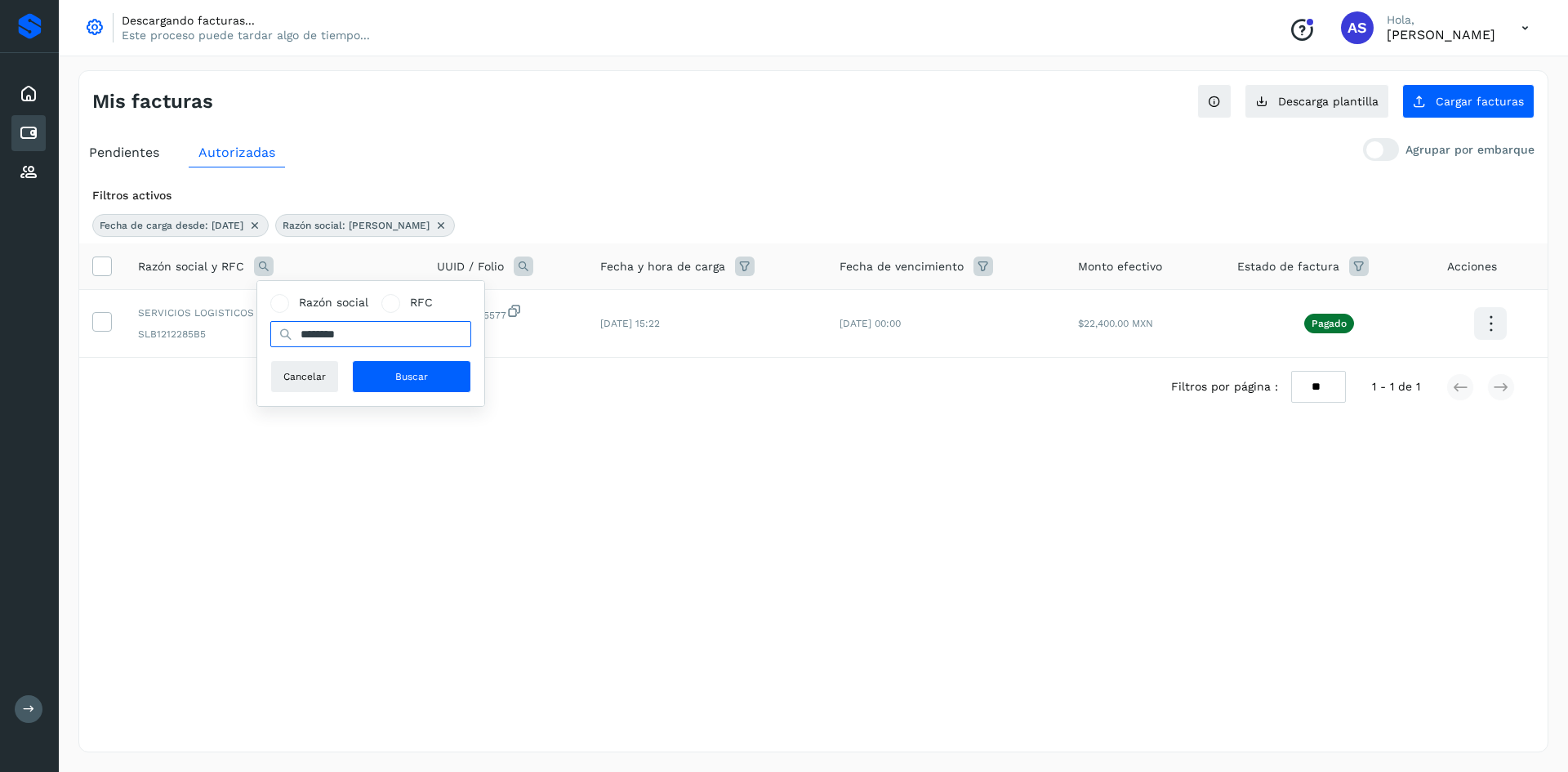
type input "********"
click at [364, 376] on button "Buscar" at bounding box center [411, 377] width 120 height 33
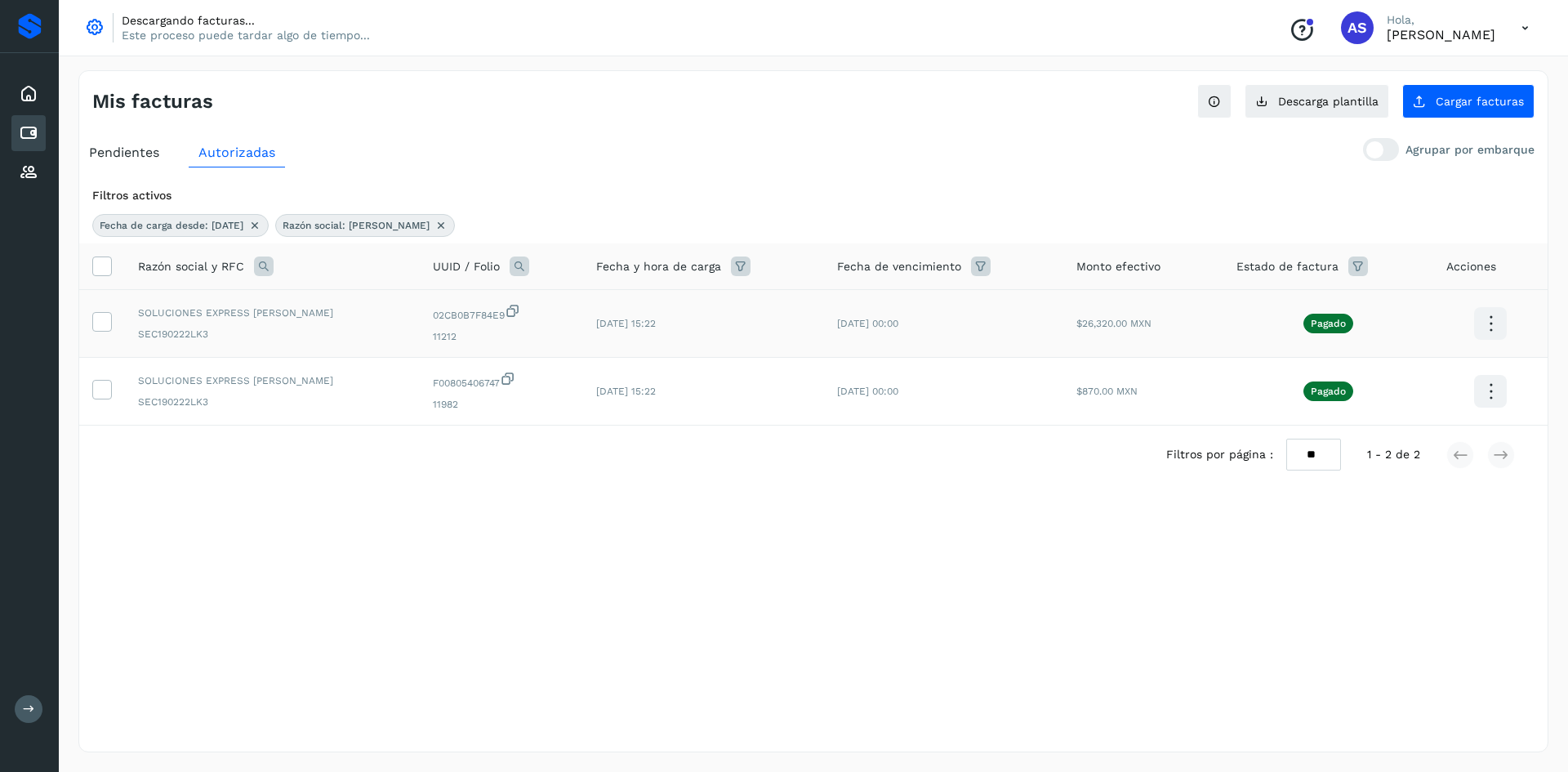
click at [1481, 324] on icon at bounding box center [1491, 324] width 39 height 39
click at [1405, 337] on button "C.Solvento" at bounding box center [1409, 341] width 194 height 32
click at [1482, 384] on icon at bounding box center [1491, 391] width 39 height 39
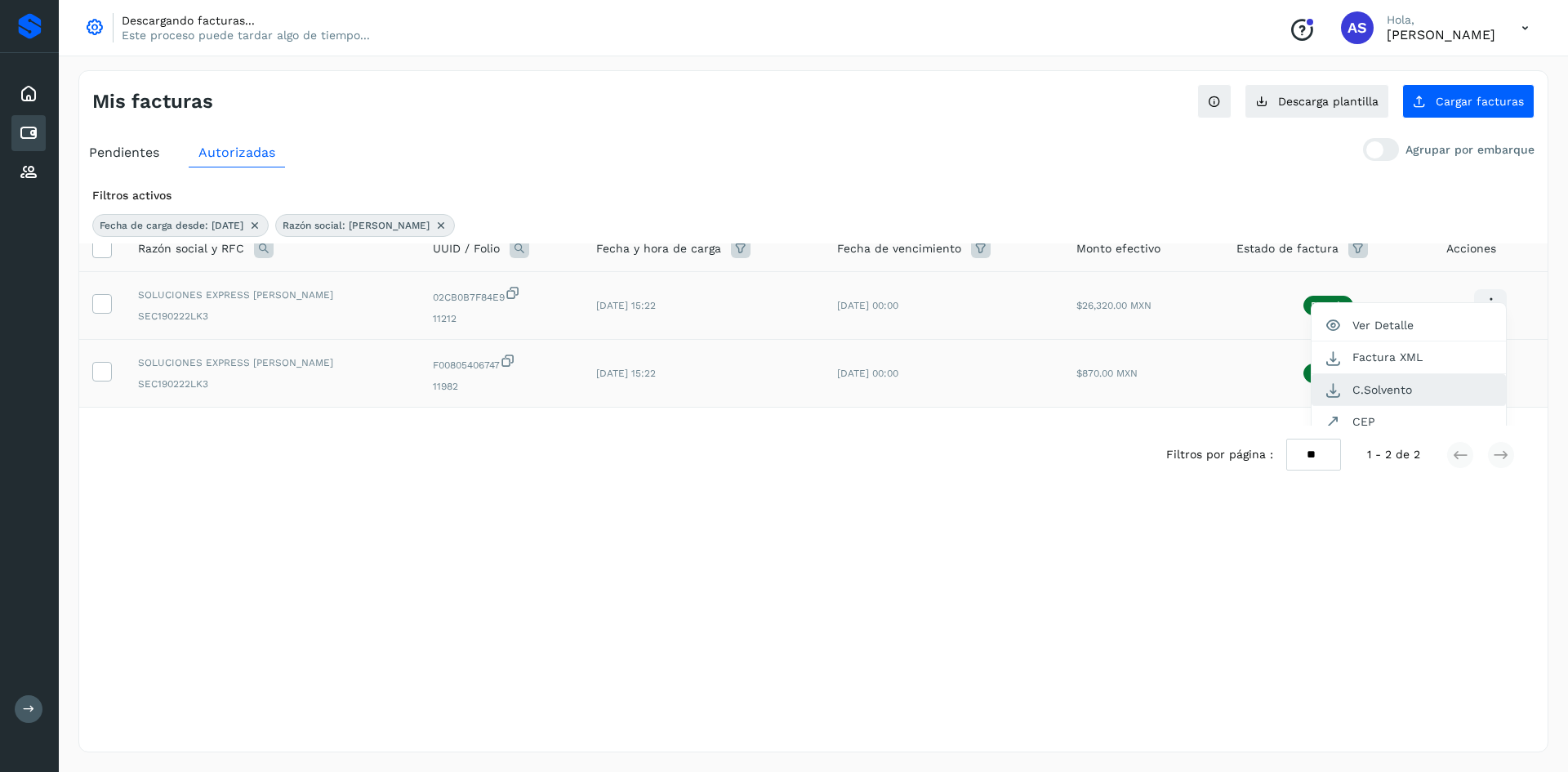
click at [1429, 386] on button "C.Solvento" at bounding box center [1409, 390] width 194 height 32
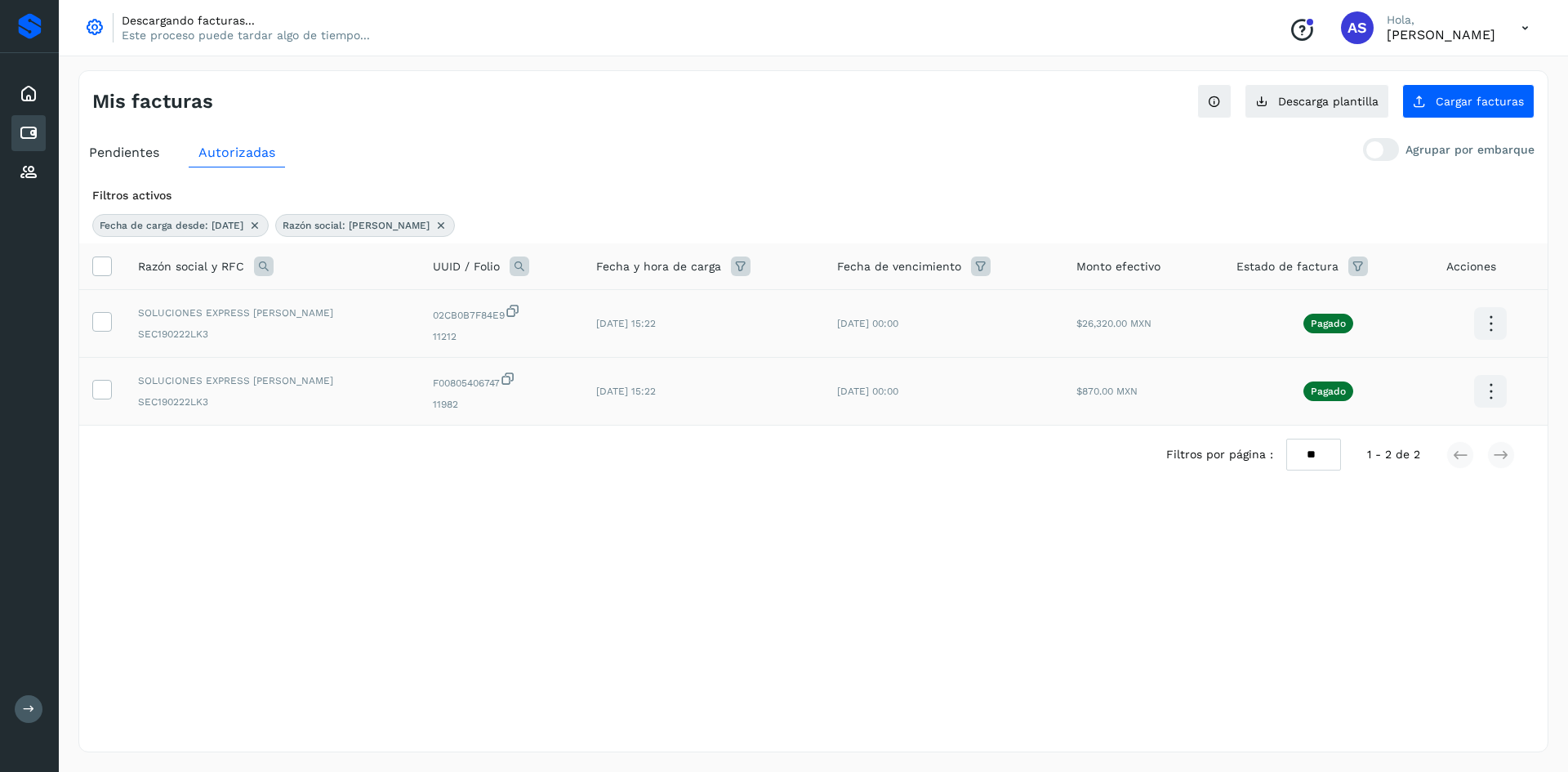
scroll to position [0, 0]
click at [261, 276] on icon at bounding box center [264, 266] width 20 height 20
click at [377, 340] on input "********" at bounding box center [371, 334] width 201 height 26
type input "******"
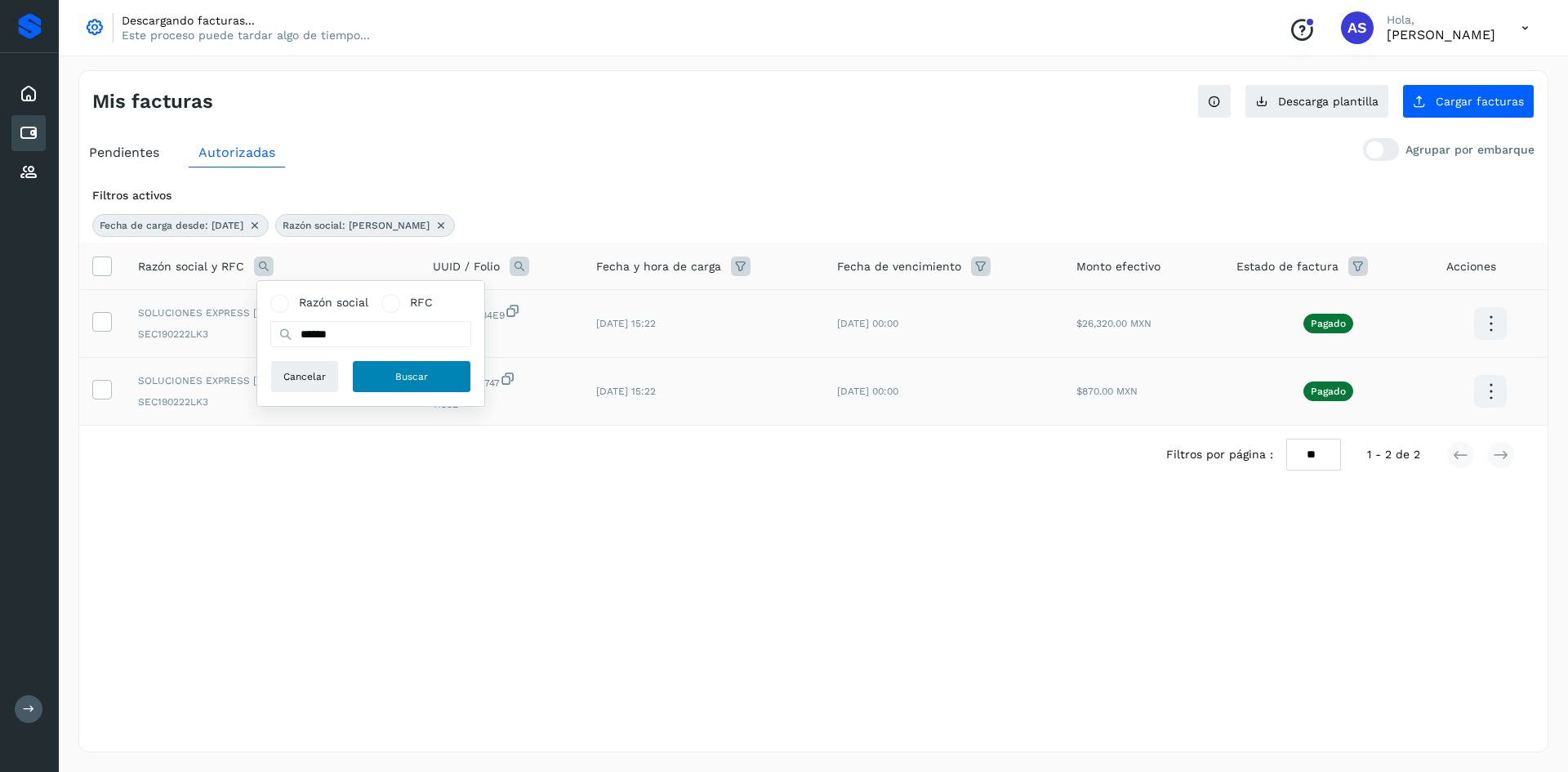
click at [442, 384] on button "Buscar" at bounding box center [411, 377] width 120 height 33
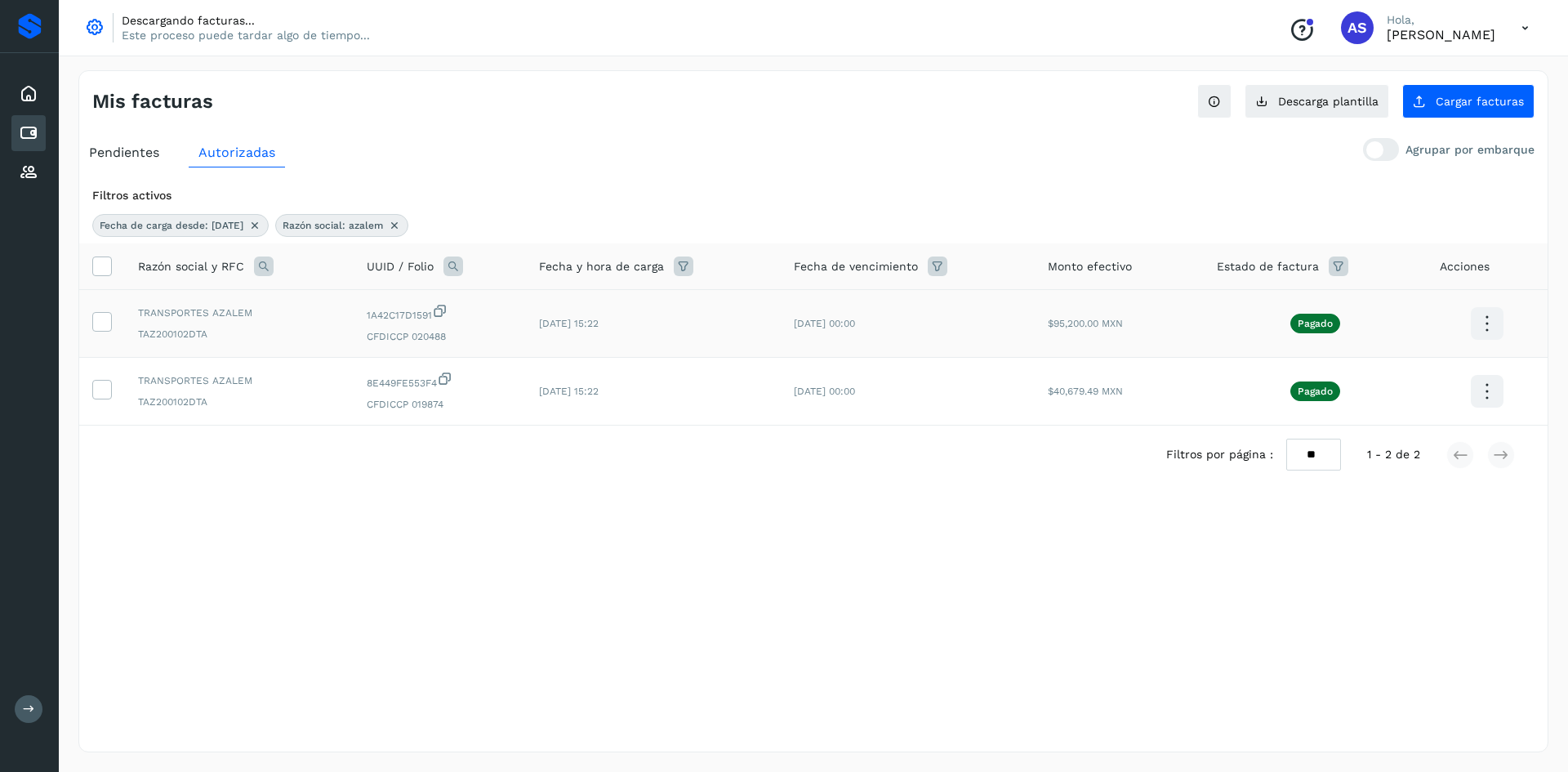
click at [1496, 325] on icon at bounding box center [1487, 324] width 39 height 39
click at [1410, 342] on button "C.Solvento" at bounding box center [1406, 341] width 194 height 32
click at [1486, 382] on icon at bounding box center [1487, 391] width 39 height 39
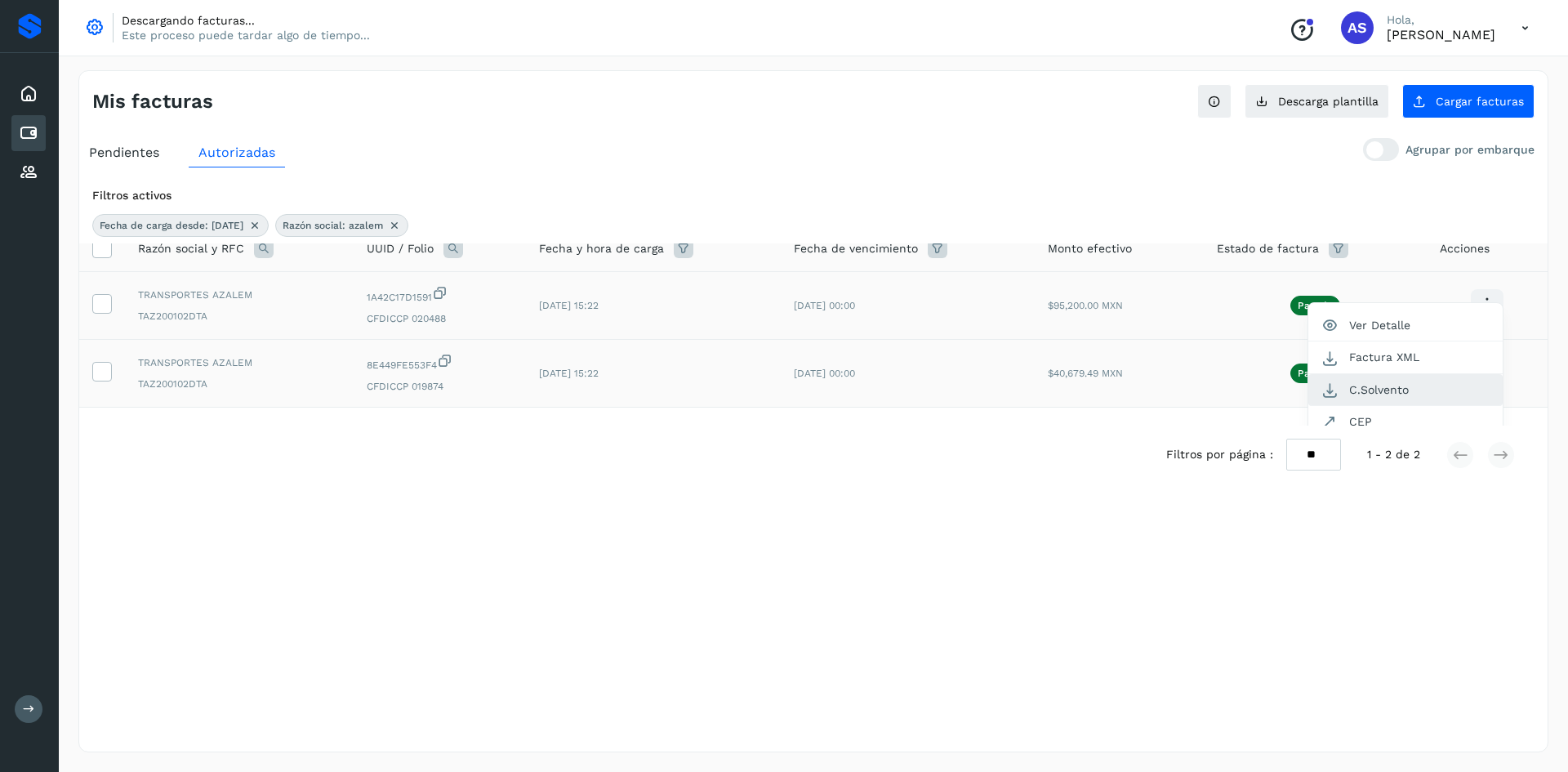
click at [1417, 388] on button "C.Solvento" at bounding box center [1406, 390] width 194 height 32
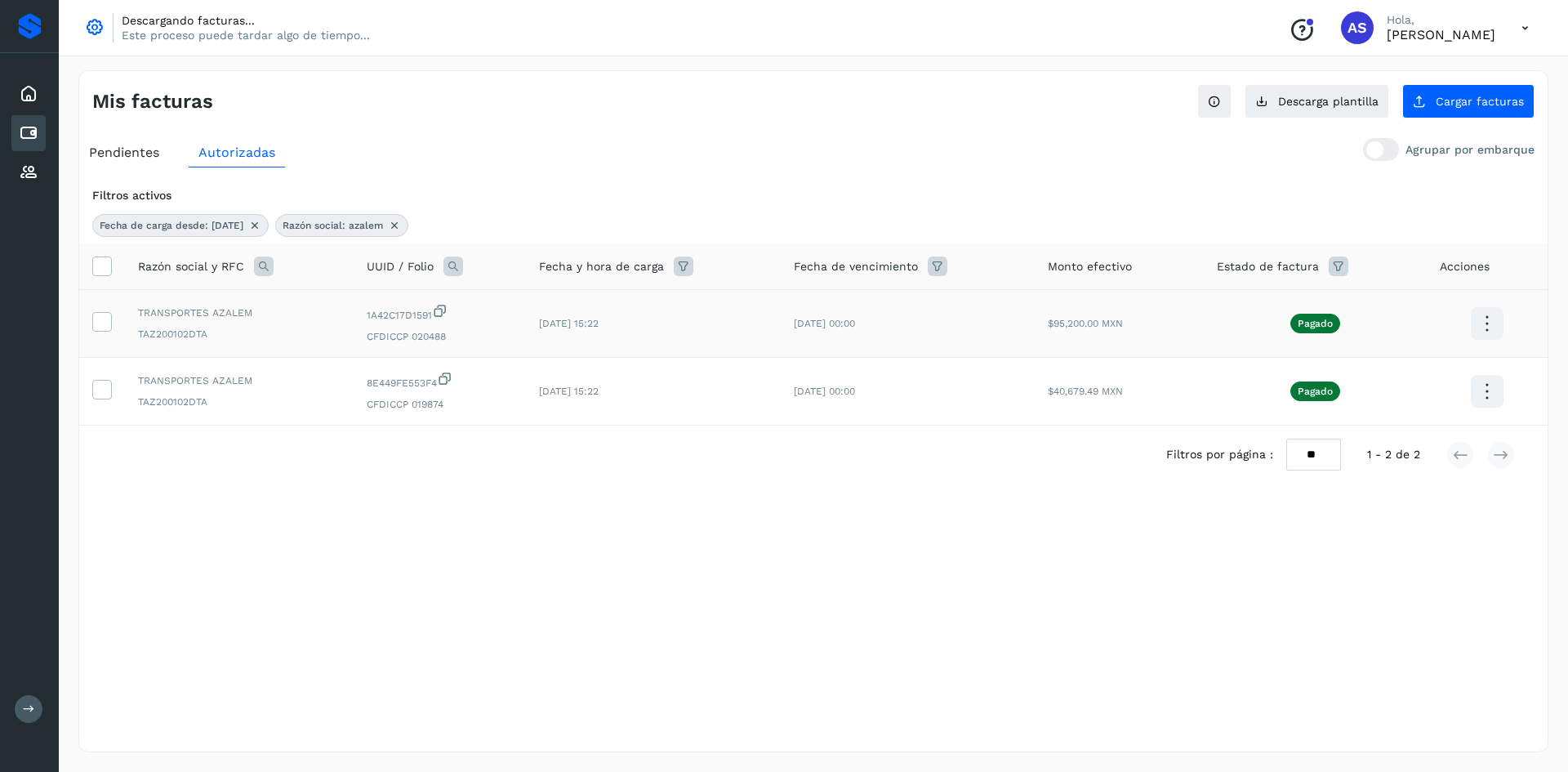
click at [208, 269] on span "Razón social y RFC" at bounding box center [191, 266] width 107 height 17
click at [261, 269] on icon at bounding box center [264, 266] width 20 height 20
click at [338, 343] on input "******" at bounding box center [371, 334] width 201 height 26
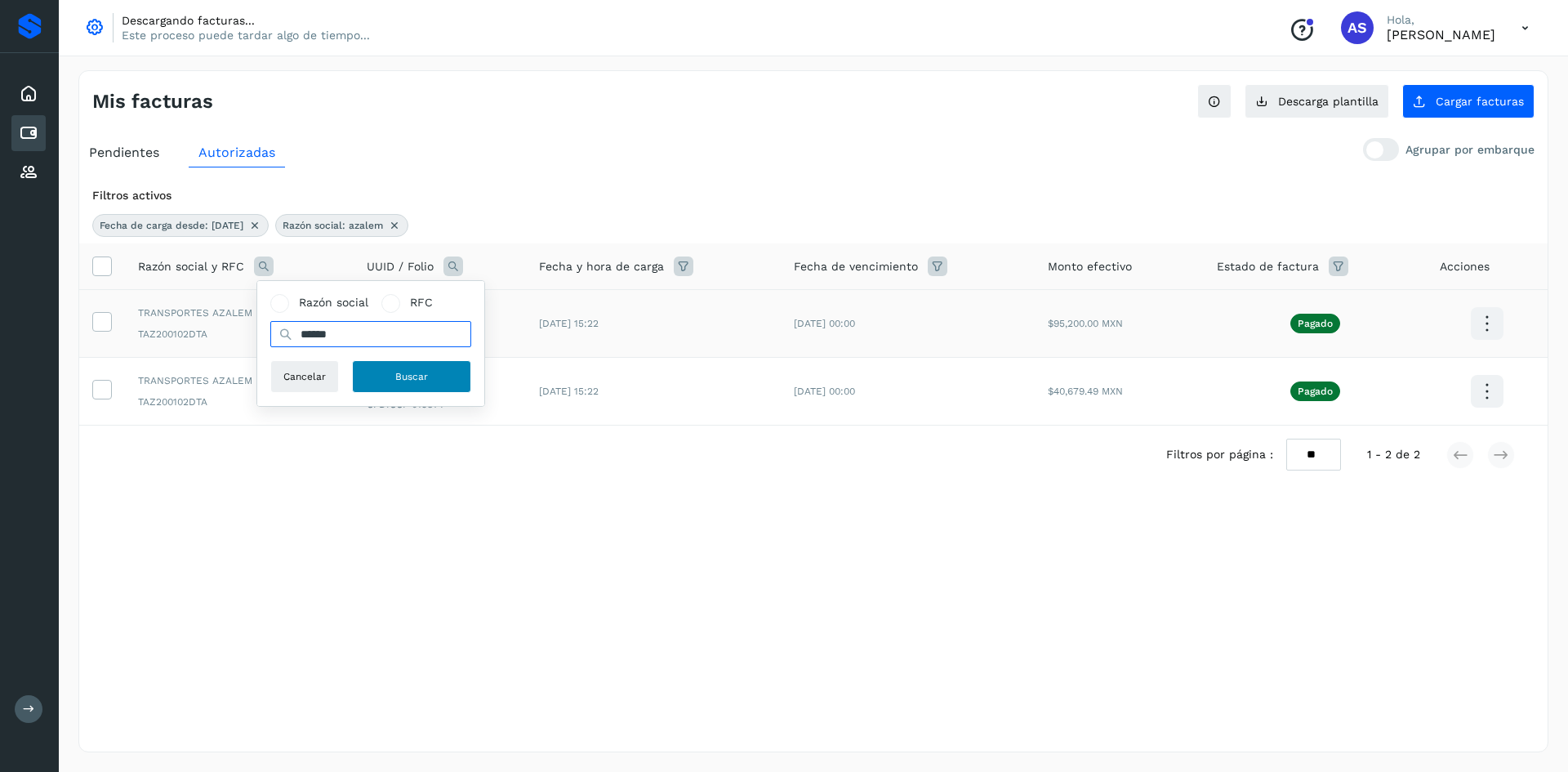
type input "******"
click at [392, 377] on button "Buscar" at bounding box center [411, 377] width 120 height 33
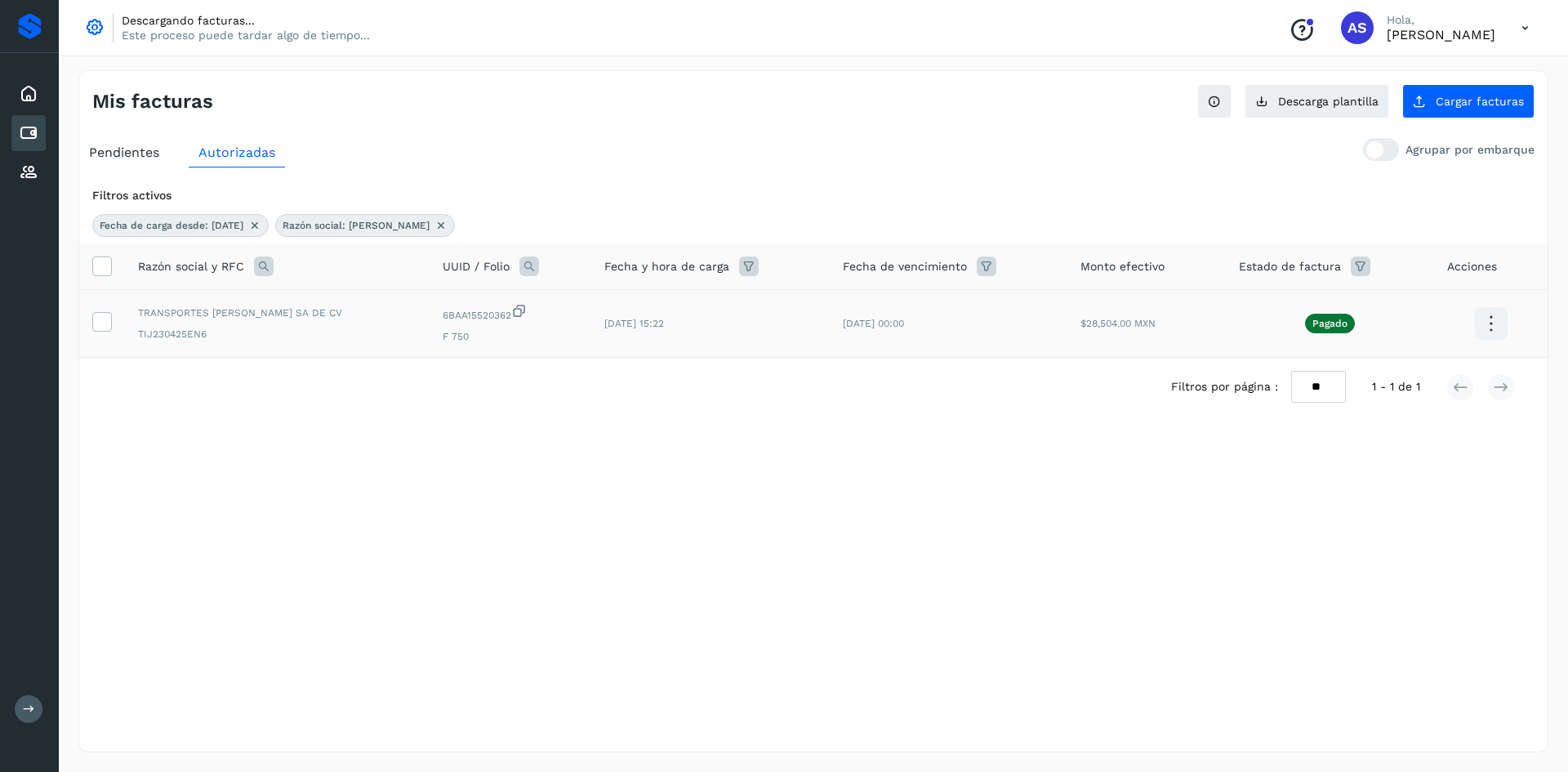
click at [390, 325] on div "TRANSPORTES [PERSON_NAME] SA DE CV TIJ230425EN6" at bounding box center [278, 324] width 279 height 36
click at [101, 321] on icon at bounding box center [101, 320] width 17 height 17
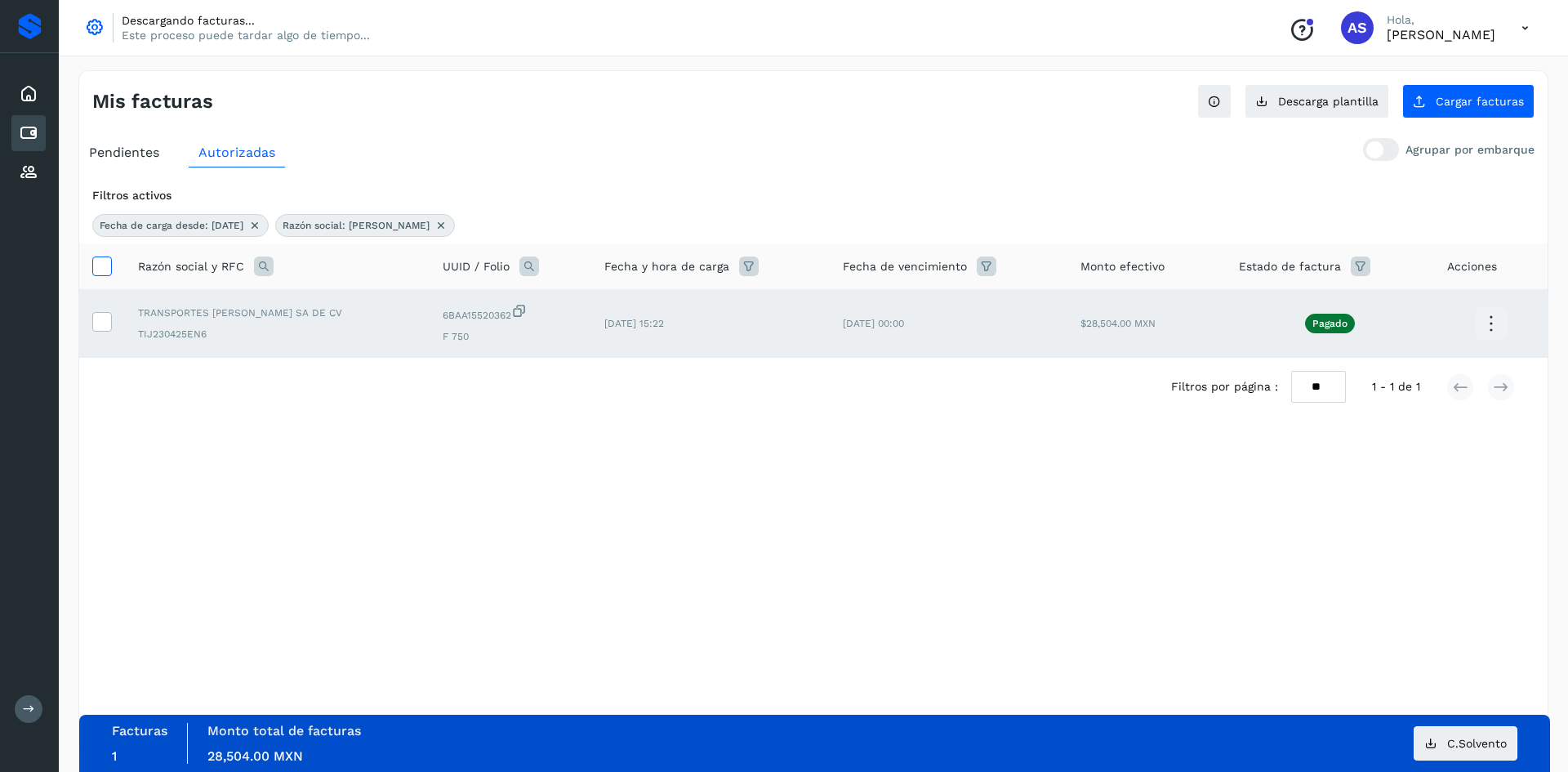
click at [100, 269] on icon at bounding box center [101, 264] width 17 height 17
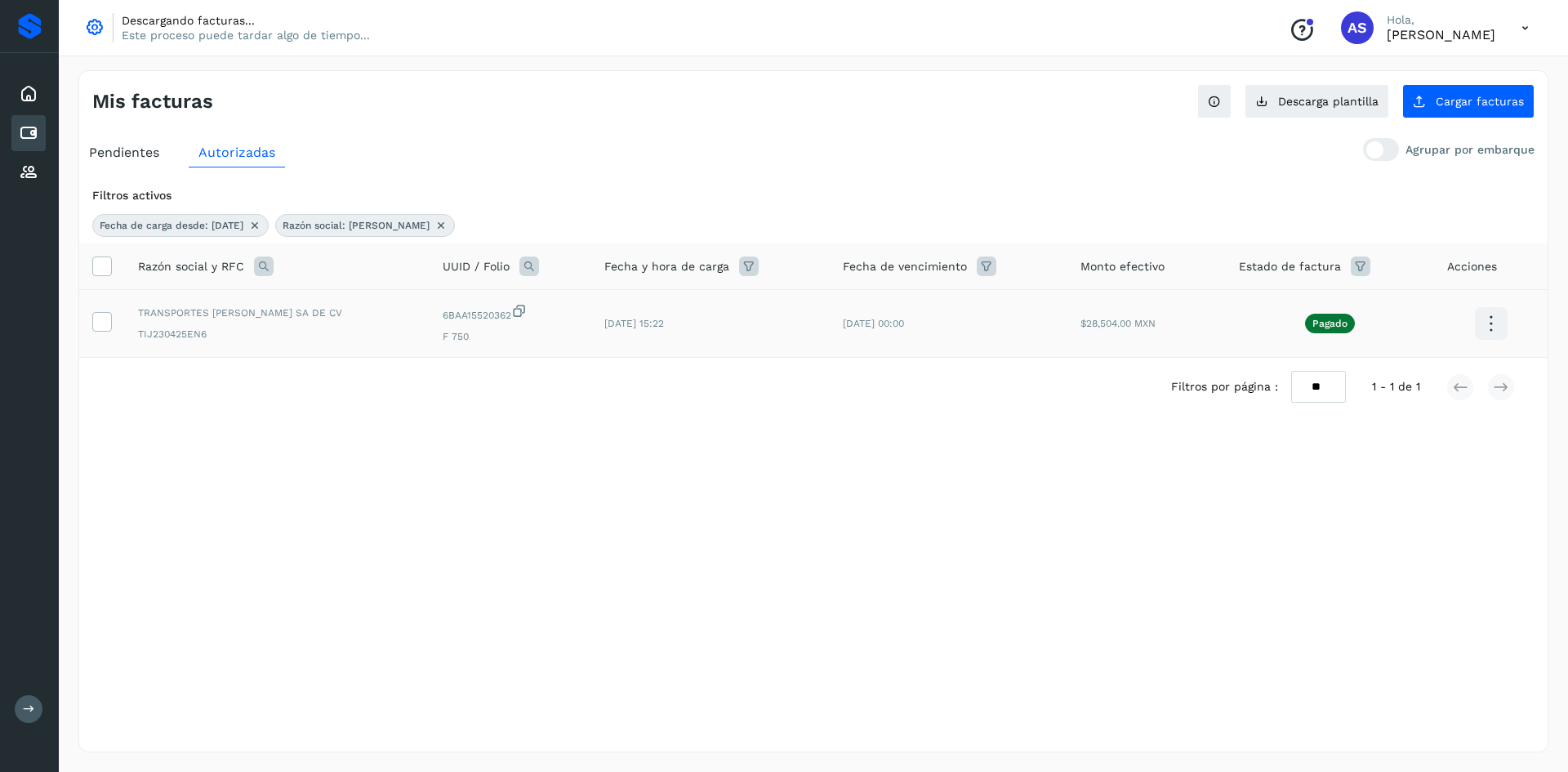
click at [1480, 333] on icon at bounding box center [1491, 324] width 39 height 39
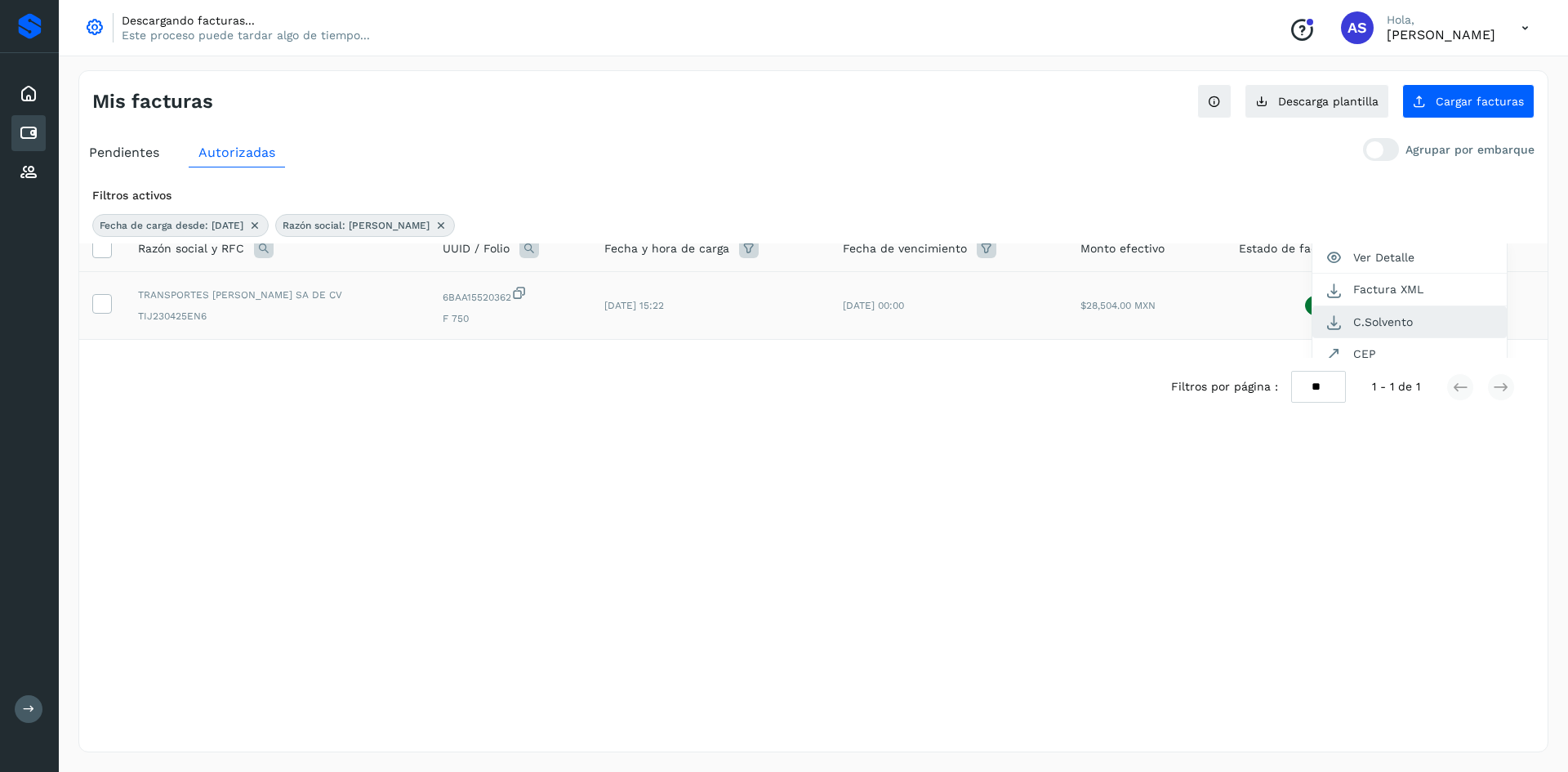
click at [1412, 312] on button "C.Solvento" at bounding box center [1410, 322] width 194 height 32
